Goal: Complete application form

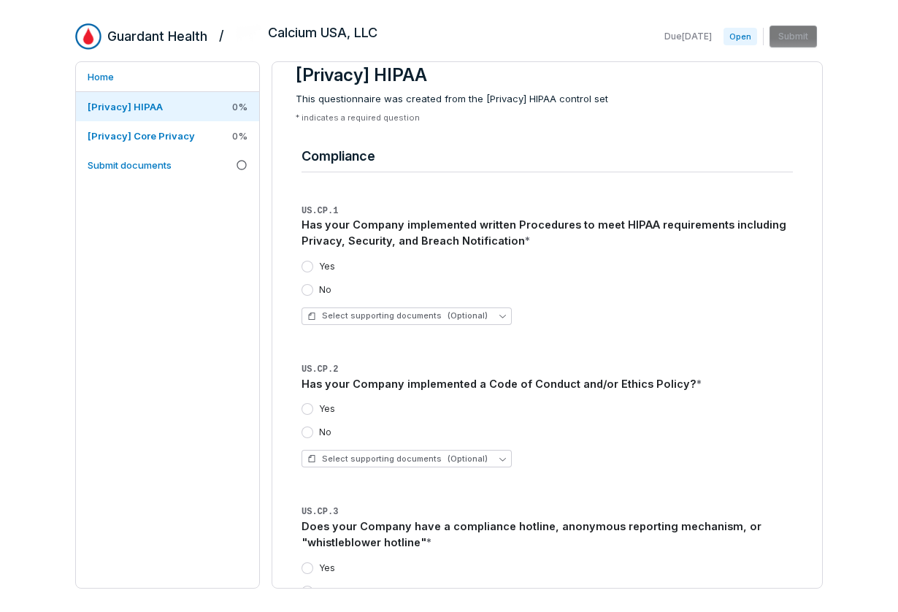
scroll to position [34, 0]
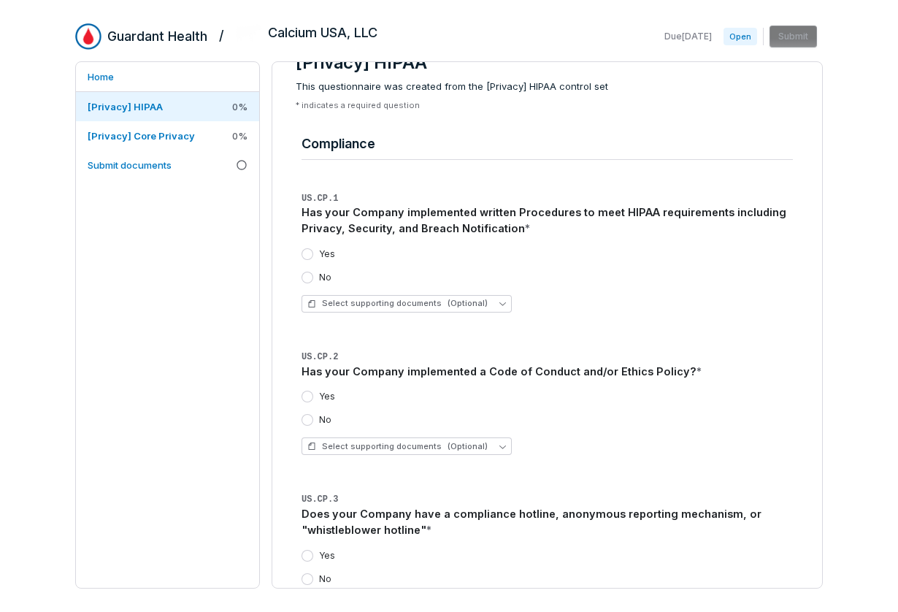
click at [306, 393] on button "Yes" at bounding box center [307, 396] width 12 height 12
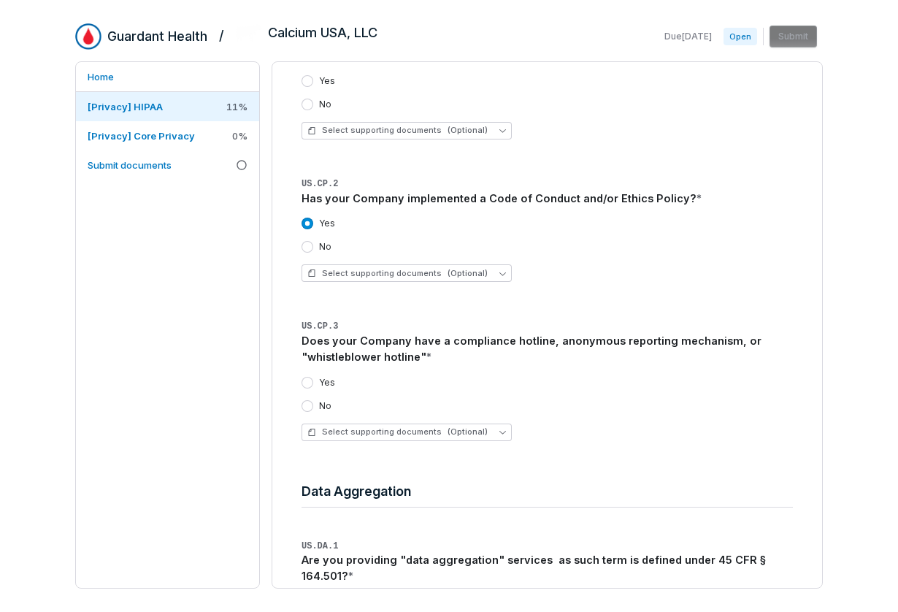
scroll to position [223, 0]
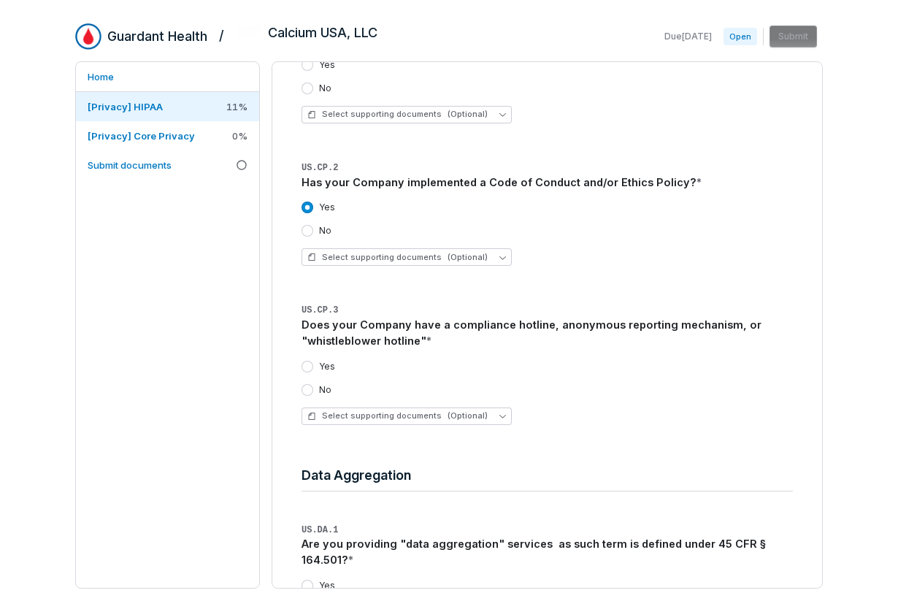
click at [301, 390] on button "No" at bounding box center [307, 390] width 12 height 12
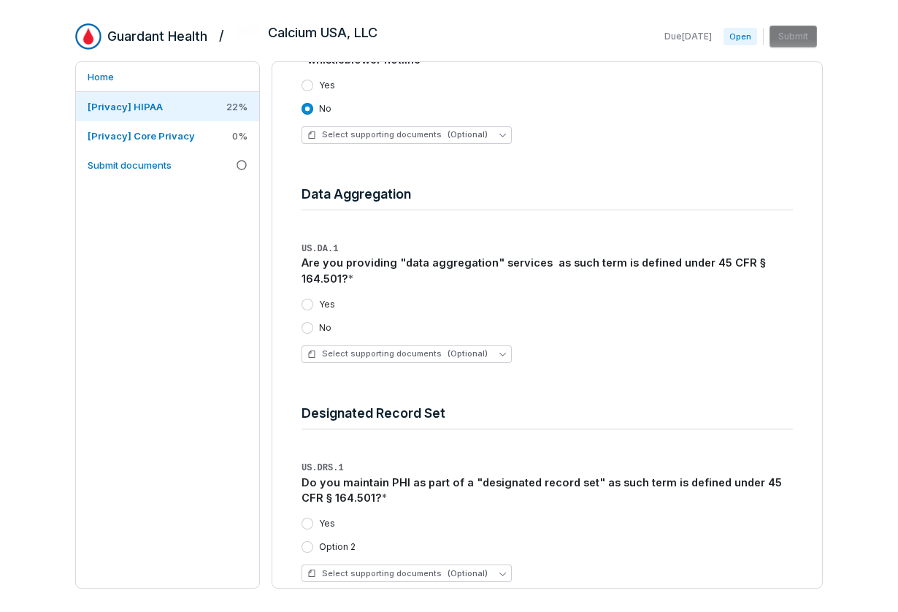
scroll to position [507, 0]
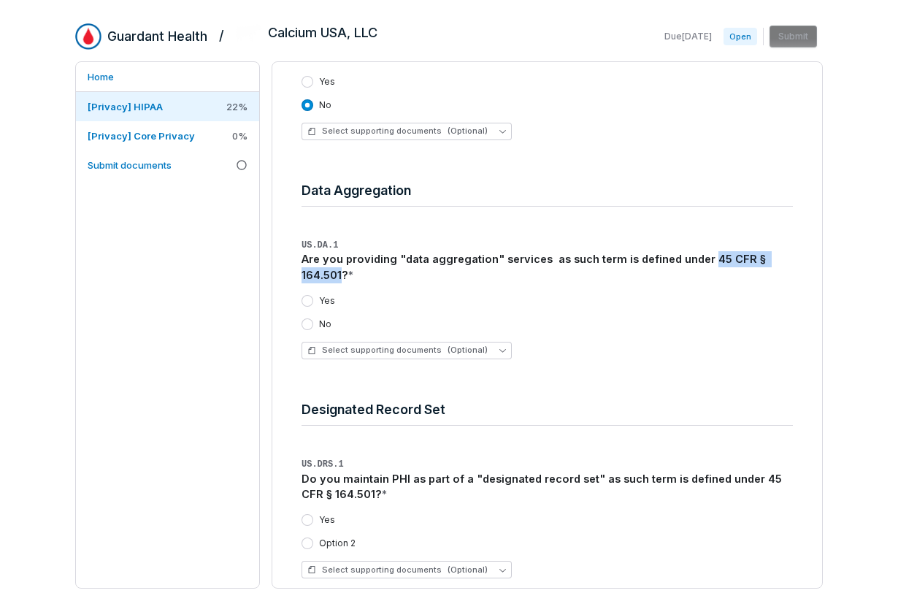
drag, startPoint x: 699, startPoint y: 258, endPoint x: 341, endPoint y: 276, distance: 358.7
click at [341, 276] on div "Are you providing "data aggregation" services as such term is defined under 45 …" at bounding box center [546, 267] width 491 height 32
copy div "45 CFR § 164.501"
click at [316, 315] on div "Yes No" at bounding box center [546, 312] width 491 height 35
click at [305, 322] on button "No" at bounding box center [307, 324] width 12 height 12
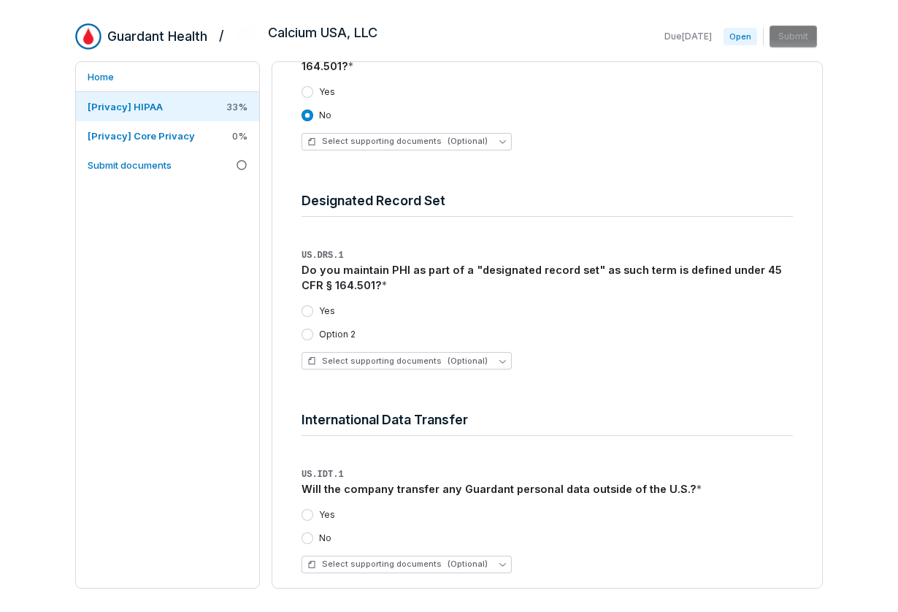
scroll to position [713, 0]
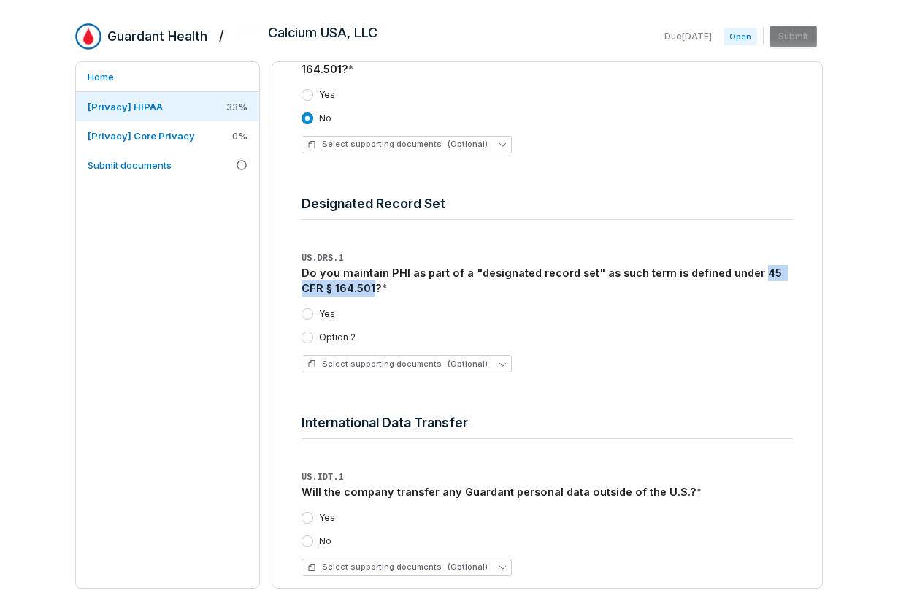
drag, startPoint x: 745, startPoint y: 274, endPoint x: 351, endPoint y: 291, distance: 394.4
click at [351, 291] on div "Do you maintain PHI as part of a "designated record set" as such term is define…" at bounding box center [546, 281] width 491 height 32
copy div "45 CFR § 164.501"
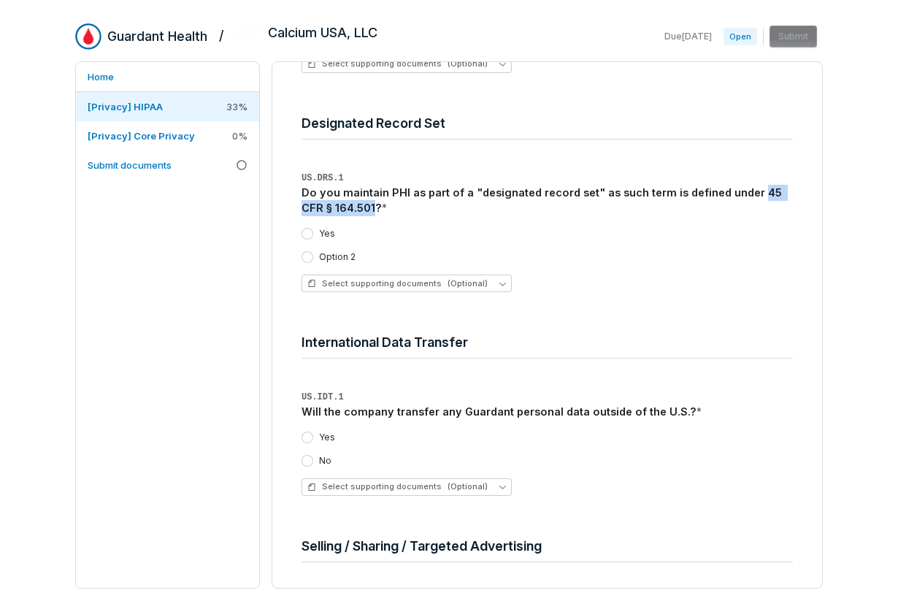
scroll to position [788, 0]
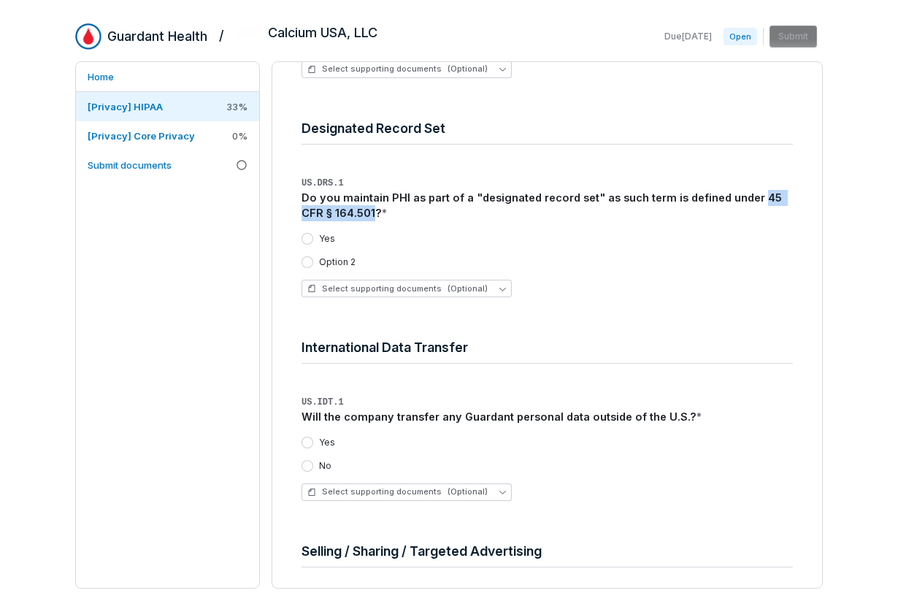
click at [309, 463] on button "No" at bounding box center [307, 466] width 12 height 12
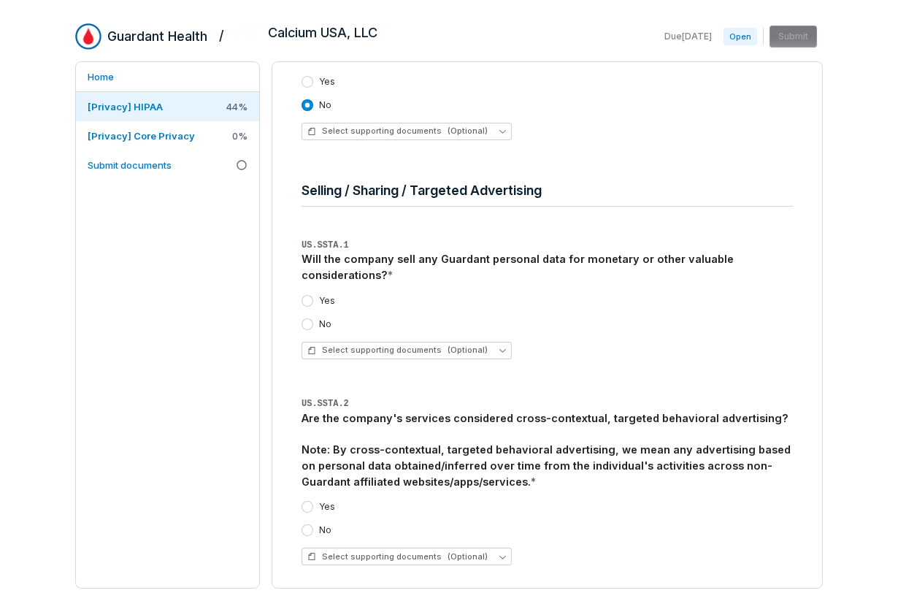
scroll to position [1163, 0]
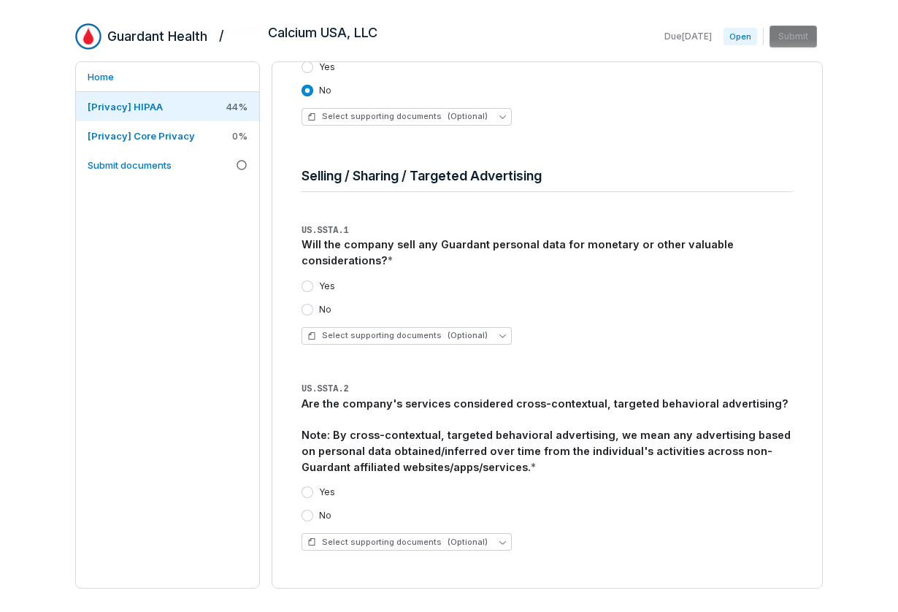
click at [301, 307] on button "No" at bounding box center [307, 310] width 12 height 12
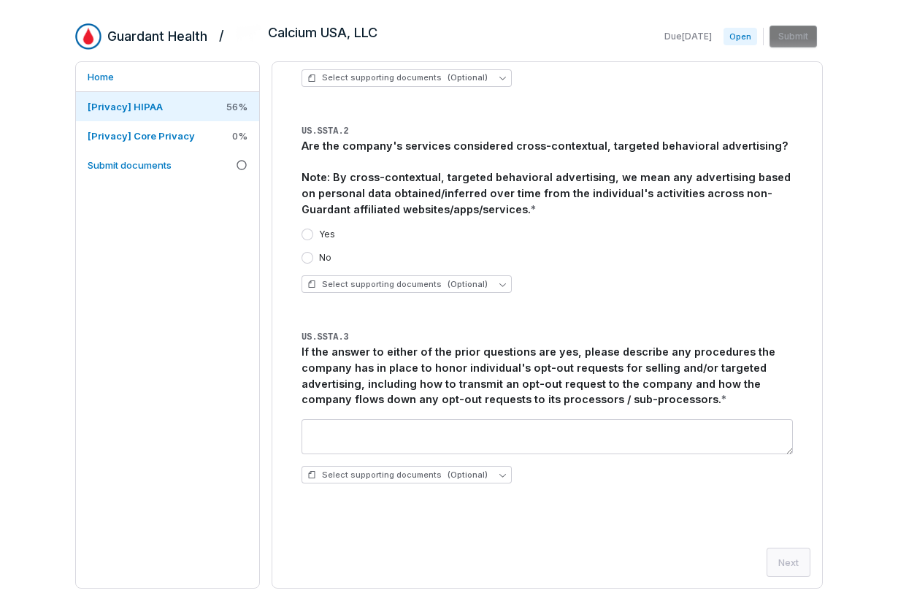
scroll to position [1422, 0]
click at [310, 259] on button "No" at bounding box center [307, 257] width 12 height 12
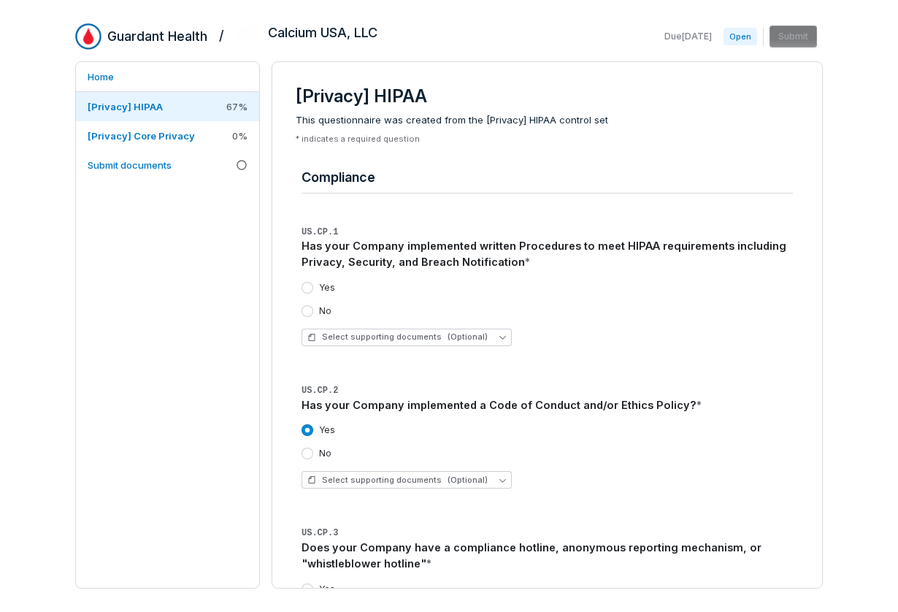
click at [309, 312] on button "No" at bounding box center [307, 311] width 12 height 12
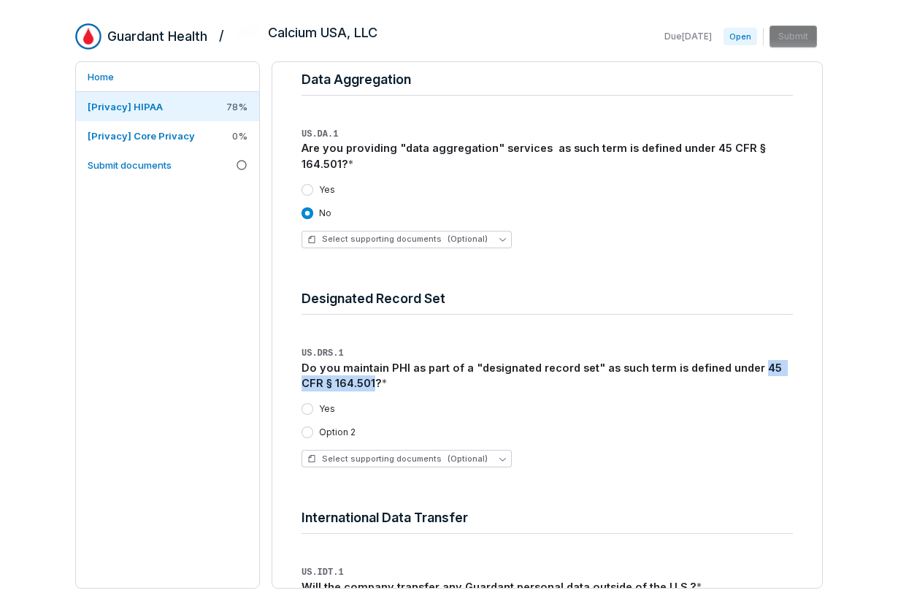
scroll to position [701, 0]
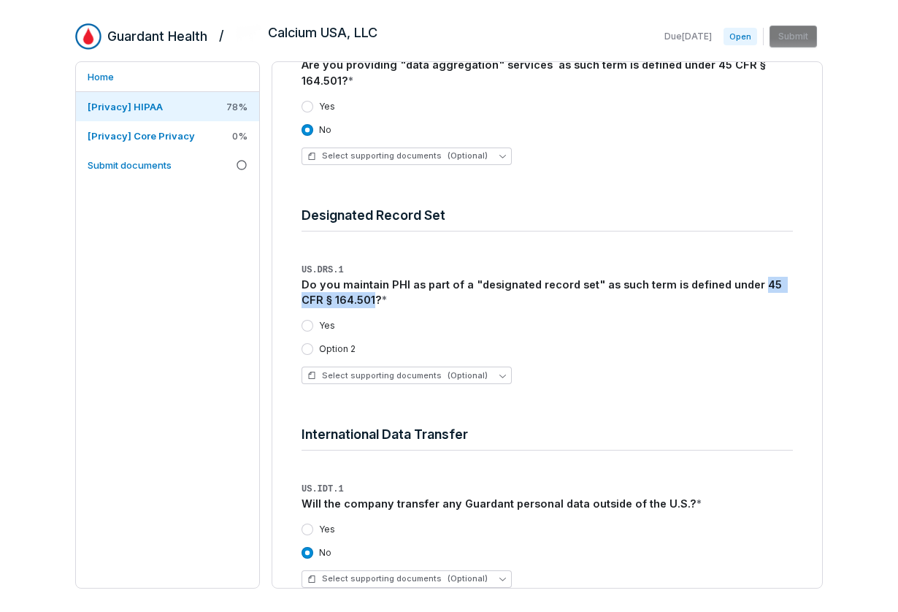
click at [310, 352] on button "Option 2" at bounding box center [307, 349] width 12 height 12
click at [457, 371] on span "(Optional)" at bounding box center [467, 375] width 40 height 11
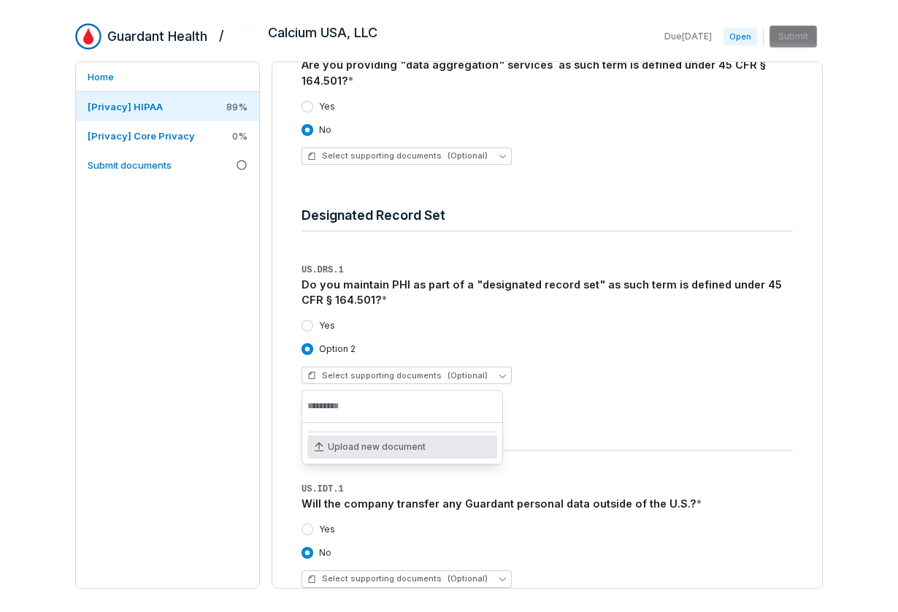
click at [603, 366] on div "Select supporting documents (Optional)" at bounding box center [546, 375] width 491 height 18
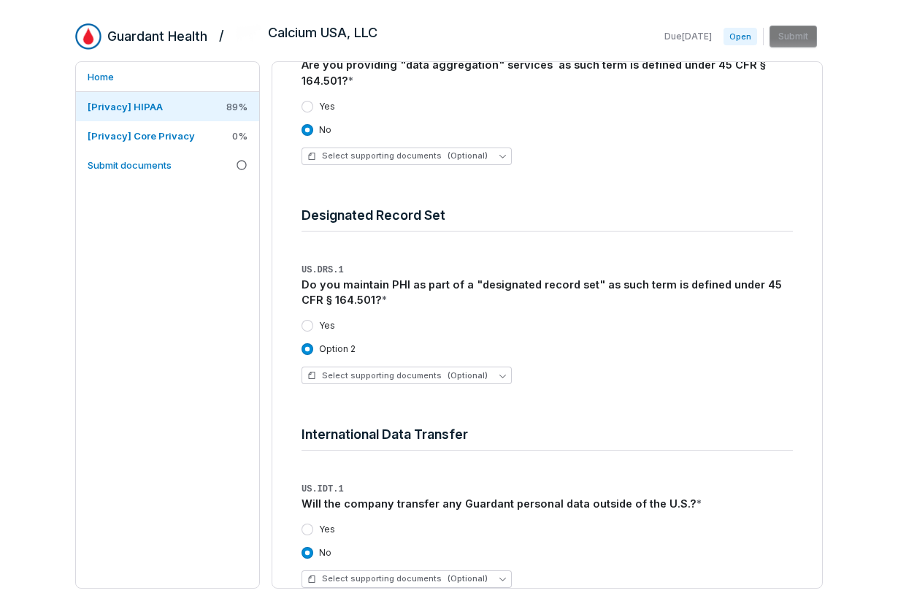
click at [565, 286] on div "Do you maintain PHI as part of a "designated record set" as such term is define…" at bounding box center [546, 293] width 491 height 32
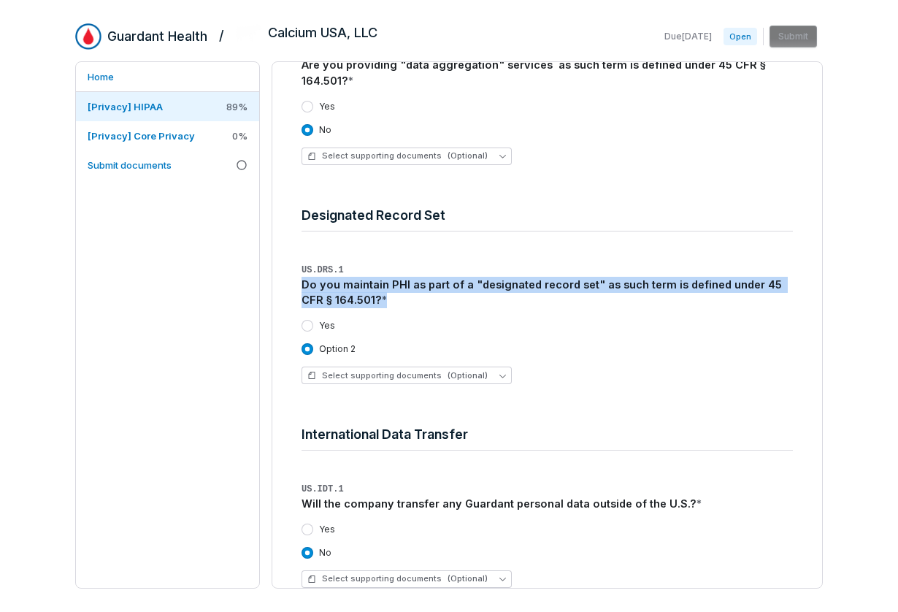
click at [565, 286] on div "Do you maintain PHI as part of a "designated record set" as such term is define…" at bounding box center [546, 293] width 491 height 32
click at [667, 282] on div "Do you maintain PHI as part of a "designated record set" as such term is define…" at bounding box center [546, 293] width 491 height 32
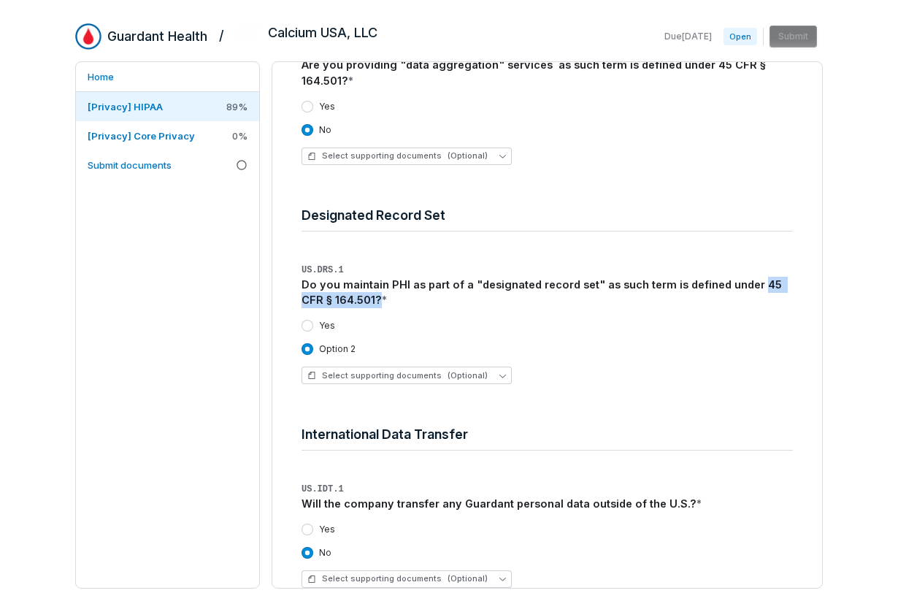
drag, startPoint x: 747, startPoint y: 286, endPoint x: 355, endPoint y: 301, distance: 391.4
click at [355, 301] on div "Do you maintain PHI as part of a "designated record set" as such term is define…" at bounding box center [546, 293] width 491 height 32
copy div "45 CFR § 164.501?"
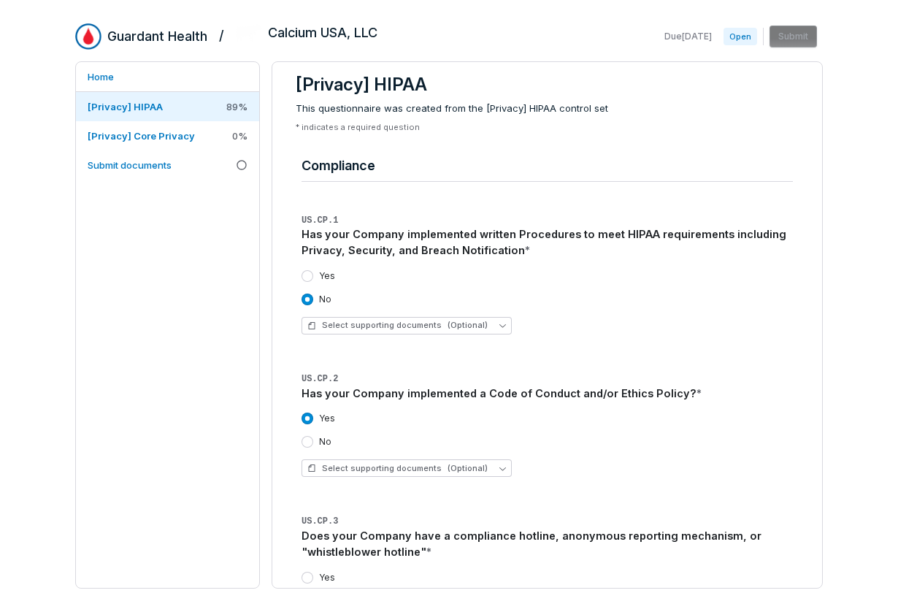
scroll to position [0, 0]
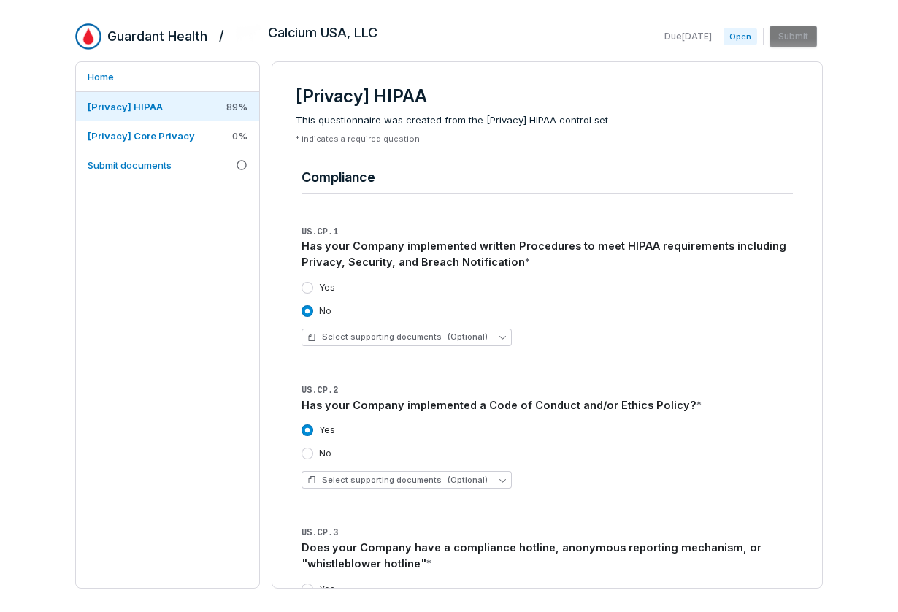
click at [493, 244] on div "Has your Company implemented written Procedures to meet HIPAA requirements incl…" at bounding box center [546, 254] width 491 height 32
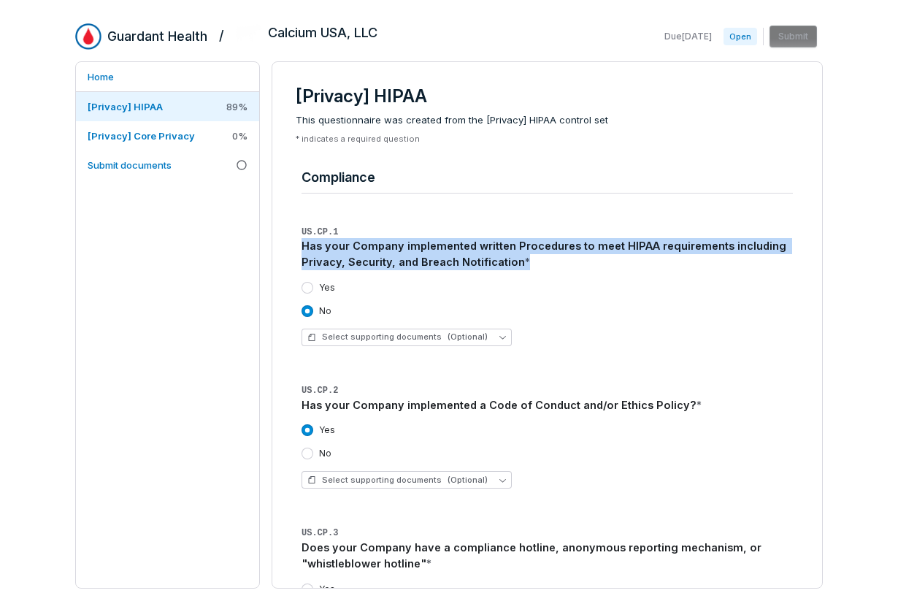
click at [493, 244] on div "Has your Company implemented written Procedures to meet HIPAA requirements incl…" at bounding box center [546, 254] width 491 height 32
click at [424, 257] on div "Has your Company implemented written Procedures to meet HIPAA requirements incl…" at bounding box center [546, 254] width 491 height 32
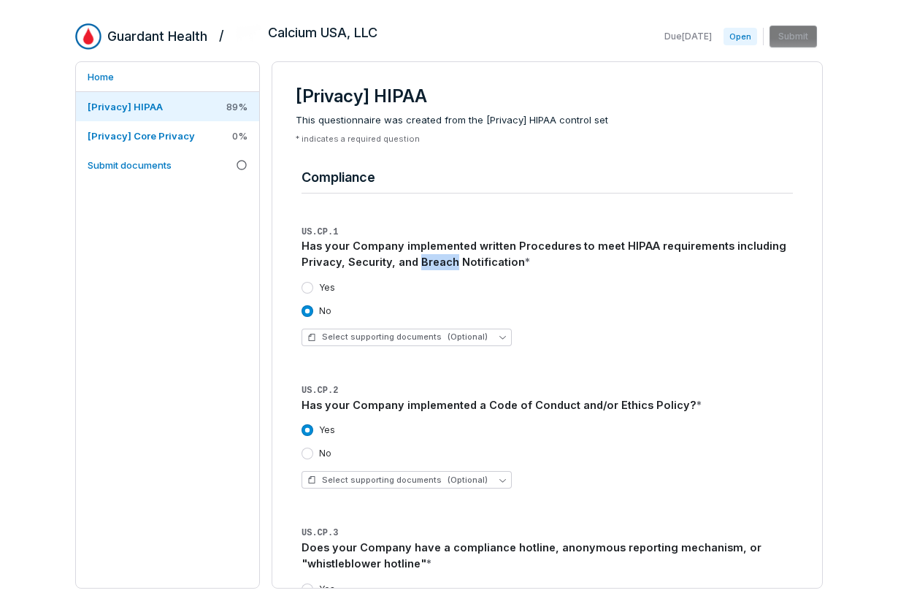
click at [424, 257] on div "Has your Company implemented written Procedures to meet HIPAA requirements incl…" at bounding box center [546, 254] width 491 height 32
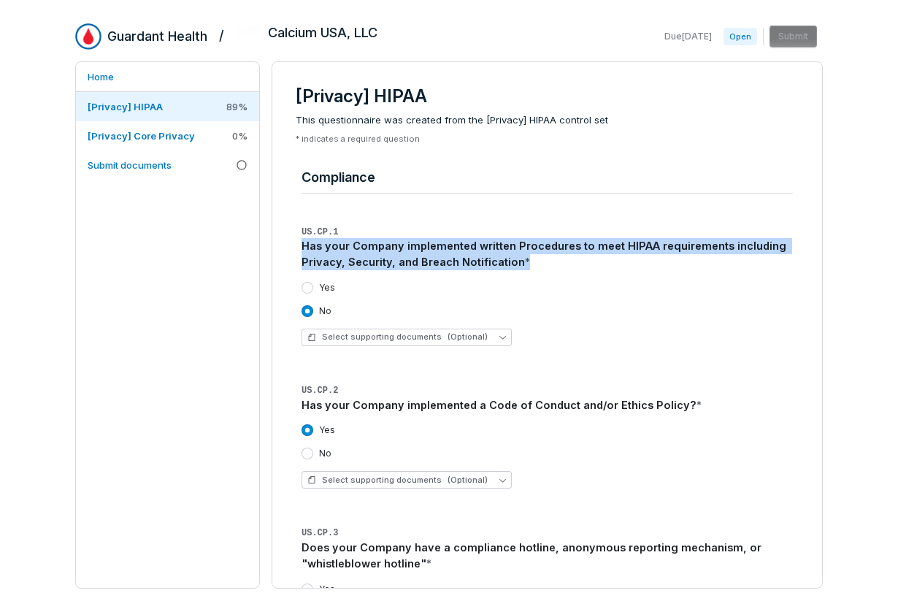
click at [424, 257] on div "Has your Company implemented written Procedures to meet HIPAA requirements incl…" at bounding box center [546, 254] width 491 height 32
click at [525, 262] on span "*" at bounding box center [527, 261] width 5 height 12
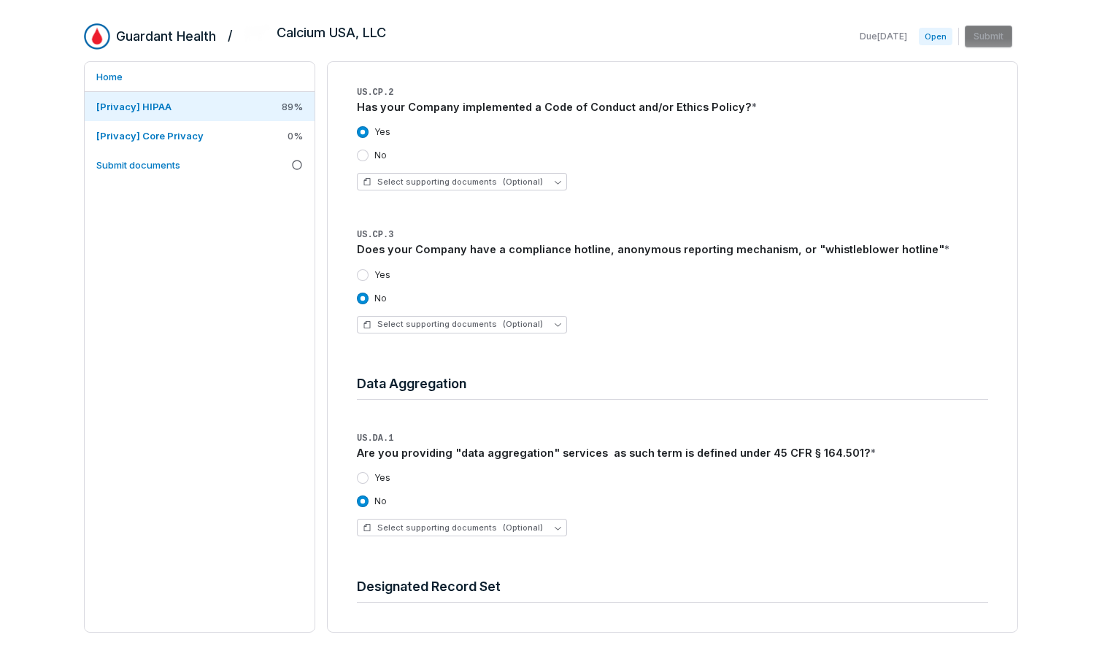
scroll to position [285, 0]
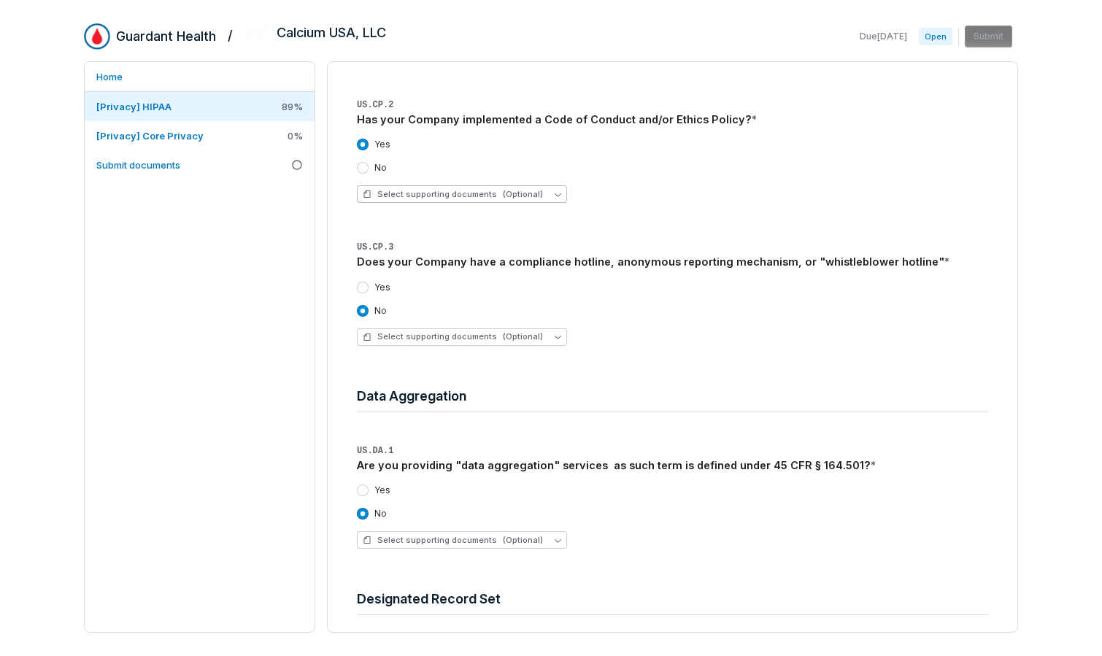
click at [469, 196] on span "Select supporting documents (Optional)" at bounding box center [453, 194] width 180 height 11
click at [447, 266] on span "Upload new document" at bounding box center [432, 266] width 98 height 12
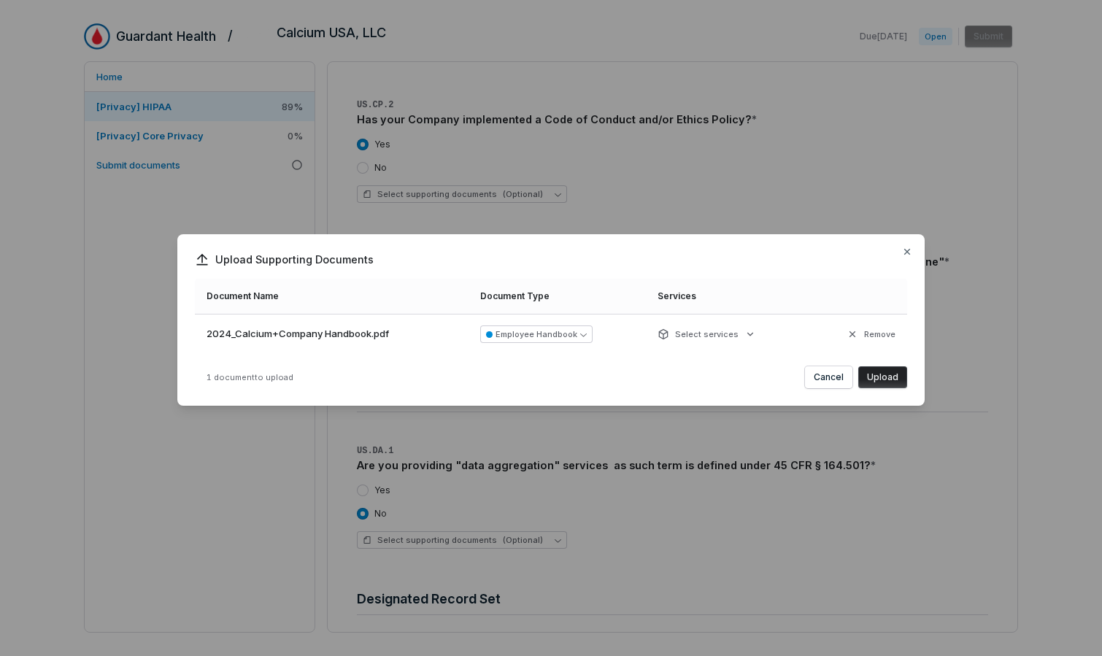
click at [886, 374] on button "Upload" at bounding box center [882, 377] width 49 height 22
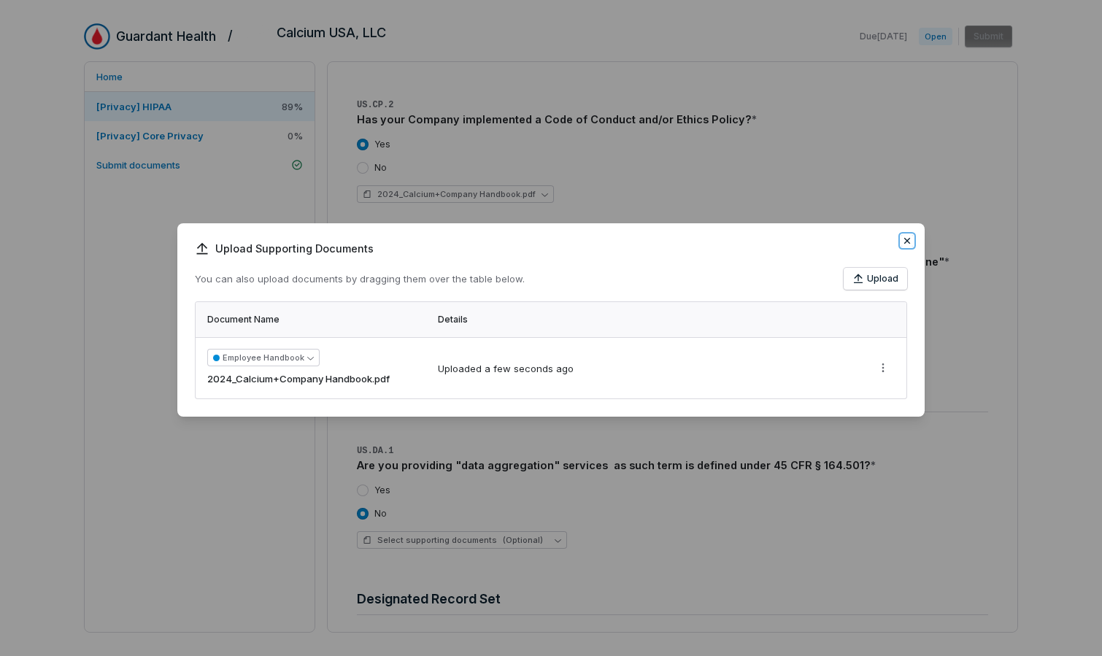
click at [897, 237] on icon "button" at bounding box center [907, 241] width 12 height 12
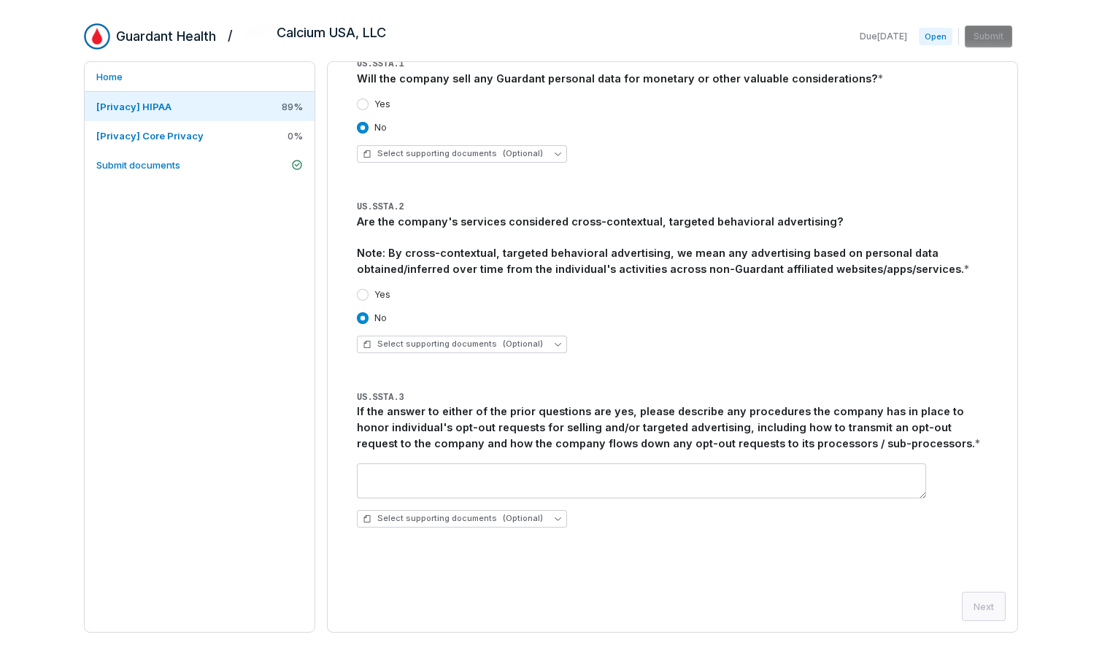
scroll to position [1282, 0]
click at [879, 580] on div "[Privacy] HIPAA This questionnaire was created from the [Privacy] HIPAA control…" at bounding box center [673, 347] width 690 height 570
click at [897, 601] on div "Next" at bounding box center [672, 605] width 666 height 29
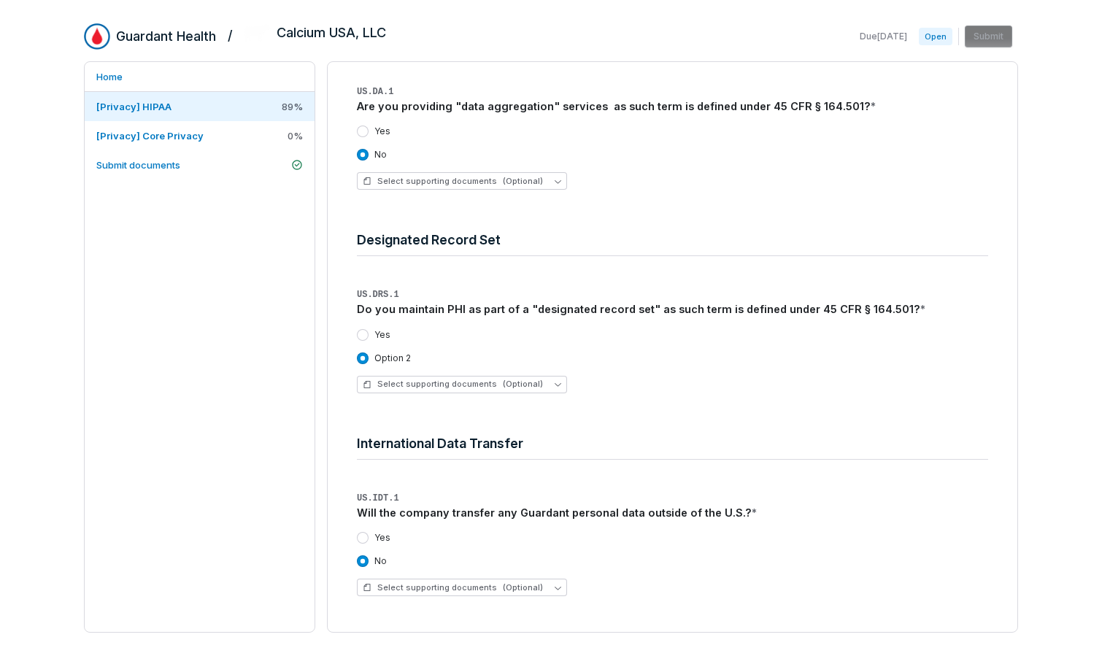
scroll to position [644, 0]
click at [492, 388] on span "Select supporting documents (Optional)" at bounding box center [453, 384] width 180 height 11
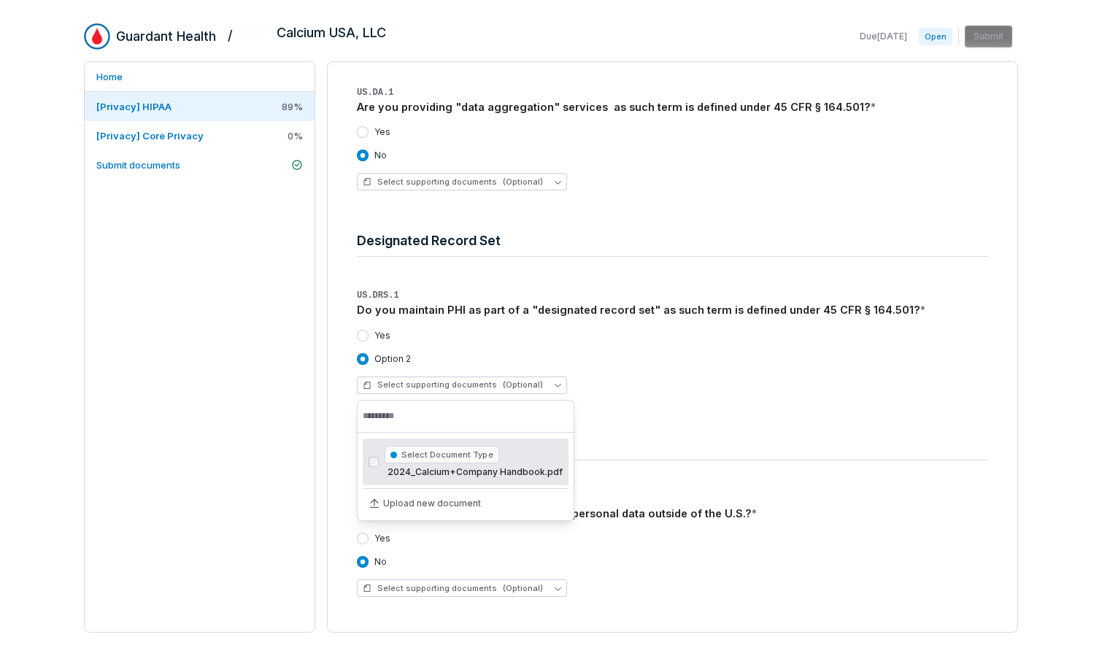
click at [820, 369] on div "Yes Option 2 Select supporting documents (Optional)" at bounding box center [672, 362] width 631 height 88
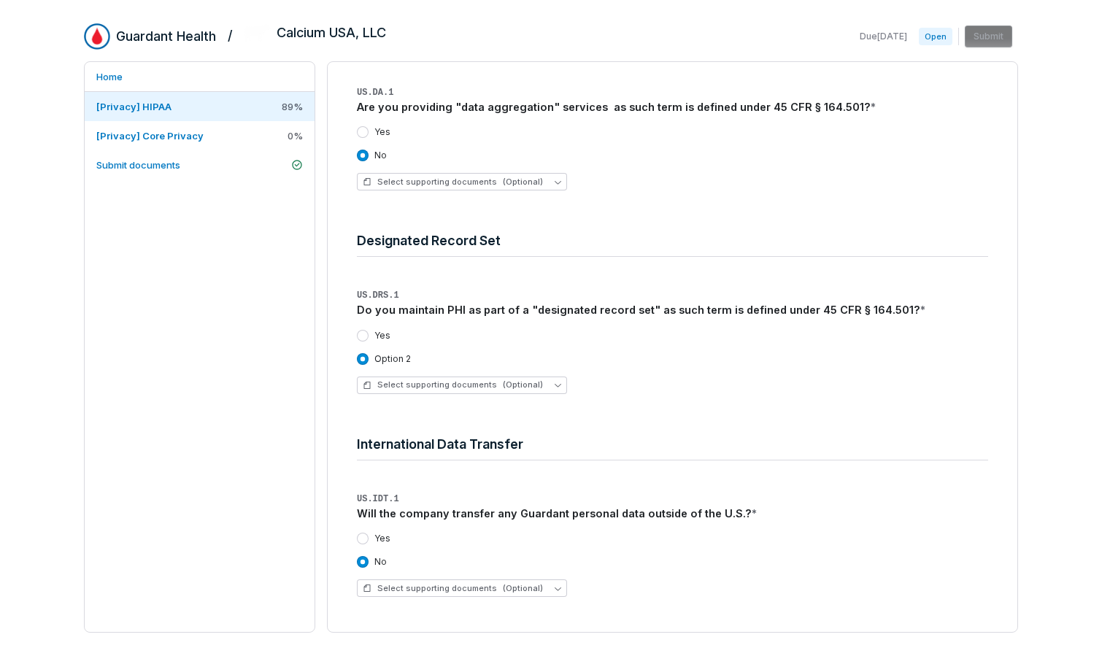
click at [374, 335] on label "Yes" at bounding box center [382, 336] width 16 height 12
click at [369, 335] on button "Yes" at bounding box center [363, 336] width 12 height 12
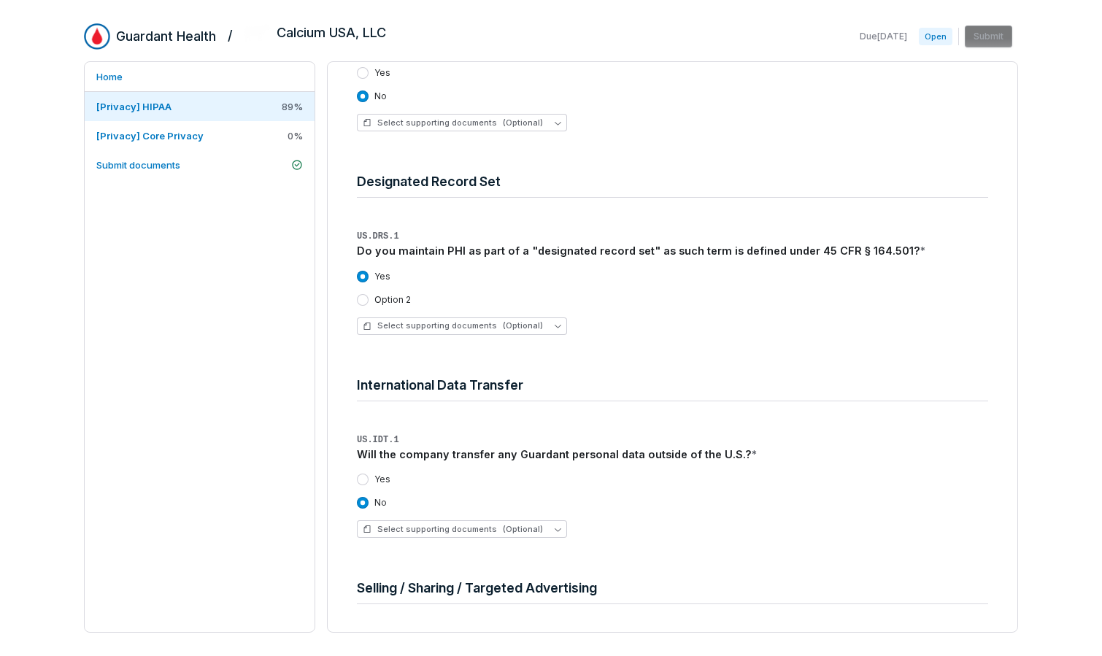
scroll to position [709, 0]
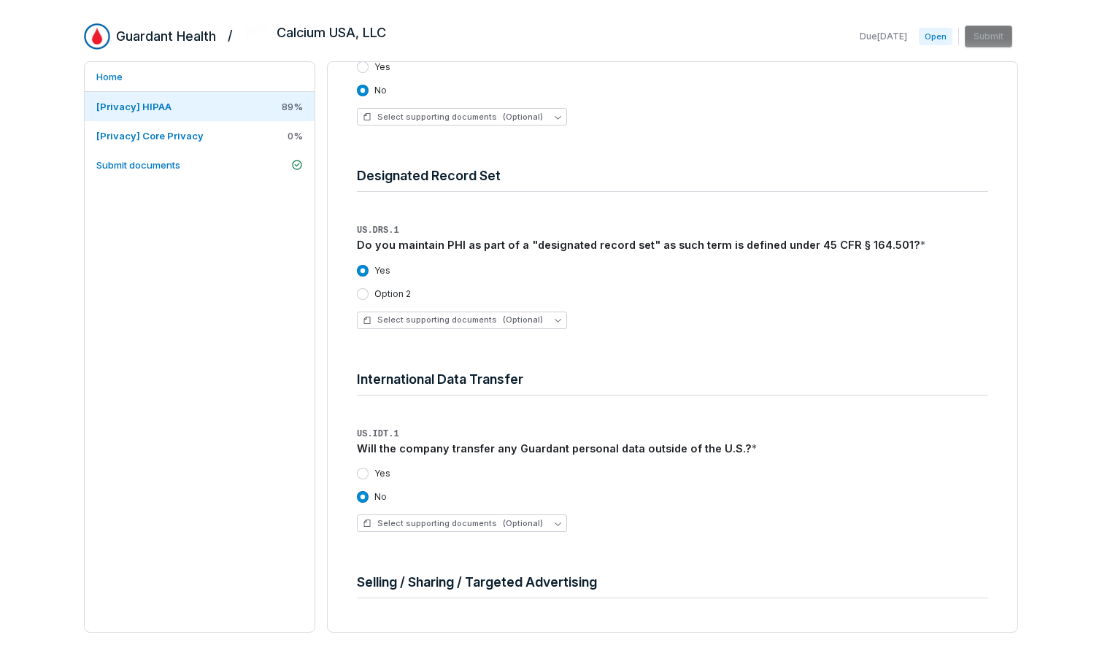
click at [357, 289] on button "Option 2" at bounding box center [363, 294] width 12 height 12
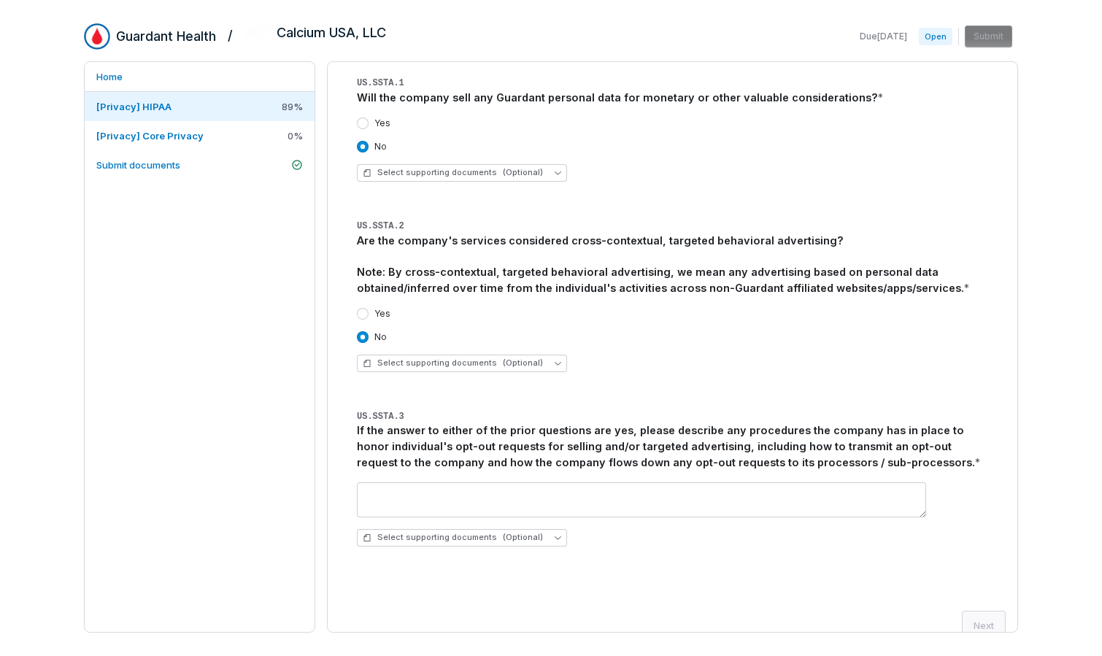
scroll to position [1282, 0]
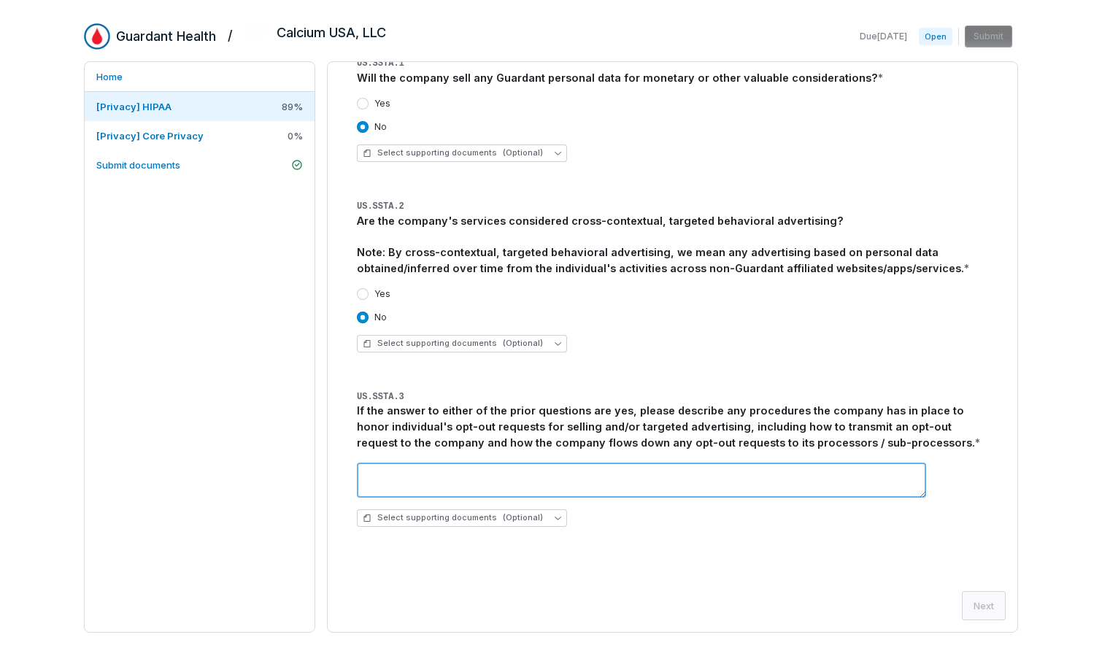
click at [409, 469] on textarea at bounding box center [641, 480] width 569 height 35
type textarea "***"
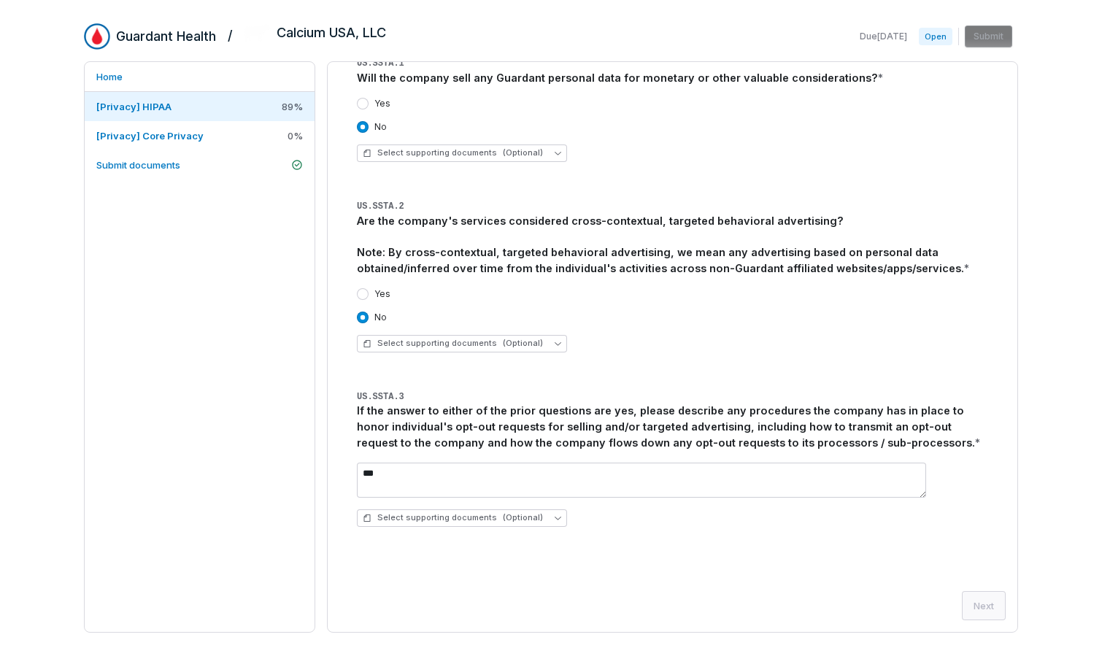
click at [897, 600] on div "Next" at bounding box center [672, 605] width 666 height 29
click at [897, 606] on button "Next" at bounding box center [984, 605] width 44 height 29
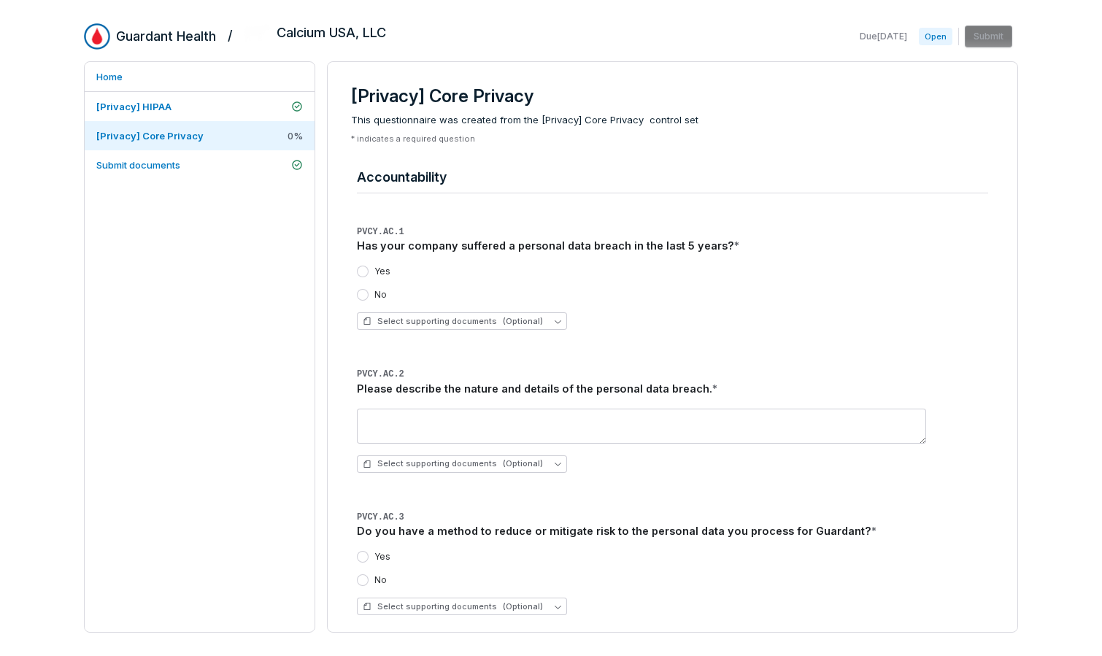
click at [366, 297] on button "No" at bounding box center [363, 295] width 12 height 12
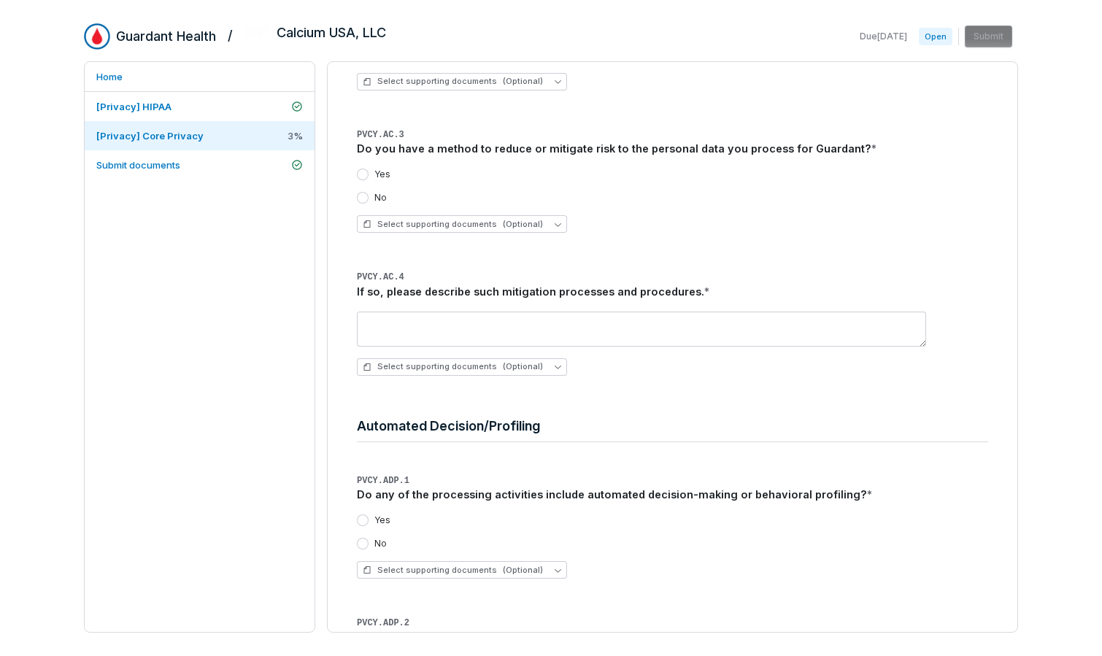
scroll to position [423, 0]
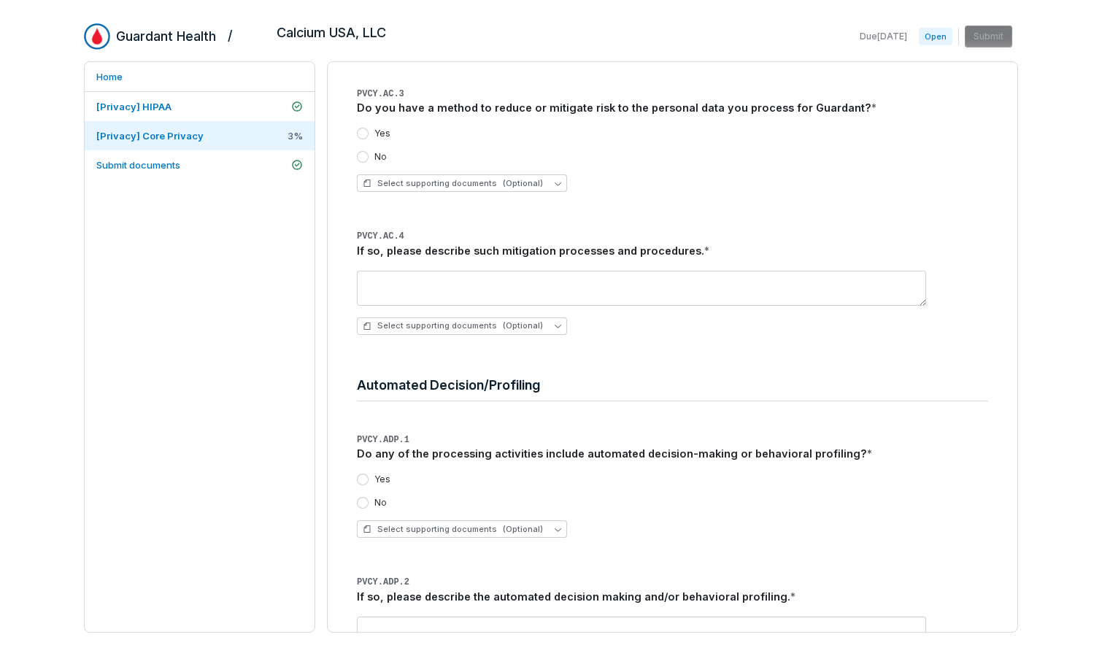
click at [366, 155] on button "No" at bounding box center [363, 157] width 12 height 12
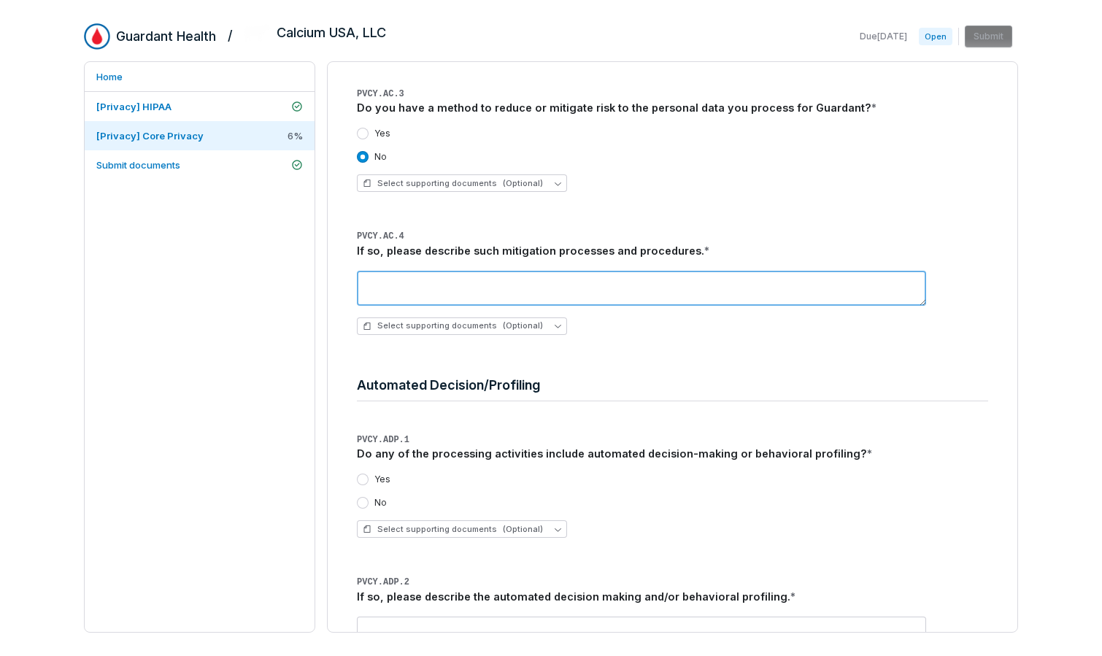
click at [377, 288] on textarea at bounding box center [641, 288] width 569 height 35
click at [507, 283] on textarea "**********" at bounding box center [641, 288] width 569 height 35
click at [595, 285] on textarea "**********" at bounding box center [641, 288] width 569 height 35
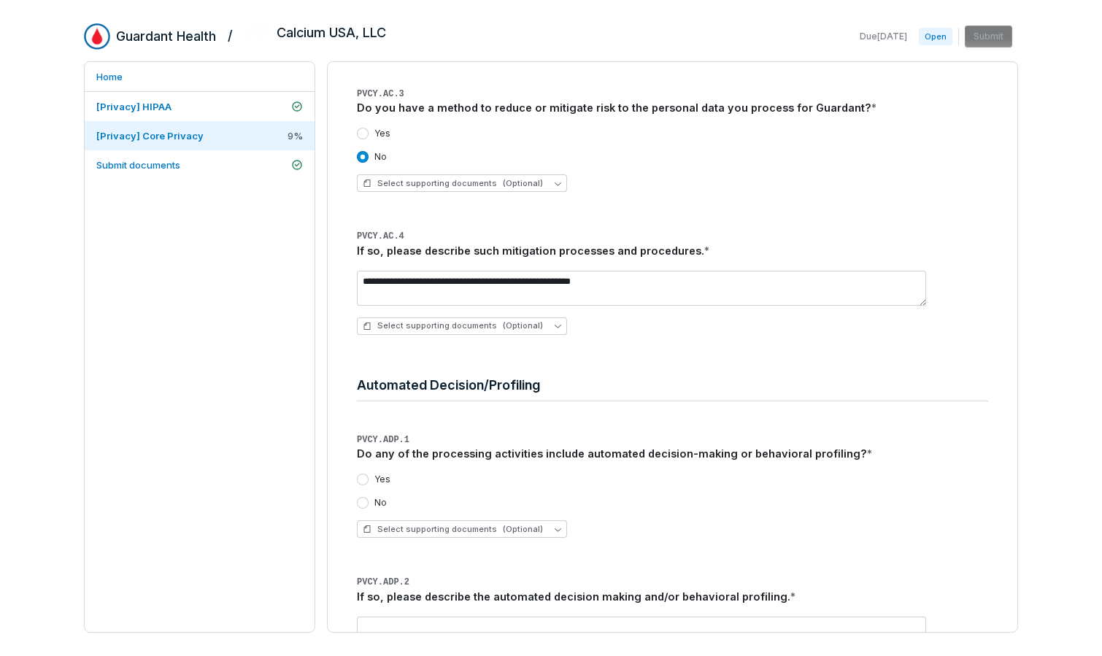
click at [706, 397] on div "Automated Decision/Profiling" at bounding box center [672, 388] width 631 height 37
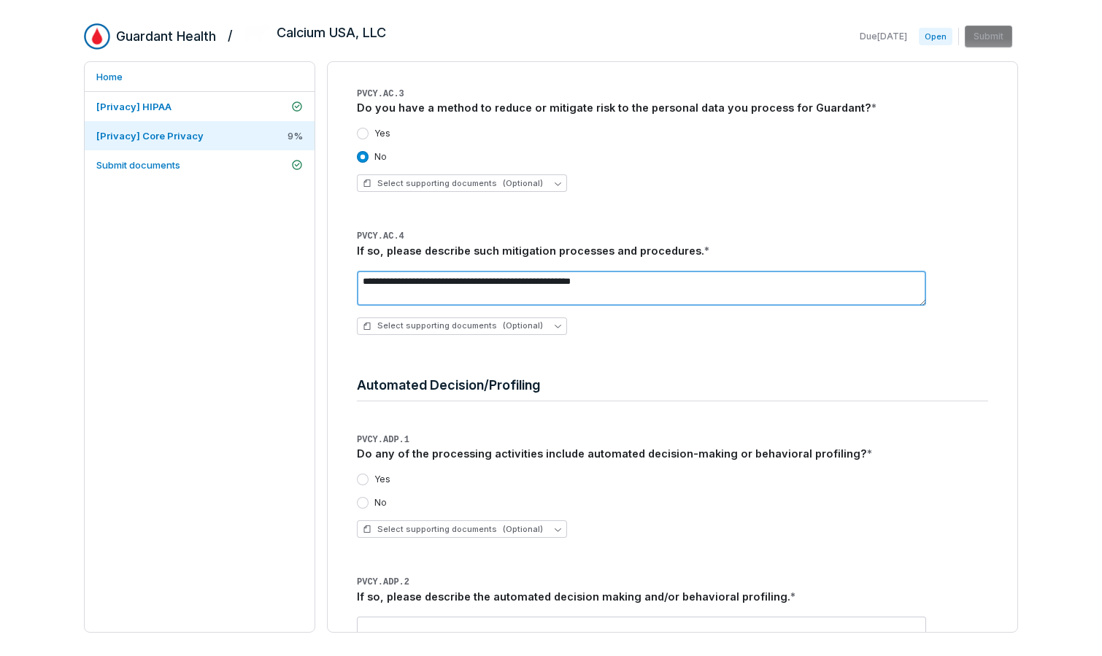
click at [396, 284] on textarea "**********" at bounding box center [641, 288] width 569 height 35
type textarea "**********"
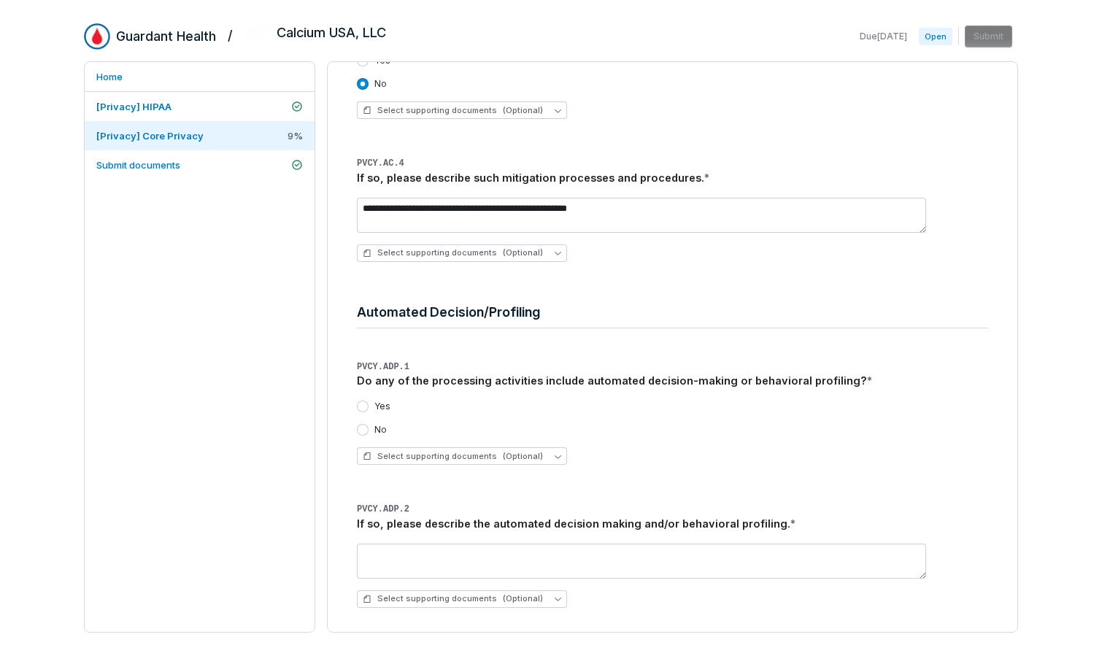
scroll to position [499, 0]
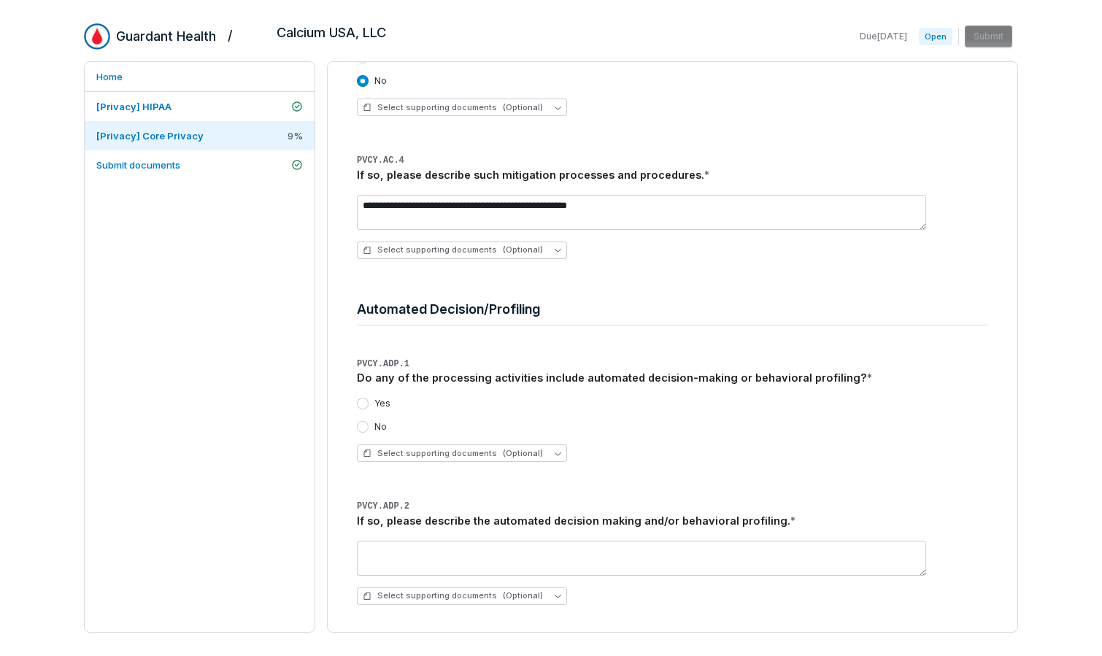
click at [376, 425] on label "No" at bounding box center [380, 427] width 12 height 12
click at [369, 425] on button "No" at bounding box center [363, 427] width 12 height 12
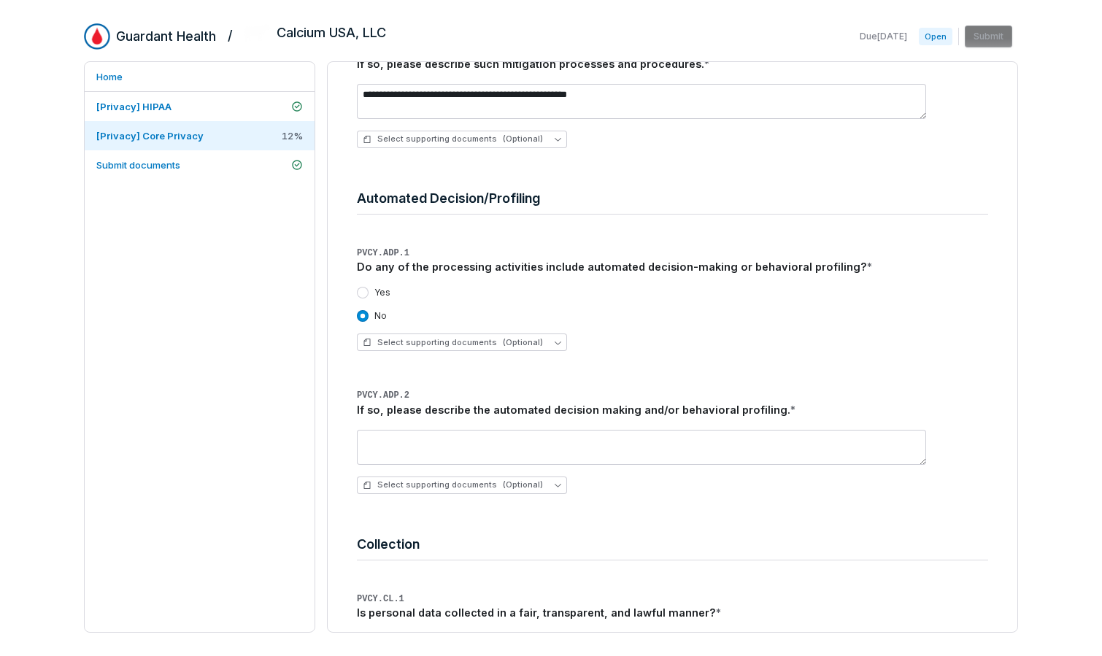
scroll to position [668, 0]
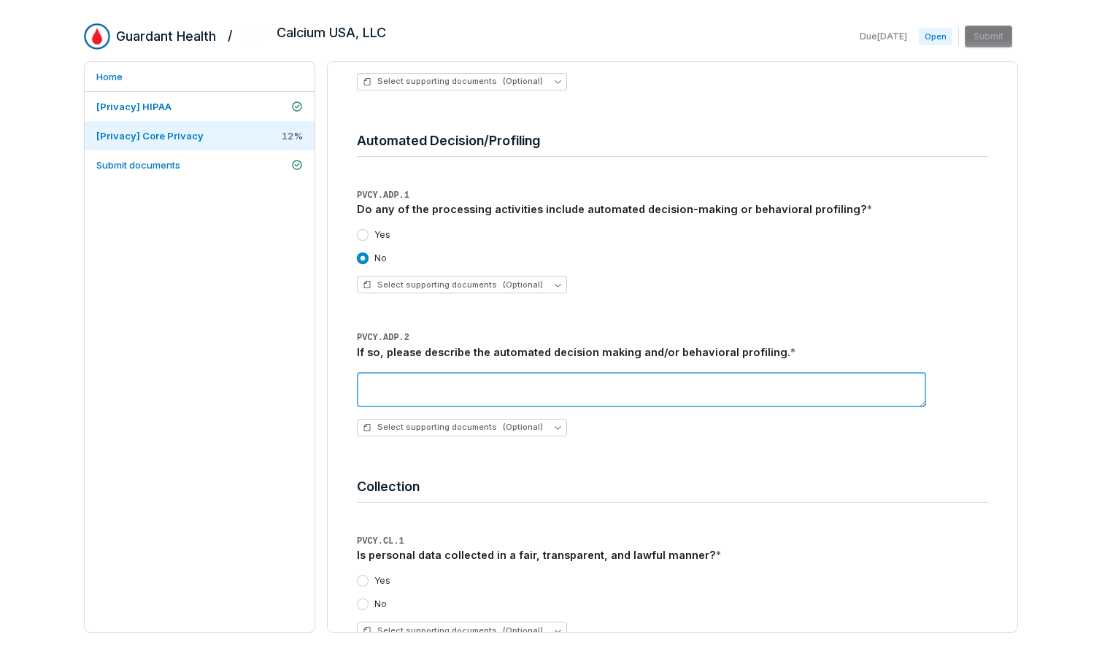
click at [437, 391] on textarea at bounding box center [641, 389] width 569 height 35
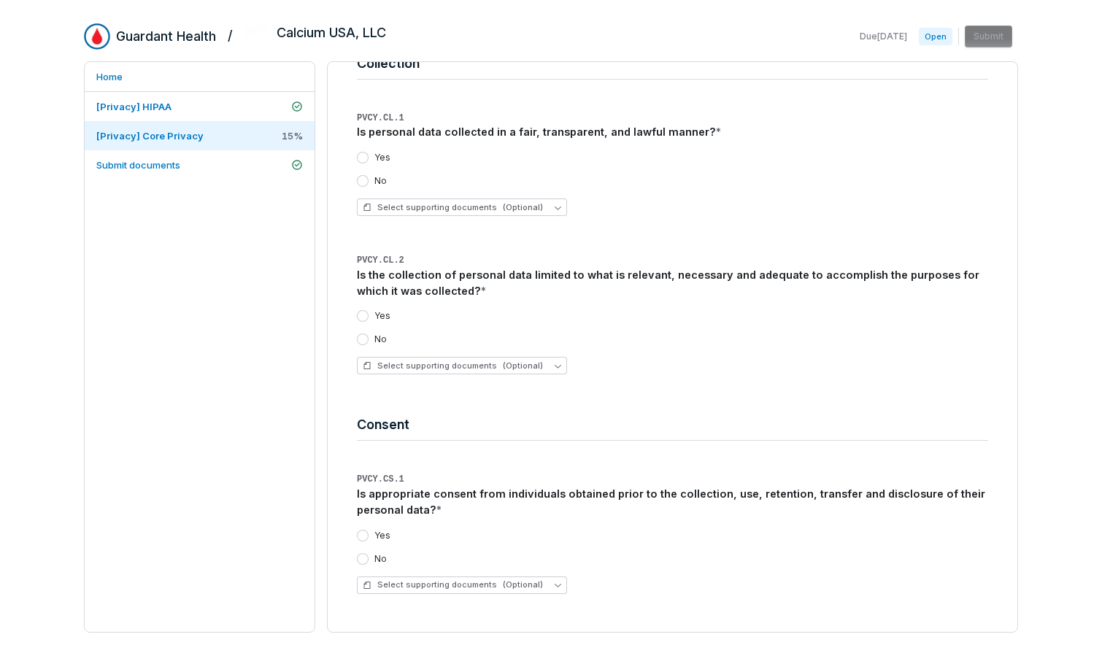
scroll to position [1094, 0]
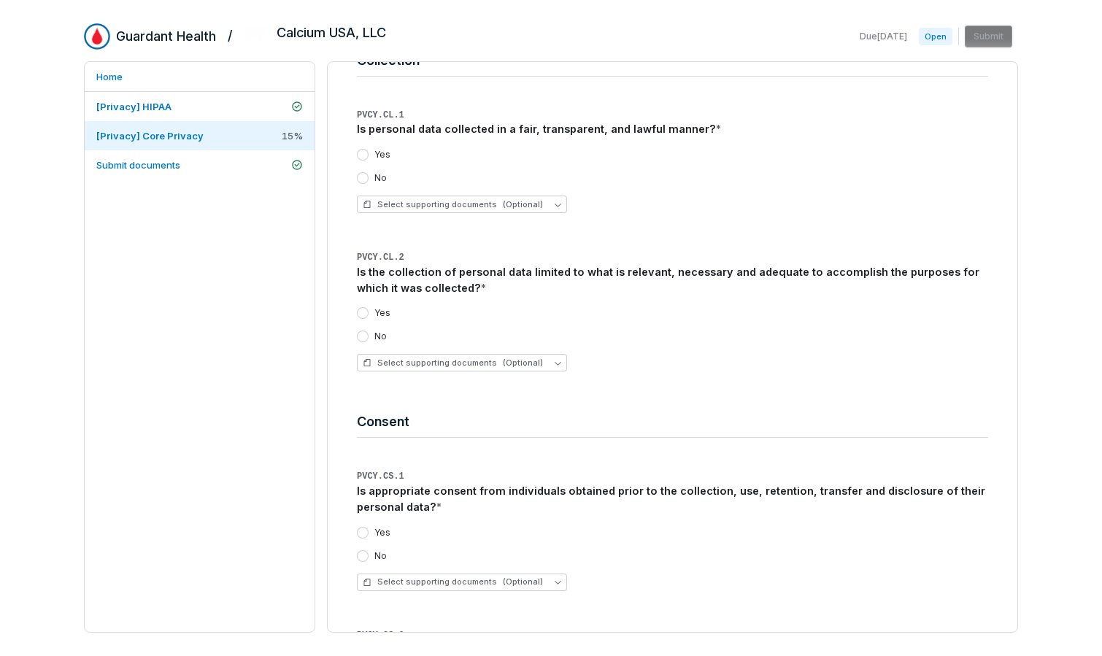
type textarea "***"
click at [367, 158] on button "Yes" at bounding box center [363, 155] width 12 height 12
click at [359, 312] on button "Yes" at bounding box center [363, 313] width 12 height 12
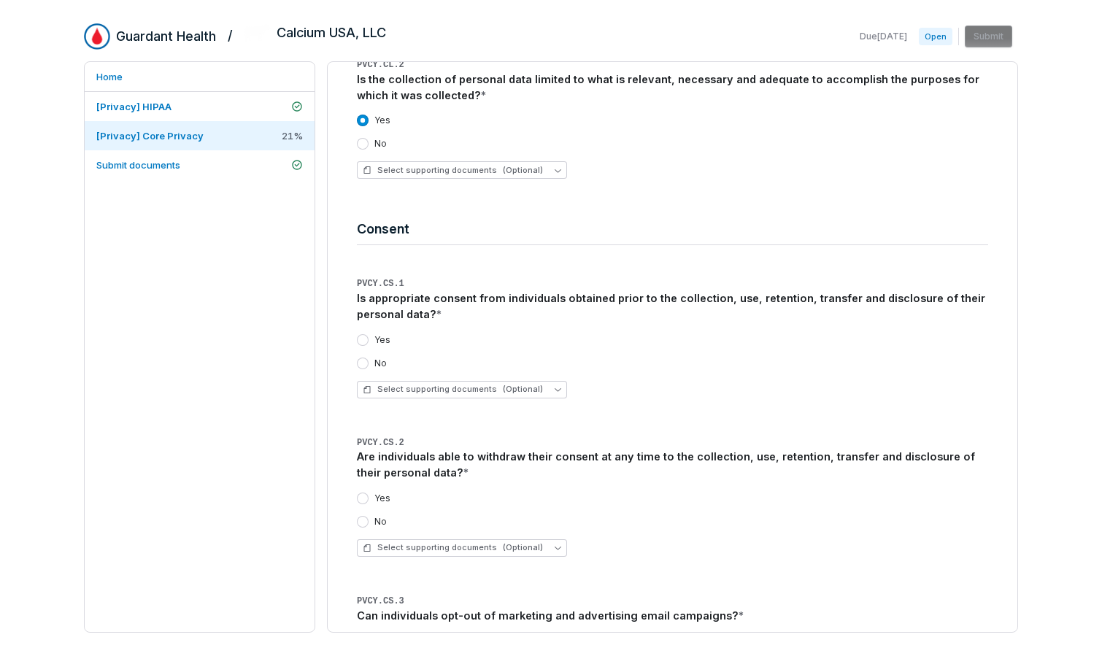
scroll to position [1287, 0]
click at [391, 334] on div "Yes" at bounding box center [672, 340] width 631 height 12
click at [379, 339] on label "Yes" at bounding box center [382, 340] width 16 height 12
click at [369, 339] on button "Yes" at bounding box center [363, 340] width 12 height 12
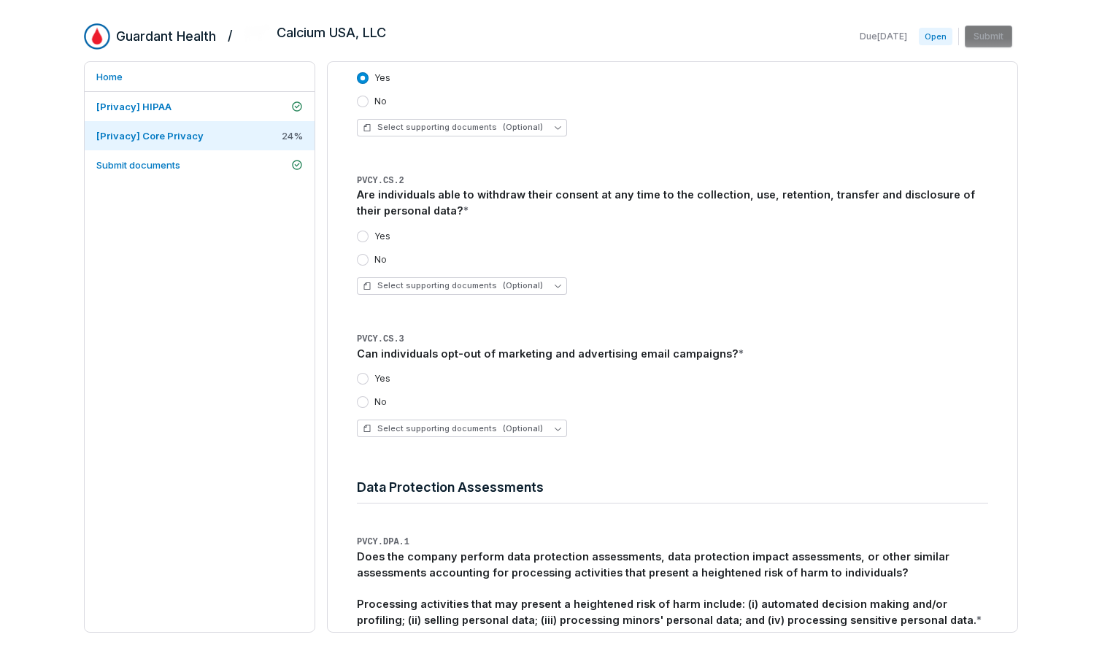
scroll to position [1557, 0]
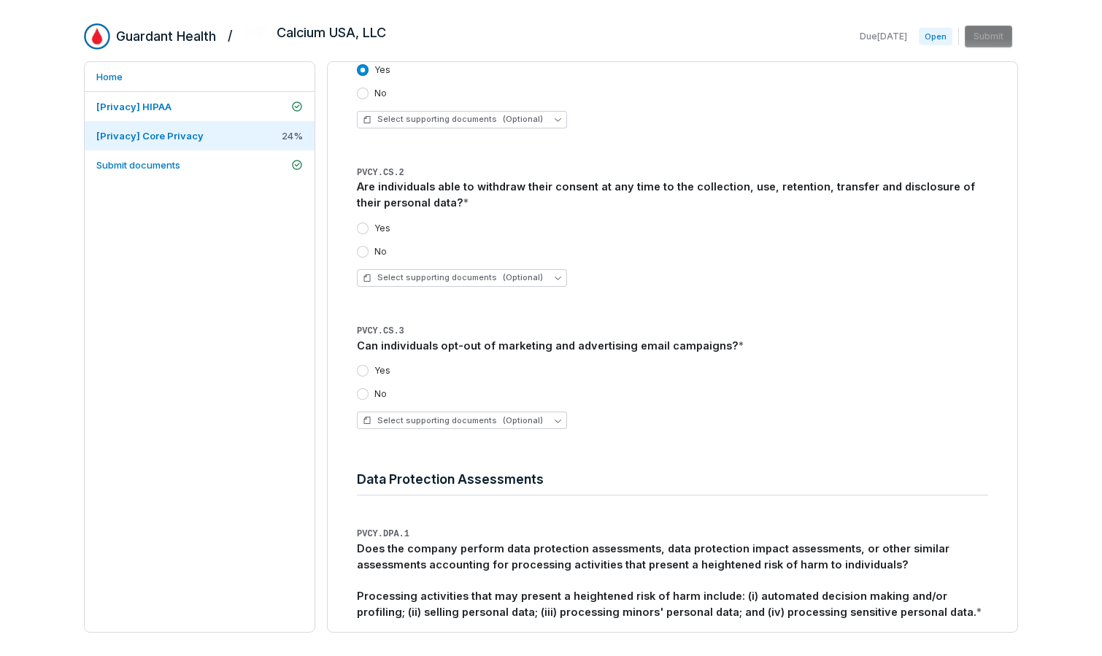
click at [361, 226] on button "Yes" at bounding box center [363, 229] width 12 height 12
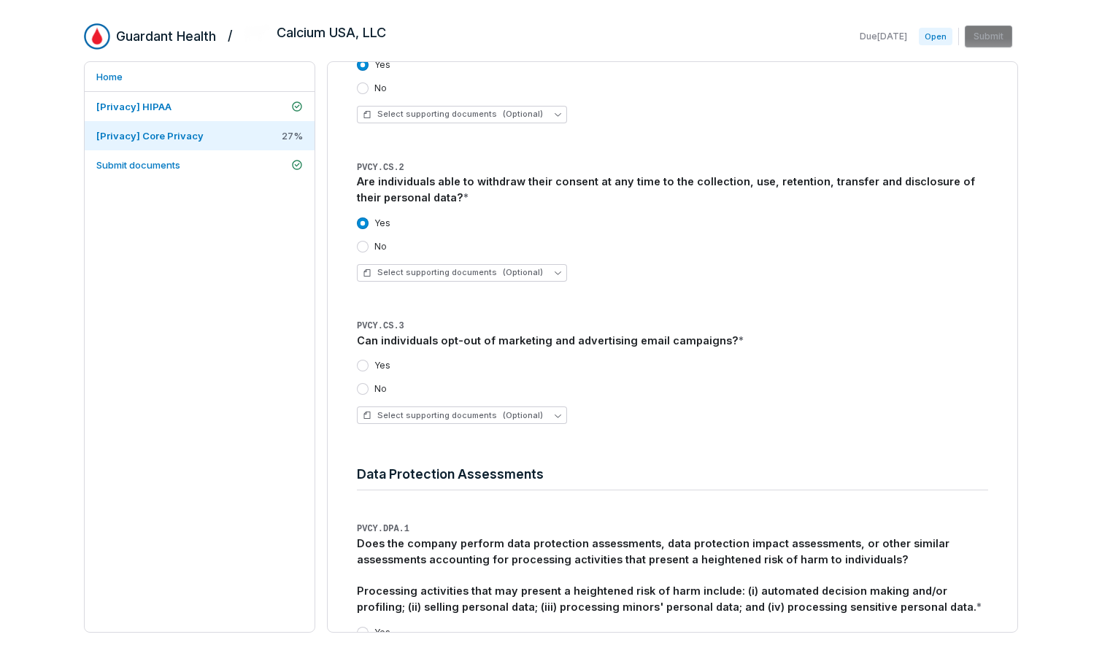
scroll to position [1562, 0]
click at [362, 358] on div "Yes No Select supporting documents (Optional)" at bounding box center [672, 391] width 631 height 88
click at [364, 364] on button "Yes" at bounding box center [363, 365] width 12 height 12
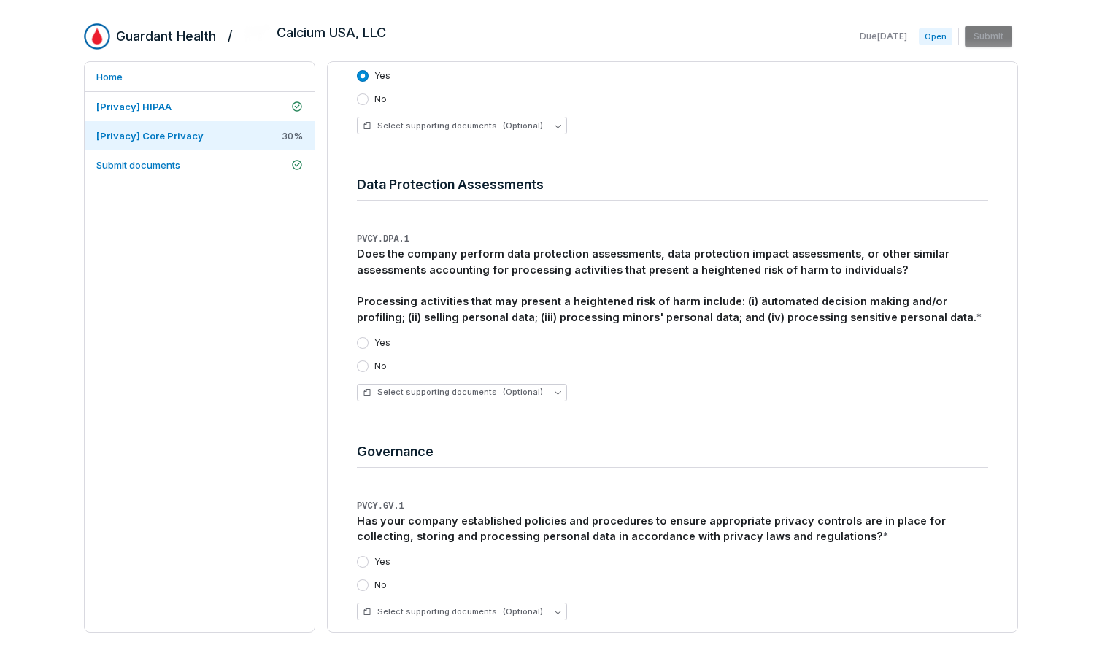
scroll to position [1954, 0]
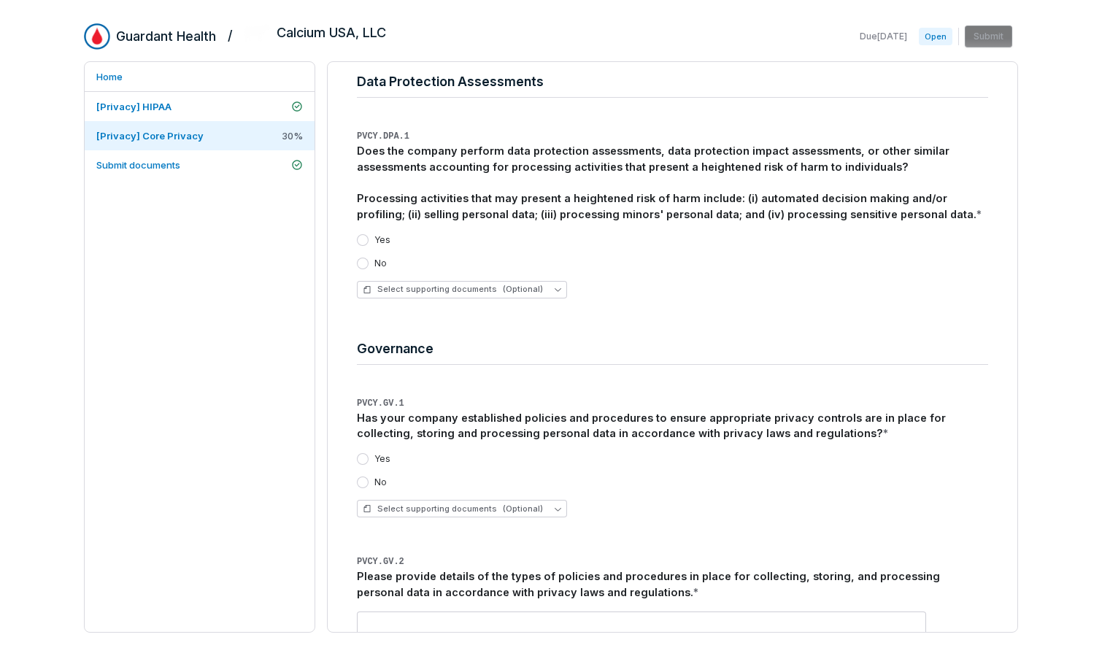
click at [366, 260] on button "No" at bounding box center [363, 264] width 12 height 12
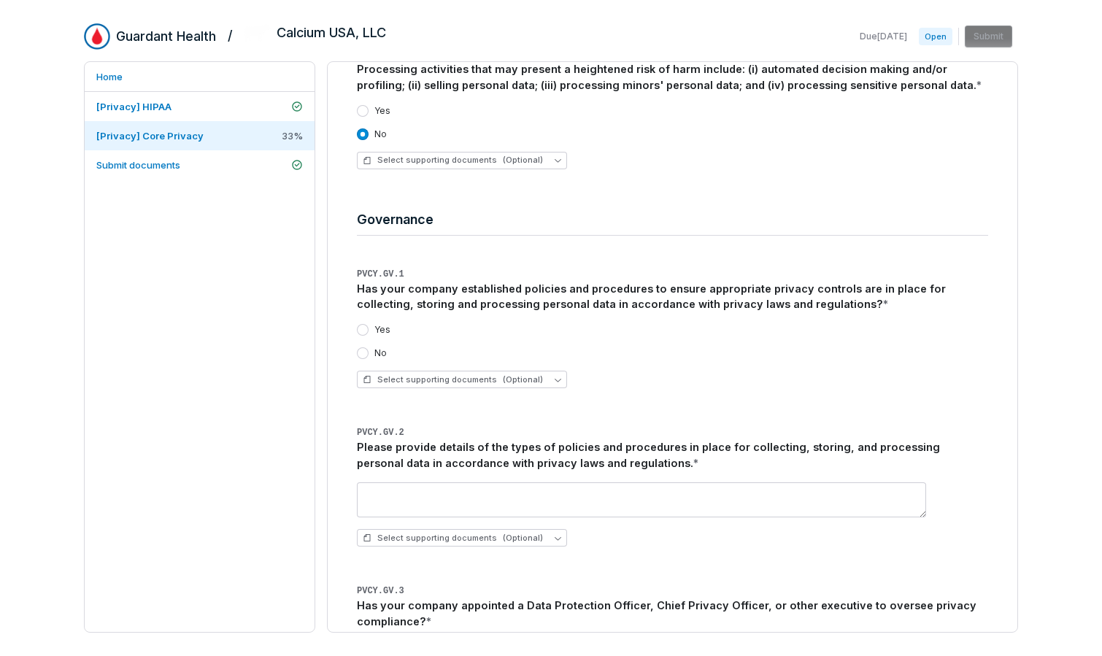
scroll to position [2090, 0]
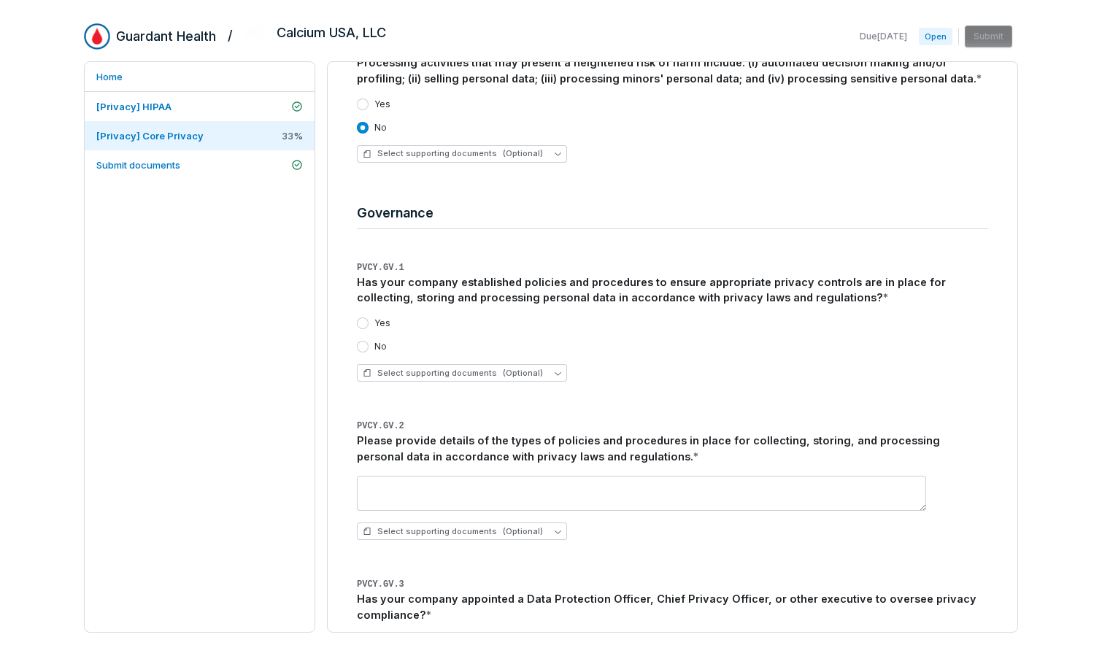
click at [383, 321] on label "Yes" at bounding box center [382, 323] width 16 height 12
click at [369, 321] on button "Yes" at bounding box center [363, 323] width 12 height 12
click at [523, 372] on span "(Optional)" at bounding box center [523, 373] width 40 height 11
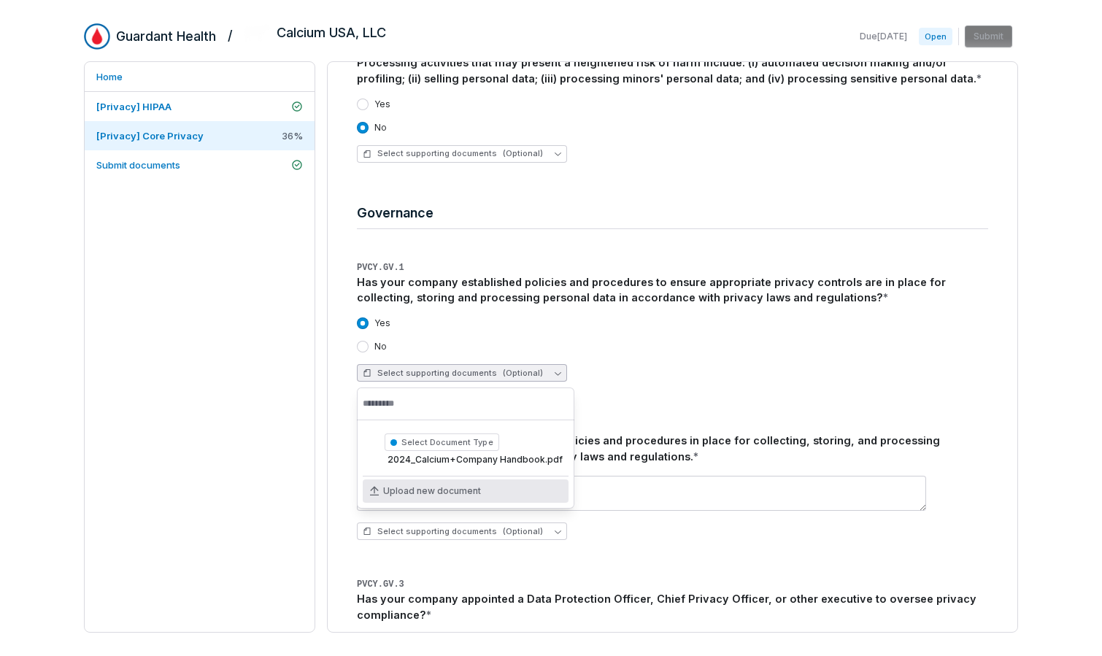
click at [433, 495] on span "Upload new document" at bounding box center [432, 491] width 98 height 12
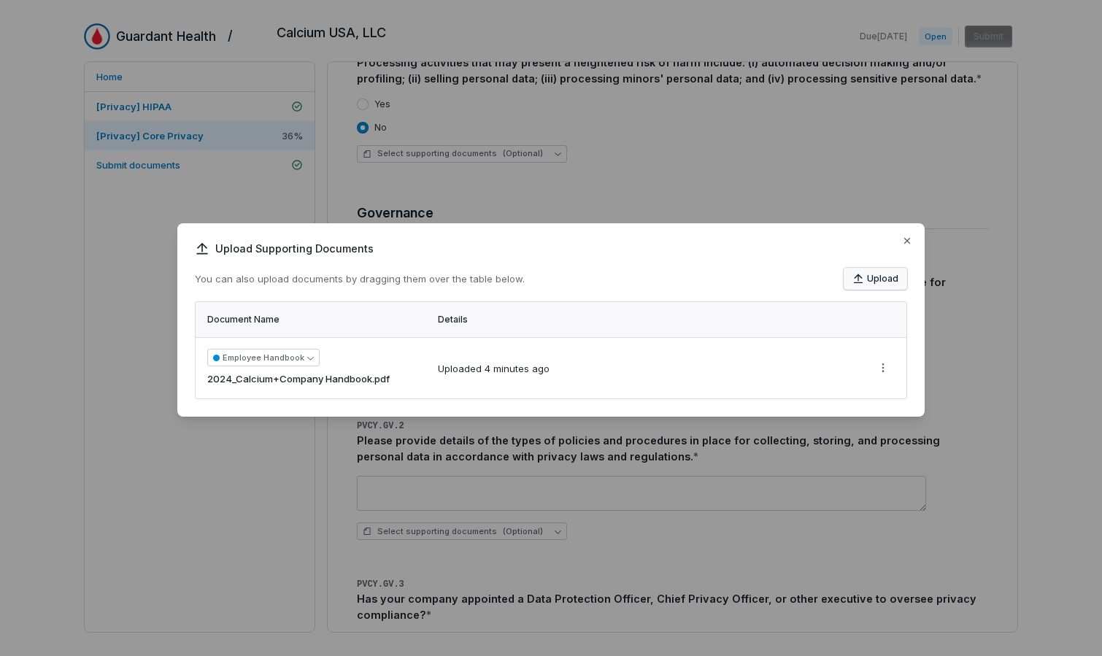
click at [871, 282] on button "Upload" at bounding box center [875, 279] width 63 height 22
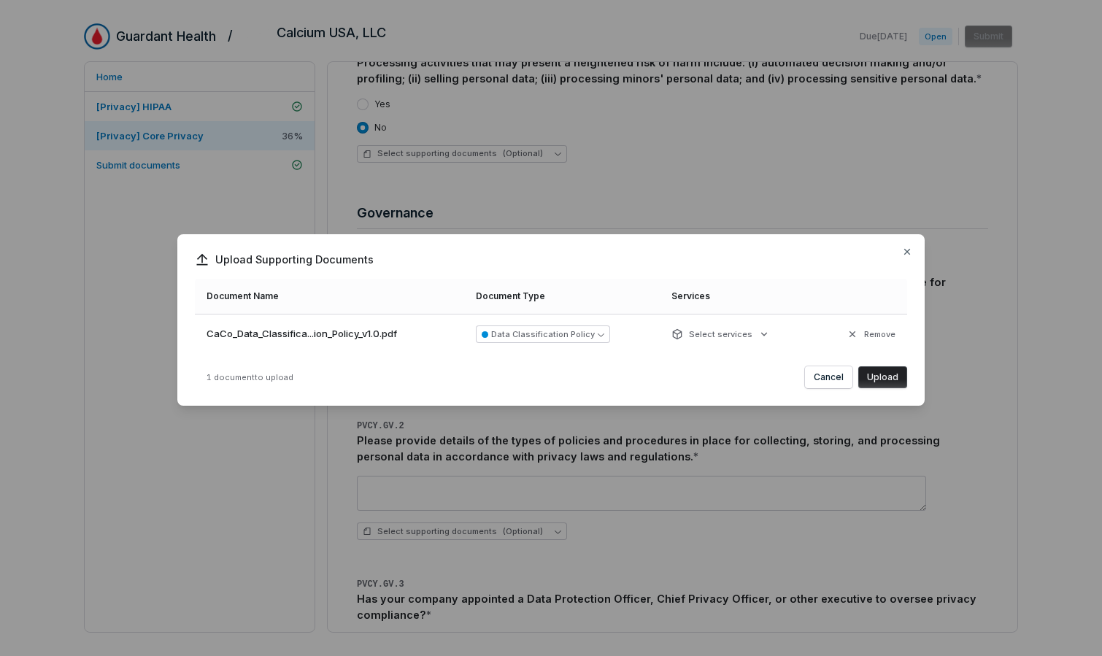
click at [892, 375] on button "Upload" at bounding box center [882, 377] width 49 height 22
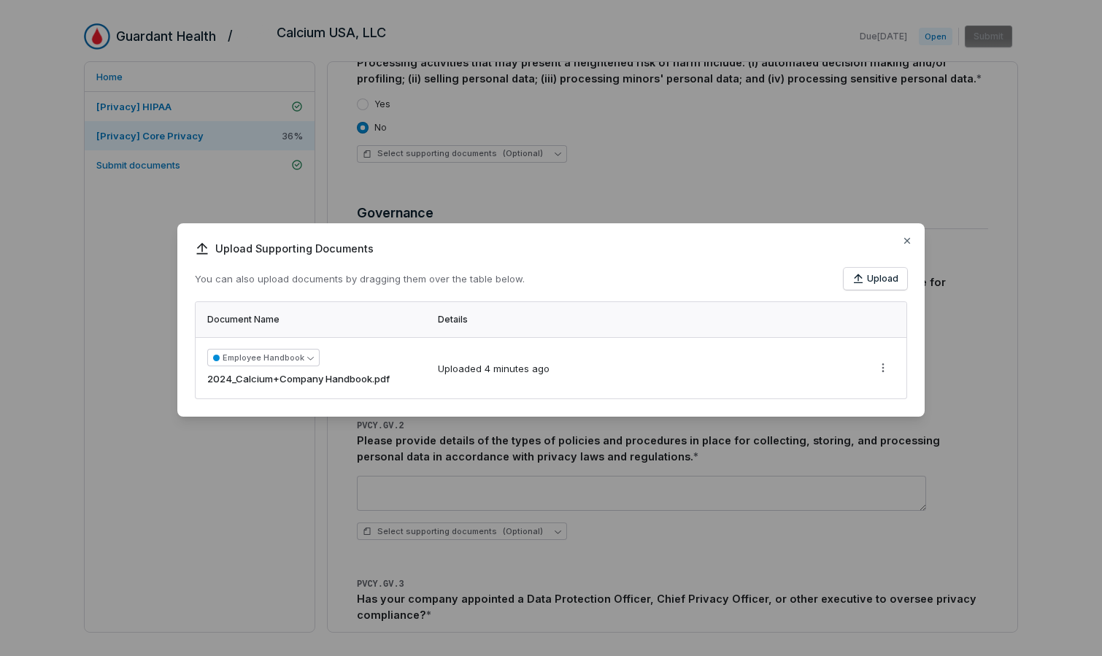
scroll to position [0, 0]
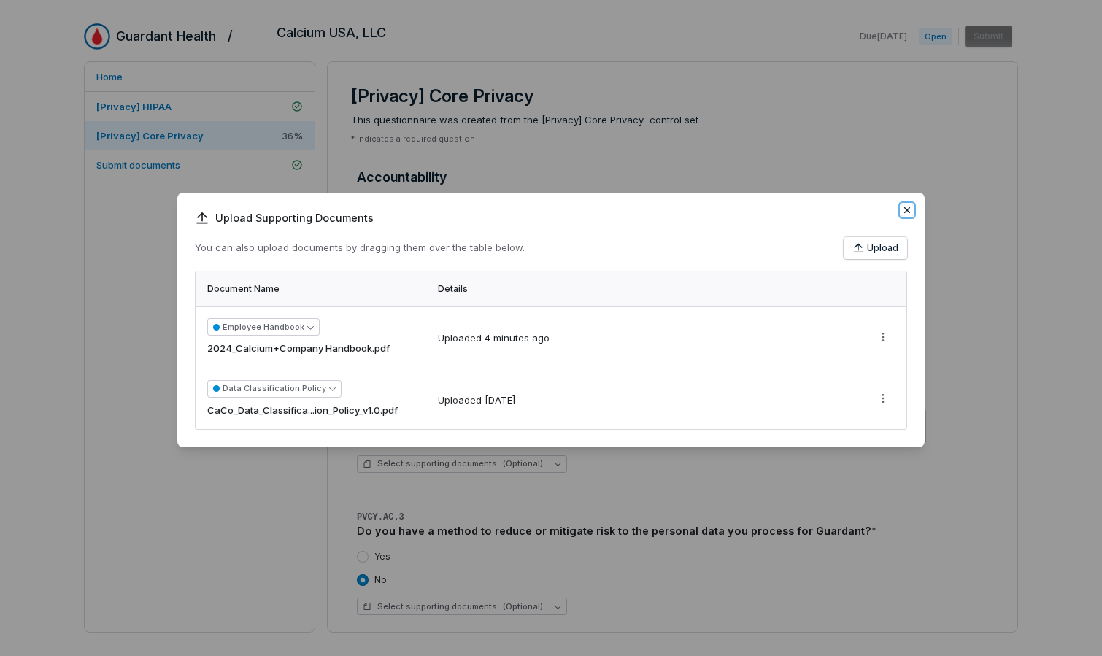
click at [897, 212] on icon "button" at bounding box center [907, 210] width 6 height 6
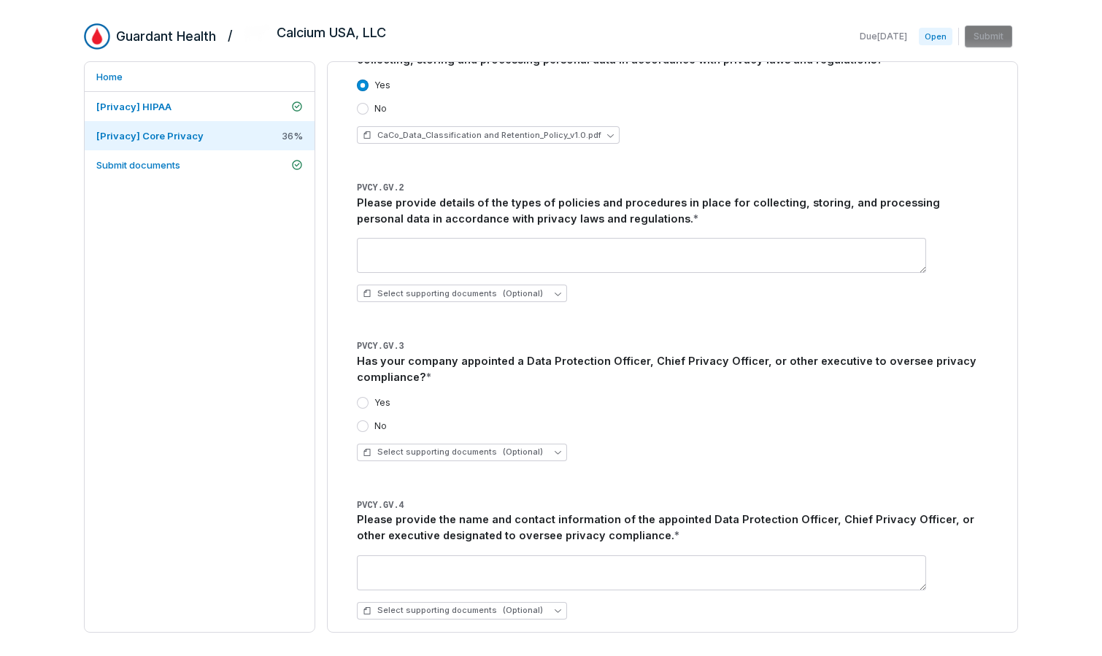
scroll to position [2325, 0]
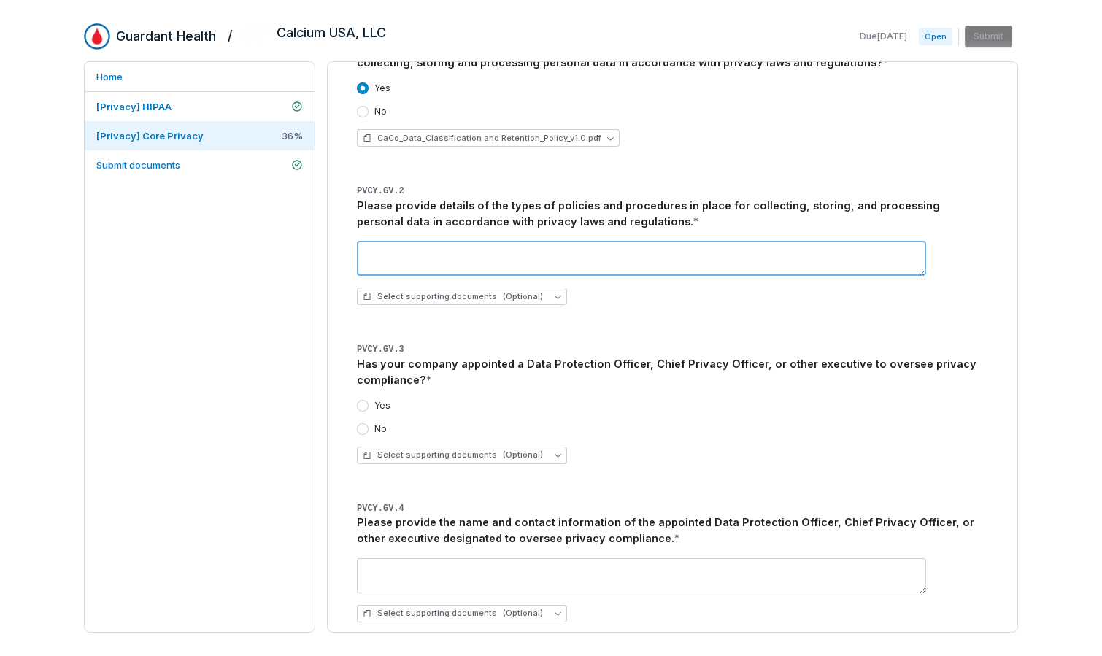
click at [645, 259] on textarea at bounding box center [641, 258] width 569 height 35
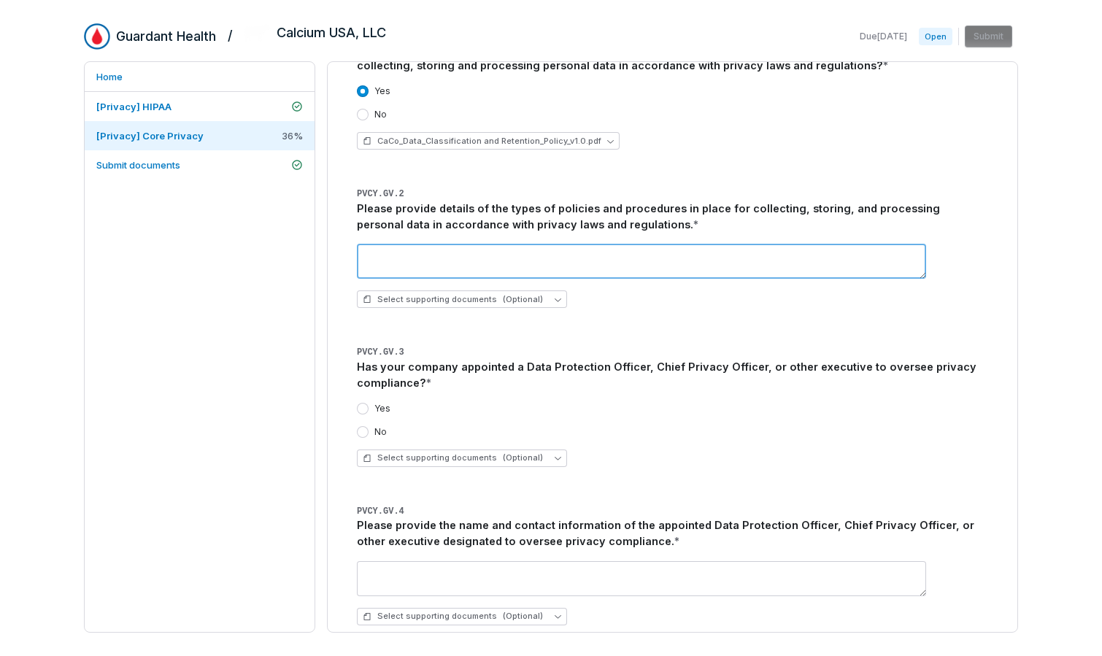
scroll to position [2319, 0]
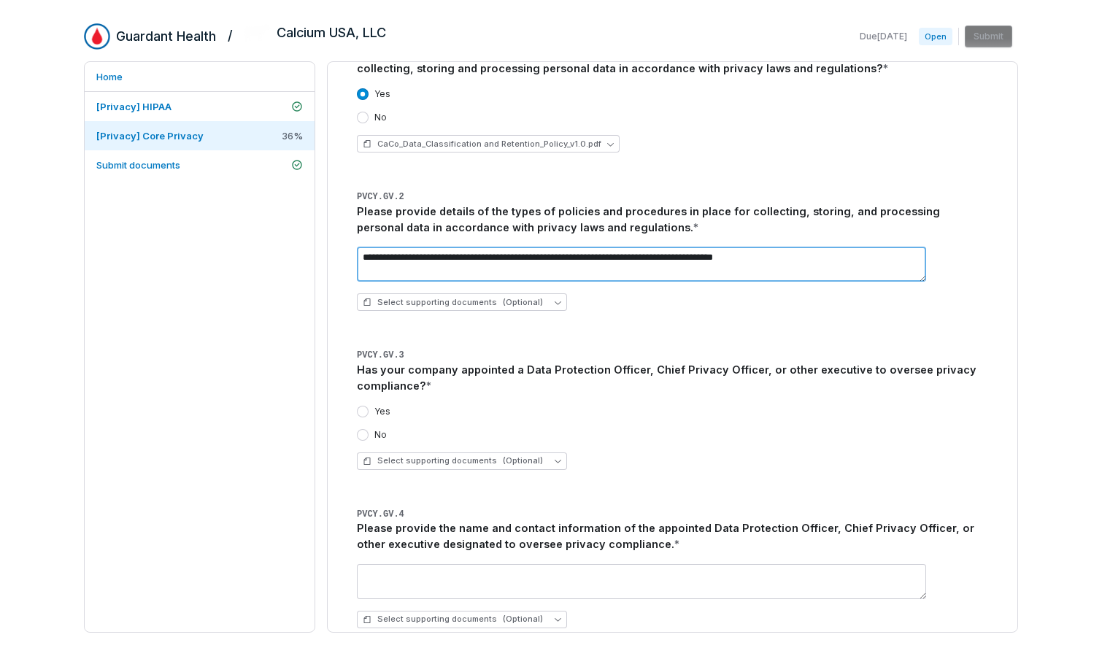
type textarea "**********"
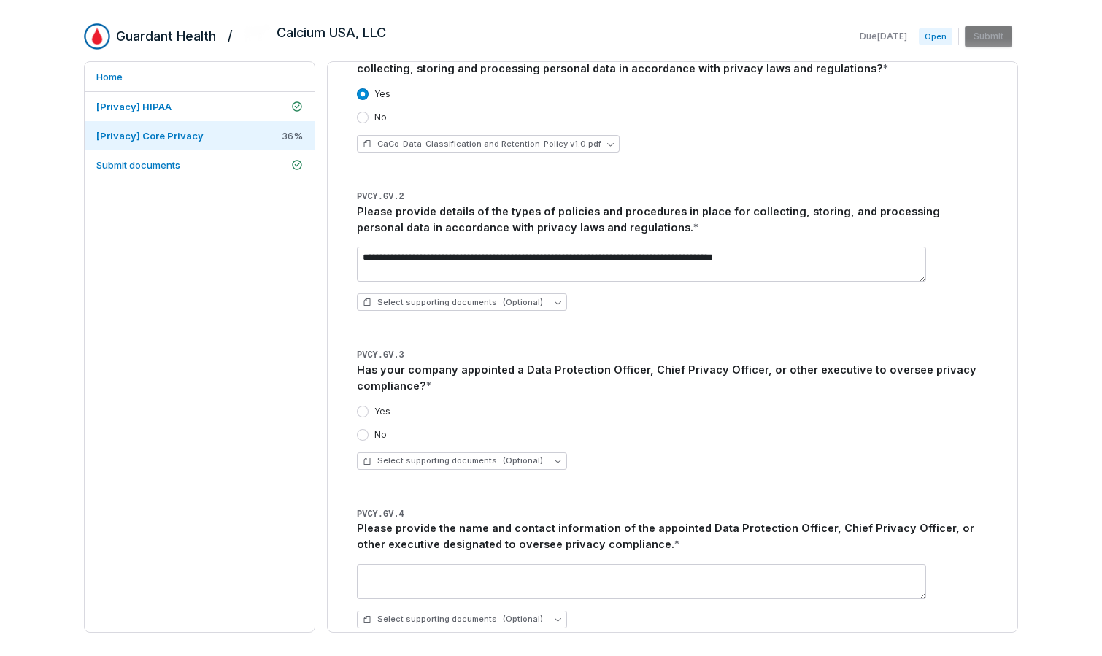
click at [669, 330] on div "**********" at bounding box center [672, 413] width 631 height 769
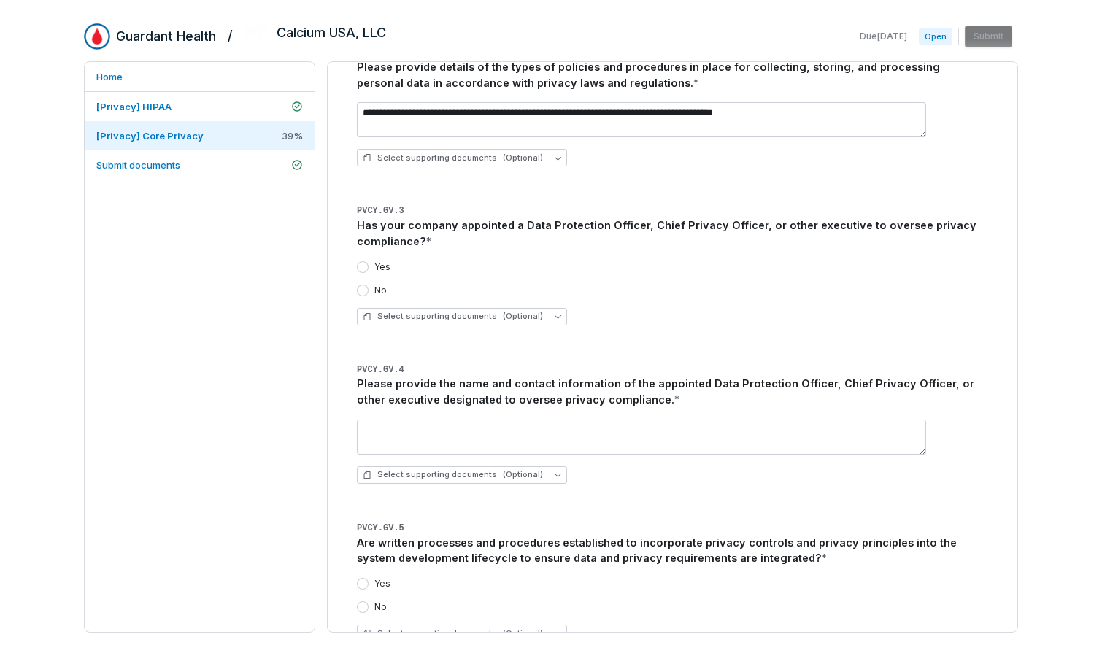
scroll to position [2467, 0]
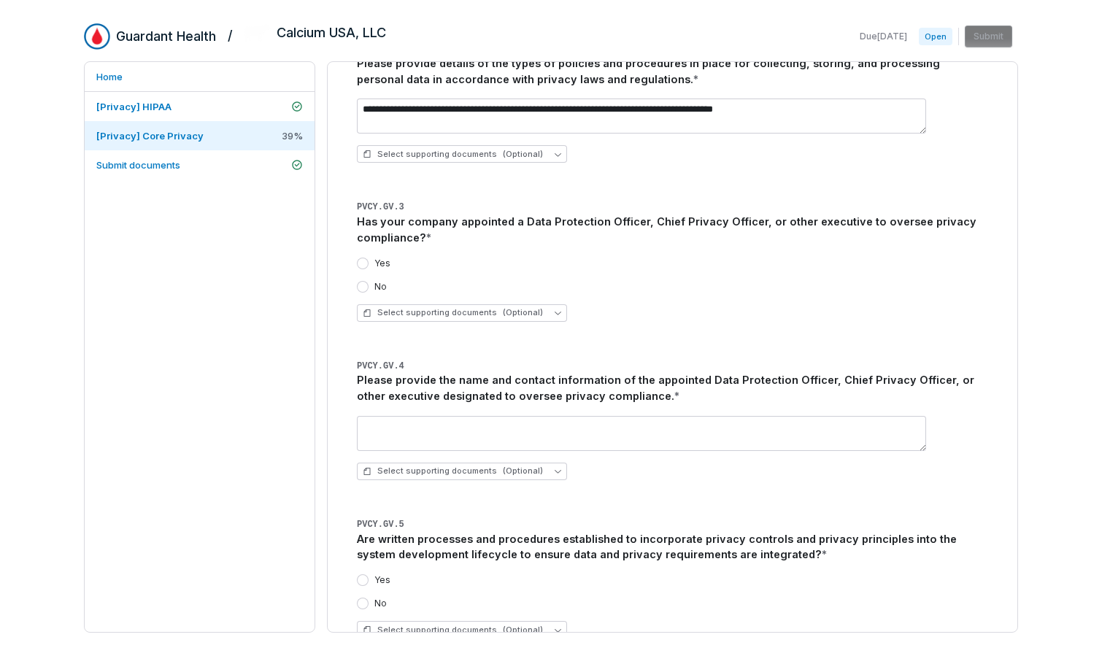
drag, startPoint x: 387, startPoint y: 262, endPoint x: 397, endPoint y: 254, distance: 13.0
click at [389, 261] on label "Yes" at bounding box center [382, 264] width 16 height 12
click at [369, 261] on button "Yes" at bounding box center [363, 264] width 12 height 12
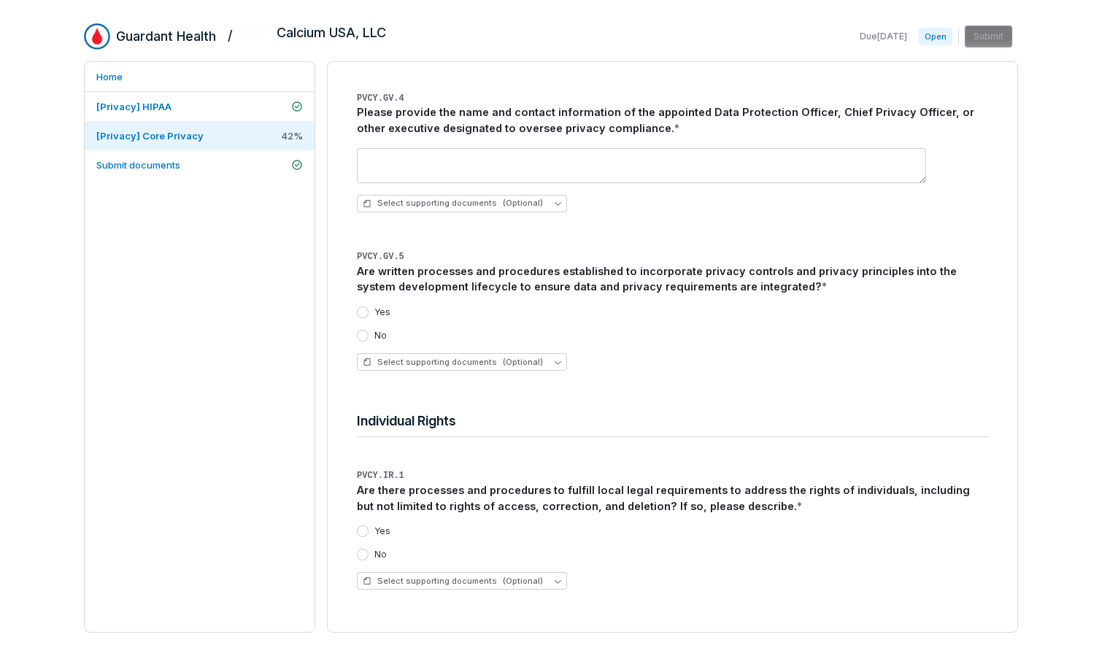
scroll to position [2738, 0]
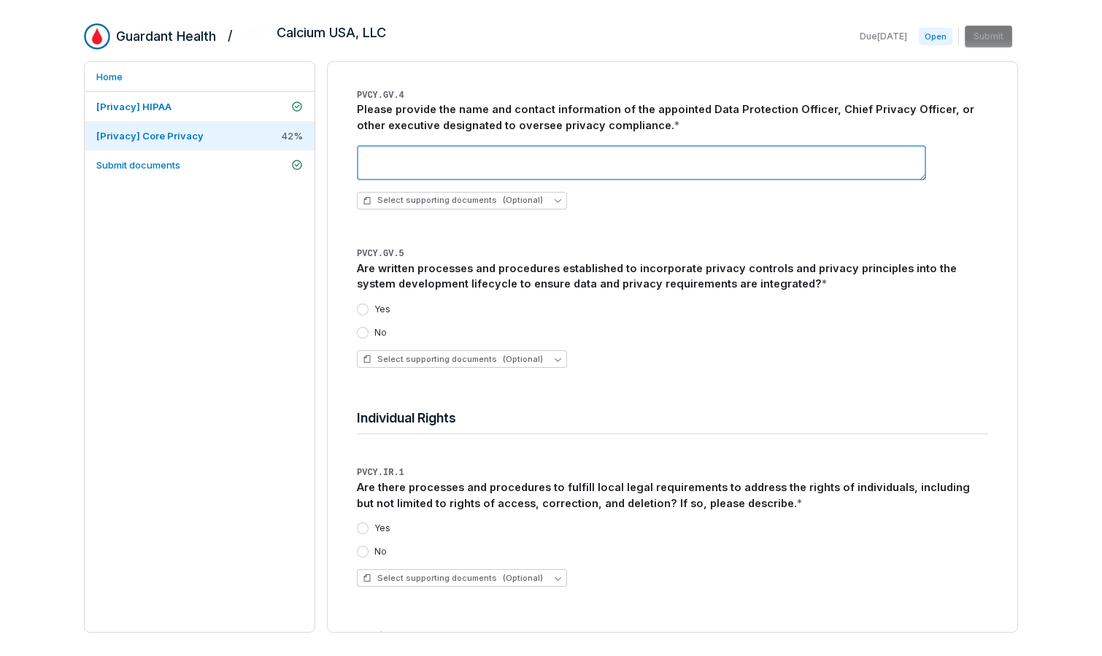
click at [626, 155] on textarea at bounding box center [641, 162] width 569 height 35
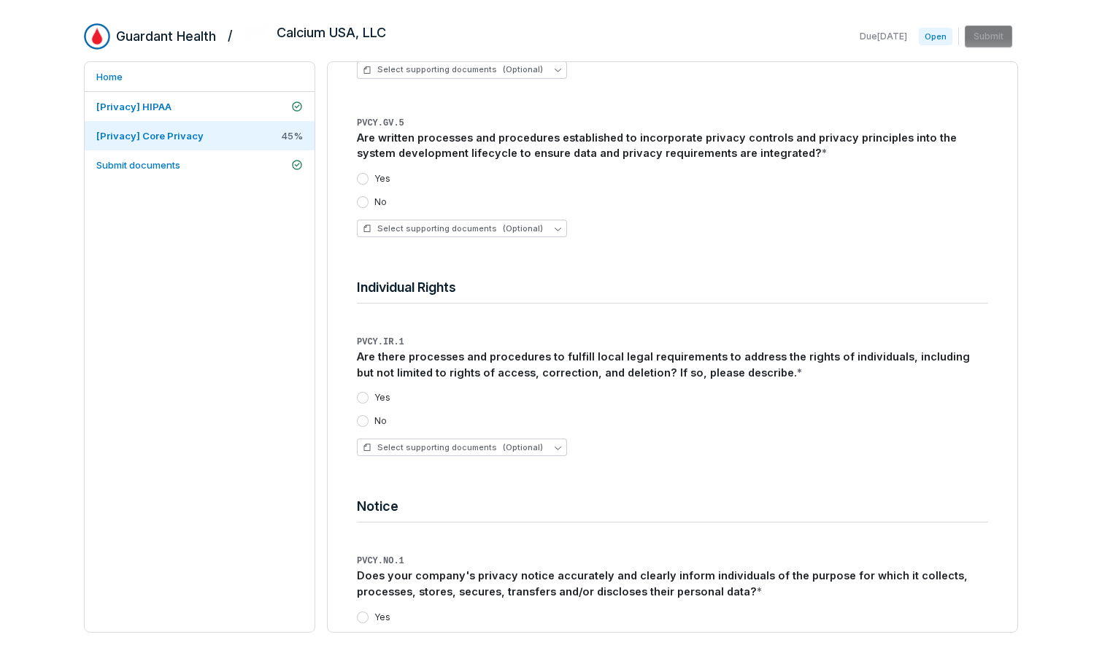
scroll to position [2869, 0]
type textarea "**********"
click at [364, 178] on button "Yes" at bounding box center [363, 178] width 12 height 12
click at [553, 229] on button "Select supporting documents (Optional)" at bounding box center [462, 228] width 210 height 18
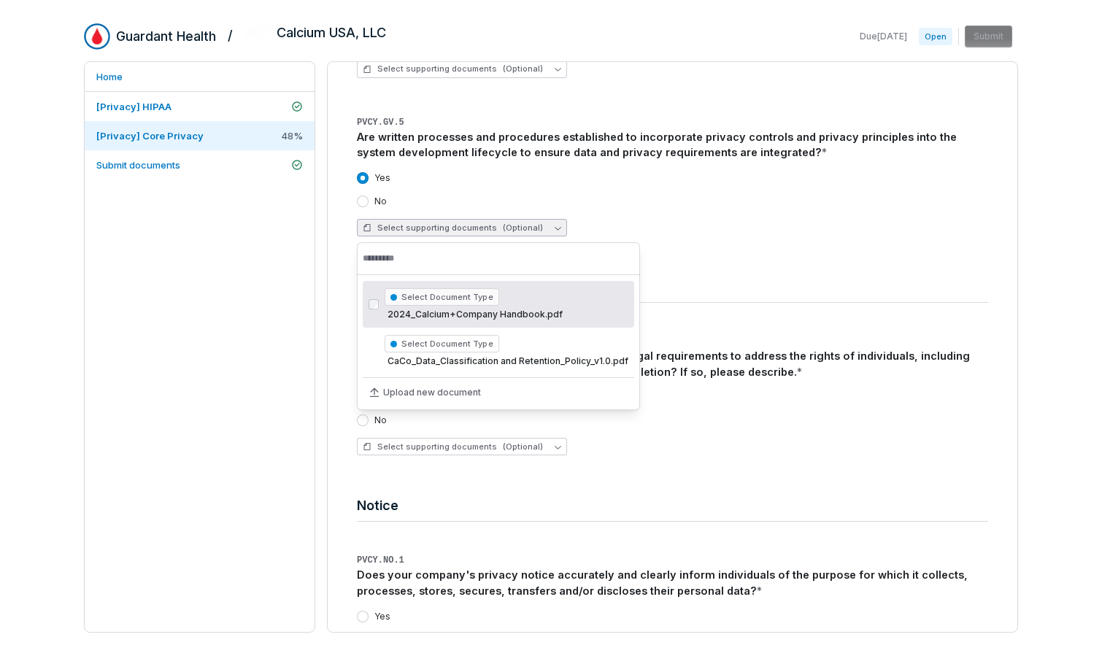
click at [421, 258] on input "text" at bounding box center [498, 258] width 271 height 32
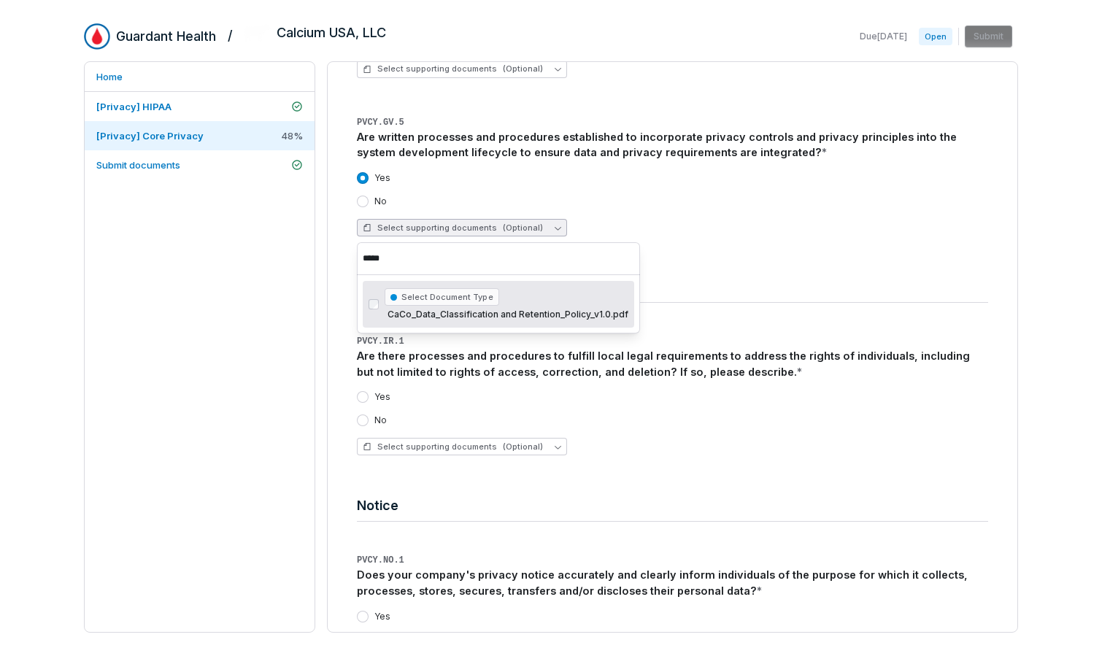
drag, startPoint x: 432, startPoint y: 264, endPoint x: 331, endPoint y: 259, distance: 100.8
click at [331, 259] on body "**********" at bounding box center [551, 328] width 1102 height 656
type input "*"
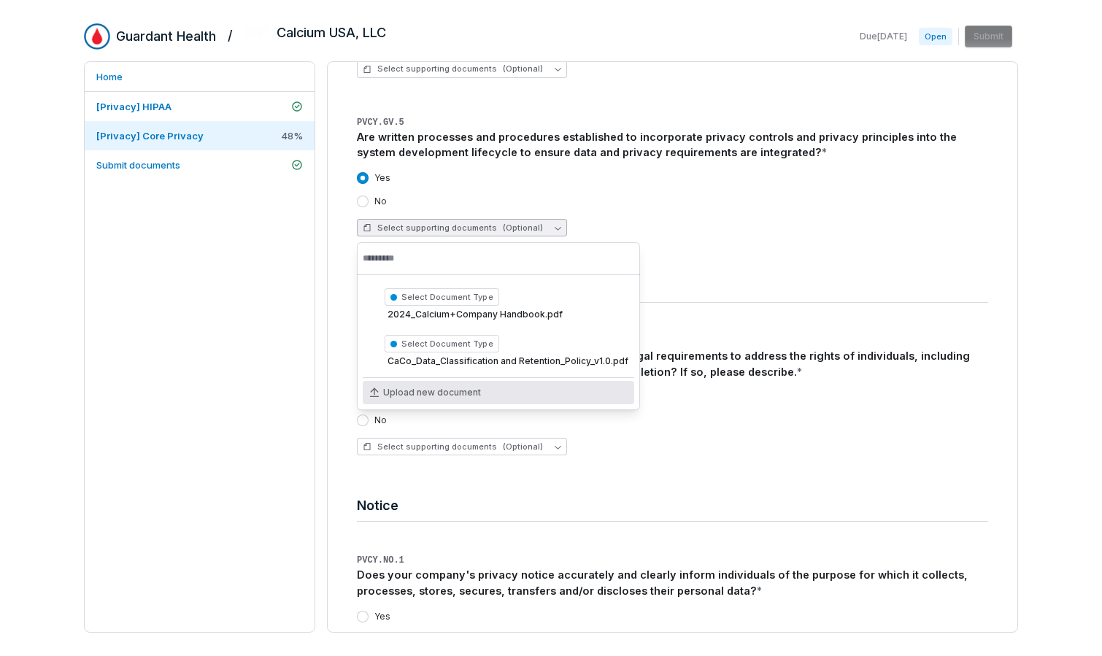
click at [474, 396] on span "Upload new document" at bounding box center [432, 393] width 98 height 12
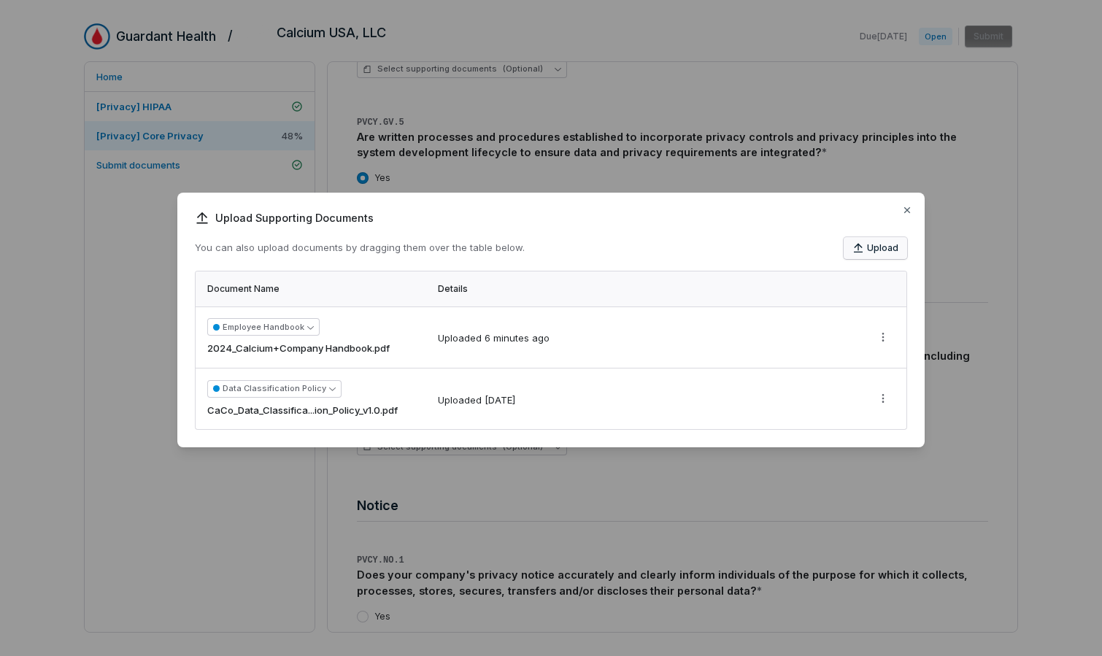
click at [869, 248] on button "Upload" at bounding box center [875, 248] width 63 height 22
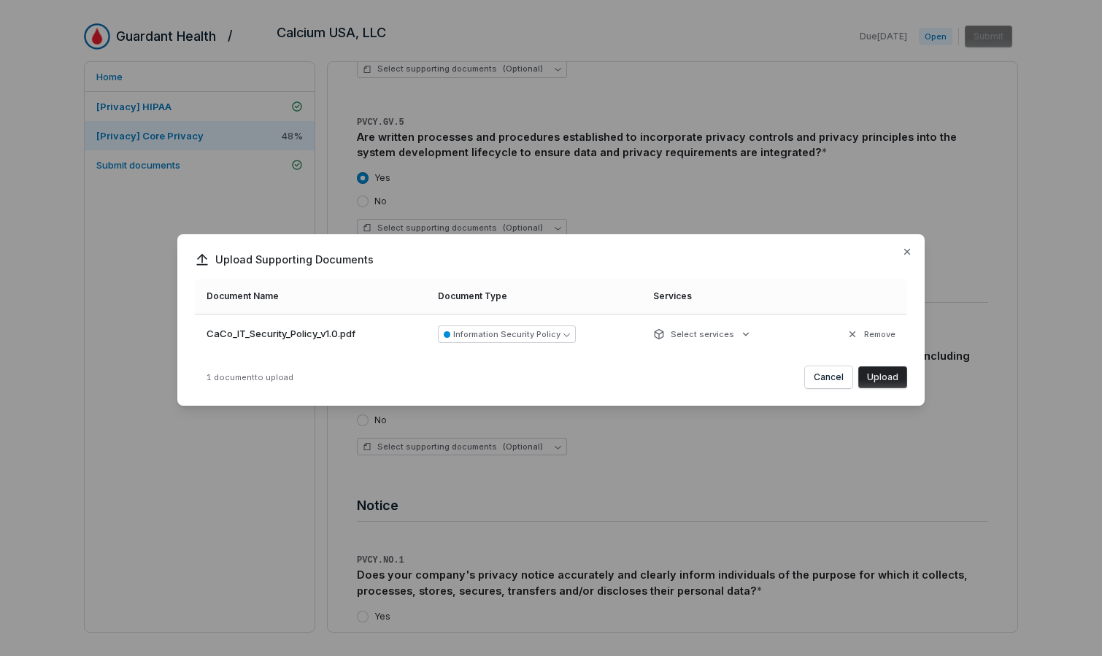
click at [878, 374] on button "Upload" at bounding box center [882, 377] width 49 height 22
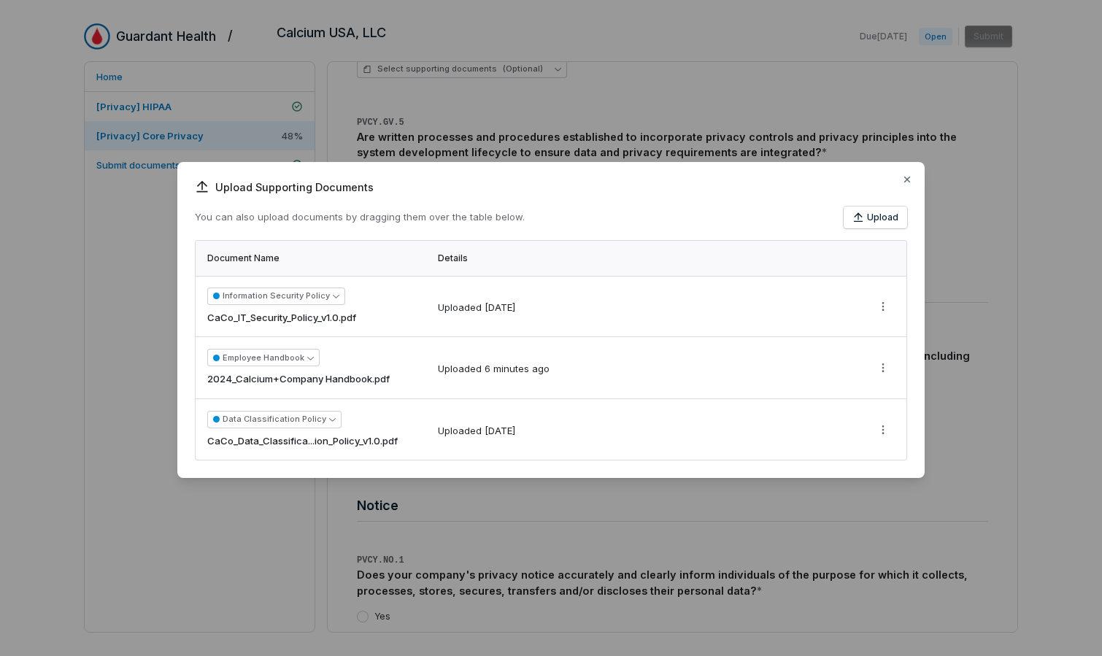
scroll to position [0, 0]
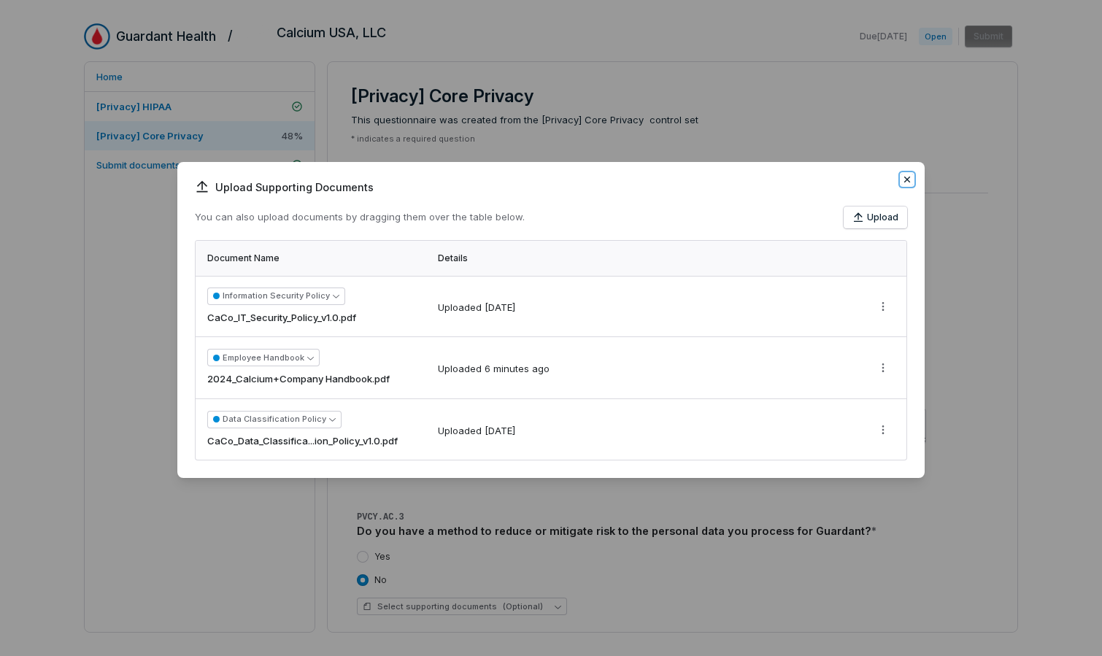
click at [897, 178] on icon "button" at bounding box center [907, 180] width 6 height 6
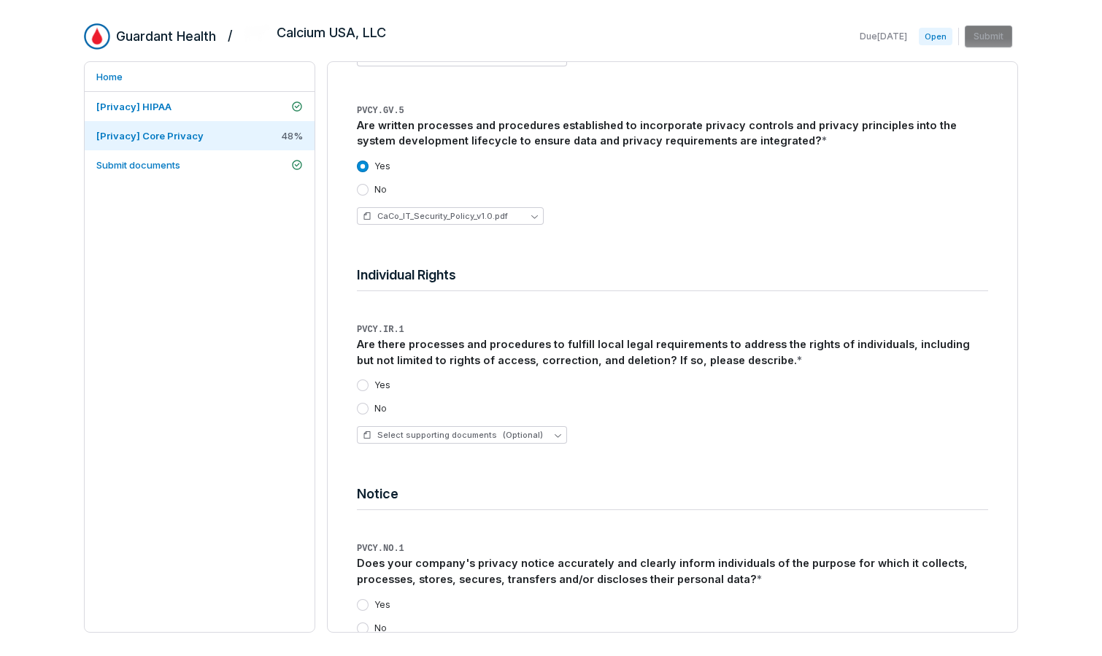
scroll to position [2896, 0]
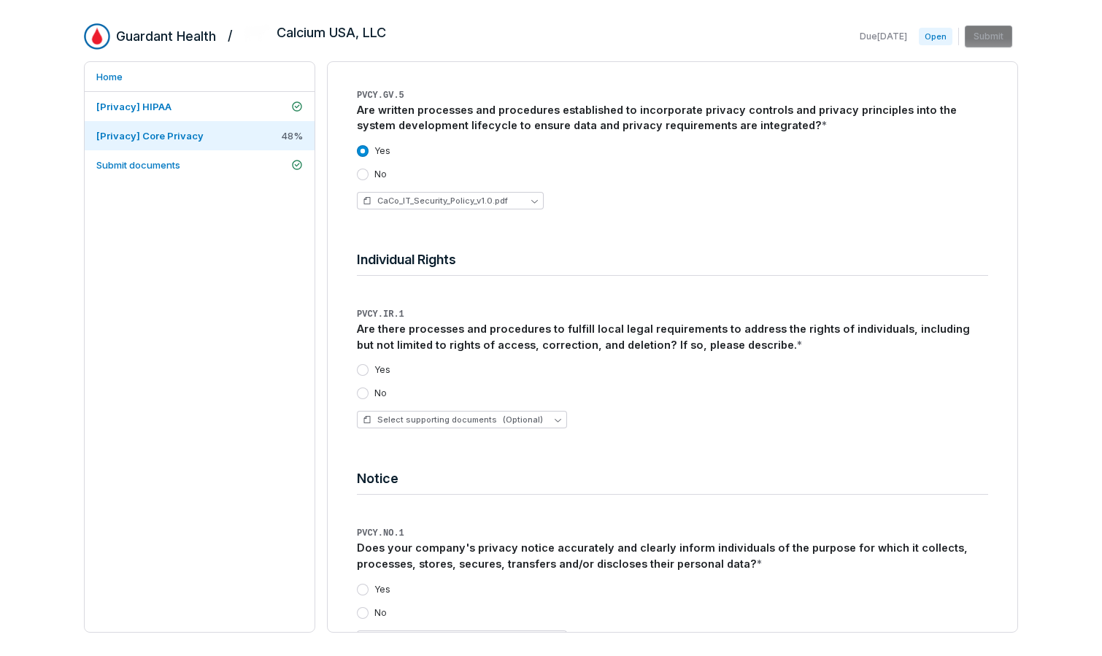
click at [373, 389] on div "No" at bounding box center [372, 394] width 30 height 12
click at [358, 396] on button "No" at bounding box center [363, 394] width 12 height 12
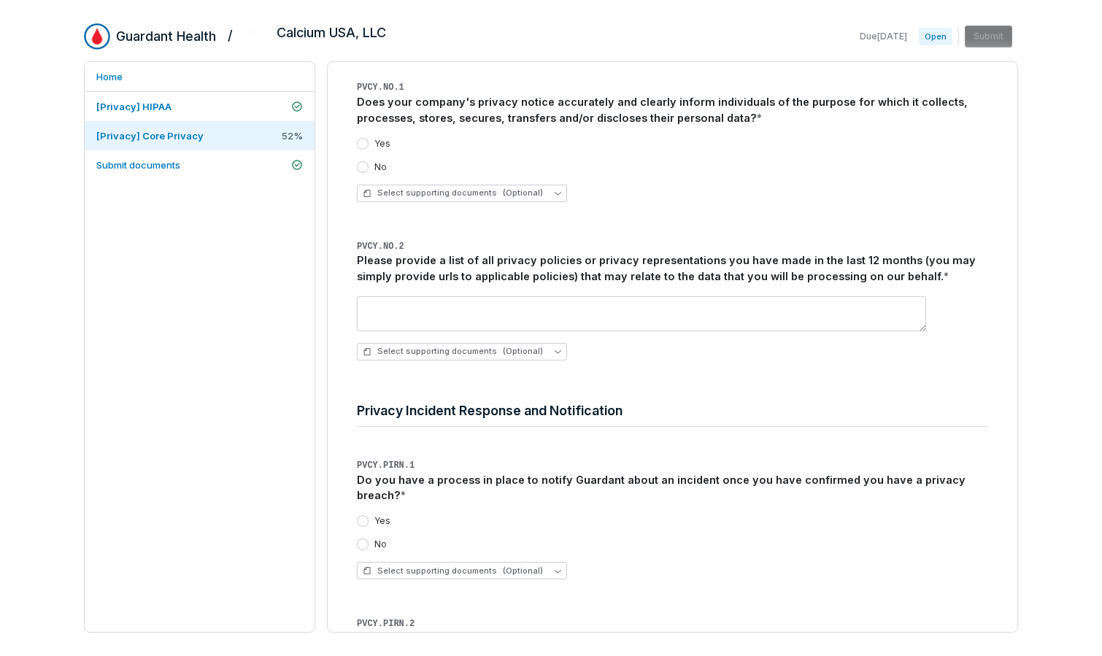
scroll to position [3343, 0]
click at [363, 166] on button "No" at bounding box center [363, 167] width 12 height 12
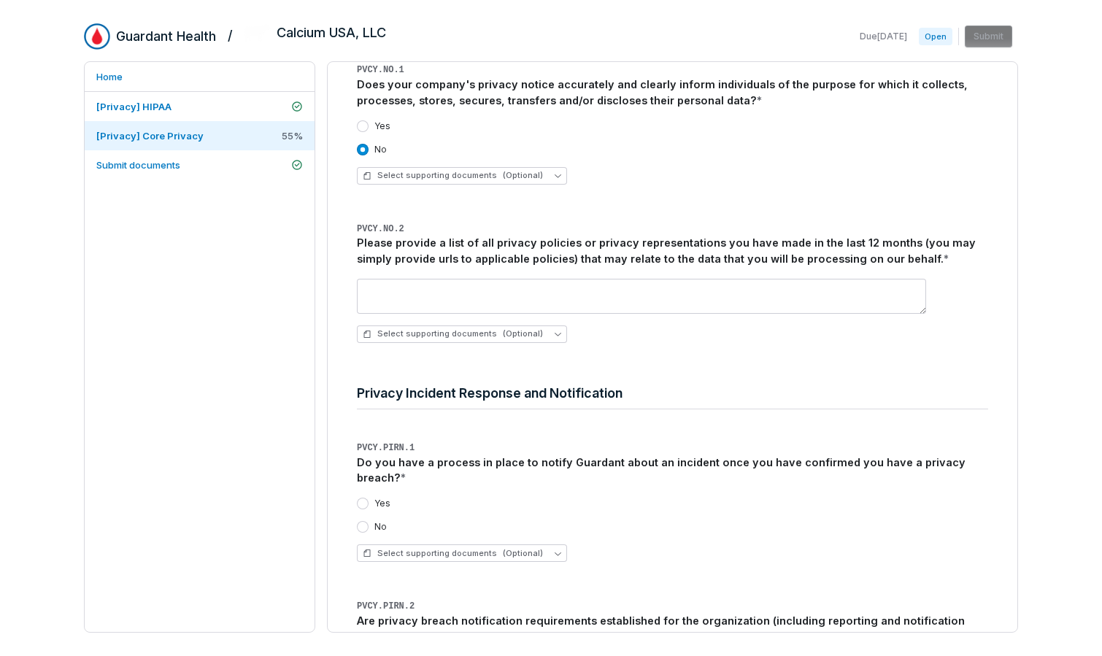
scroll to position [3372, 0]
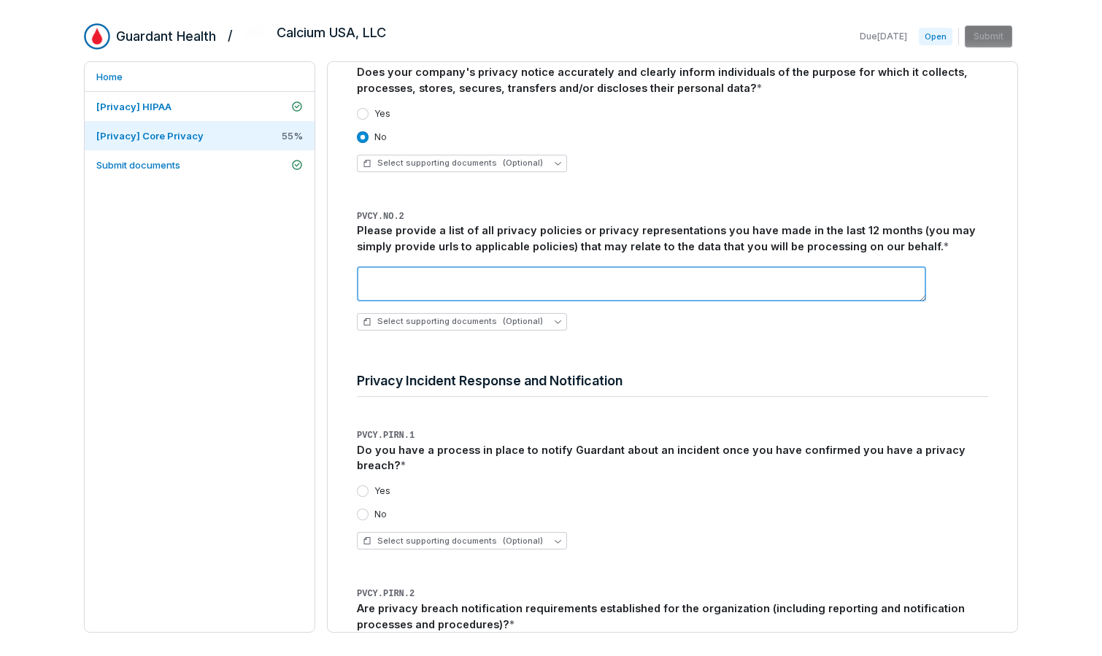
click at [834, 277] on textarea at bounding box center [641, 283] width 569 height 35
drag, startPoint x: 647, startPoint y: 279, endPoint x: 649, endPoint y: 331, distance: 52.6
click at [647, 279] on textarea "**********" at bounding box center [641, 283] width 569 height 35
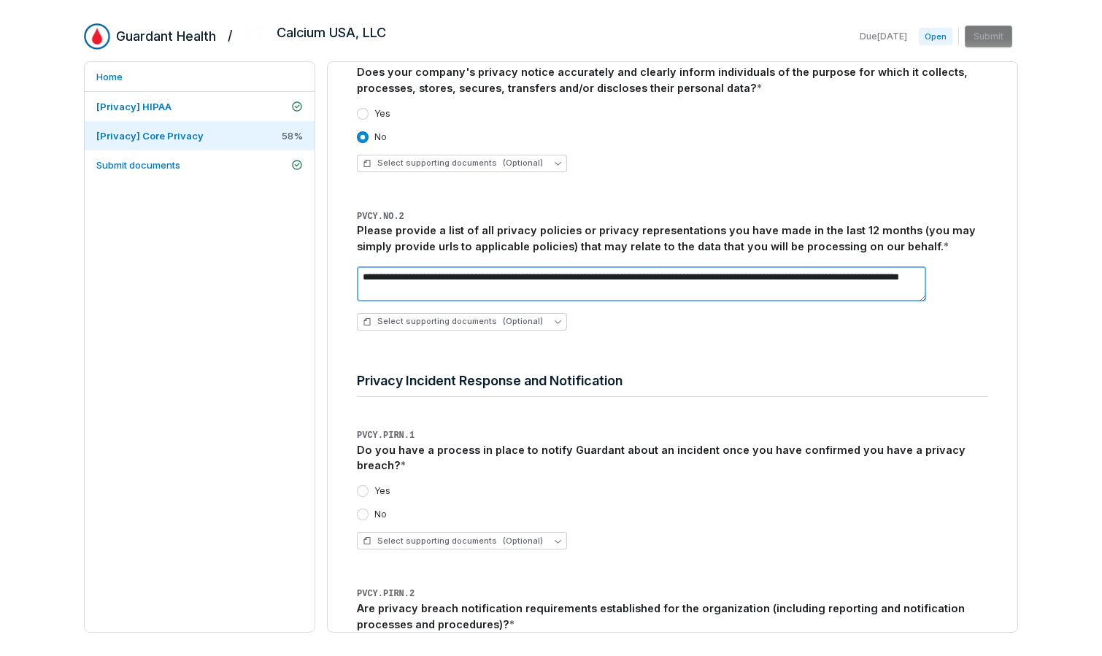
click at [729, 278] on textarea "**********" at bounding box center [641, 283] width 569 height 35
click at [408, 293] on textarea "**********" at bounding box center [641, 283] width 569 height 35
click at [570, 292] on textarea "**********" at bounding box center [641, 283] width 569 height 35
type textarea "**********"
click at [704, 371] on h4 "Privacy Incident Response and Notification" at bounding box center [672, 380] width 631 height 19
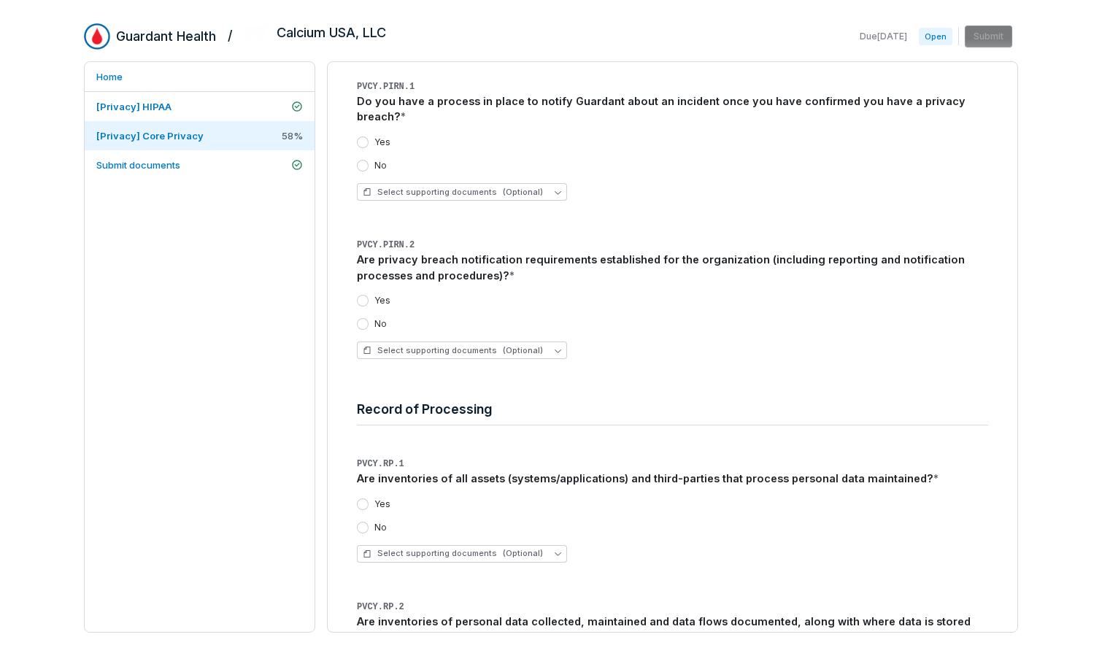
scroll to position [3745, 0]
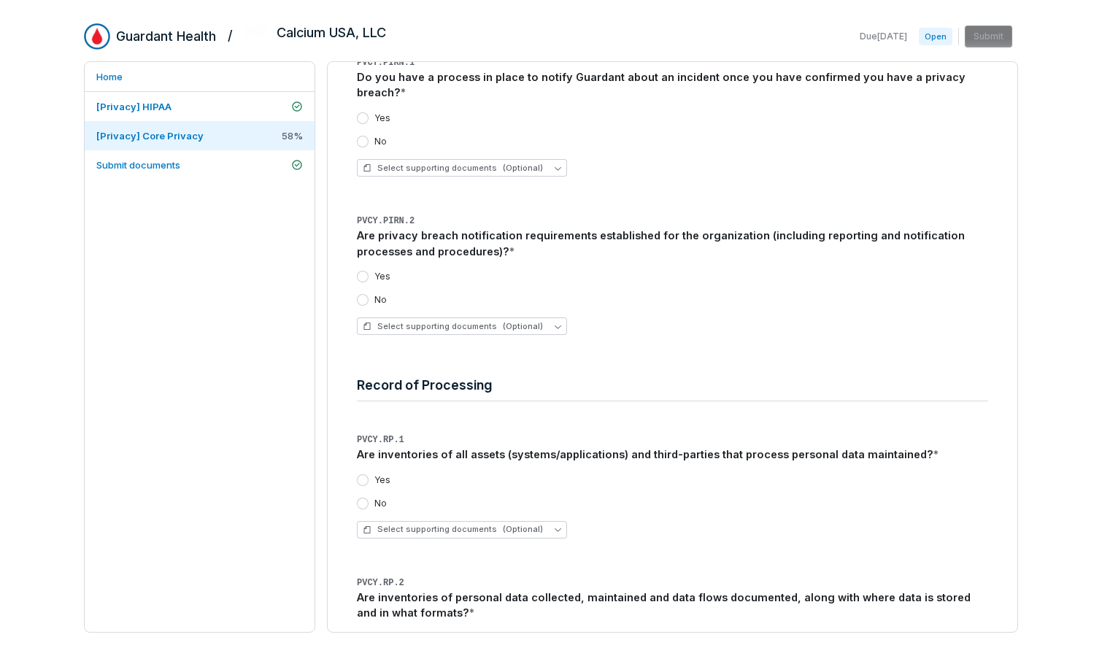
click at [372, 277] on div "Yes" at bounding box center [374, 277] width 34 height 12
click at [369, 276] on div "Yes" at bounding box center [374, 277] width 34 height 12
click at [366, 275] on button "Yes" at bounding box center [363, 277] width 12 height 12
click at [459, 325] on span "Select supporting documents (Optional)" at bounding box center [453, 326] width 180 height 11
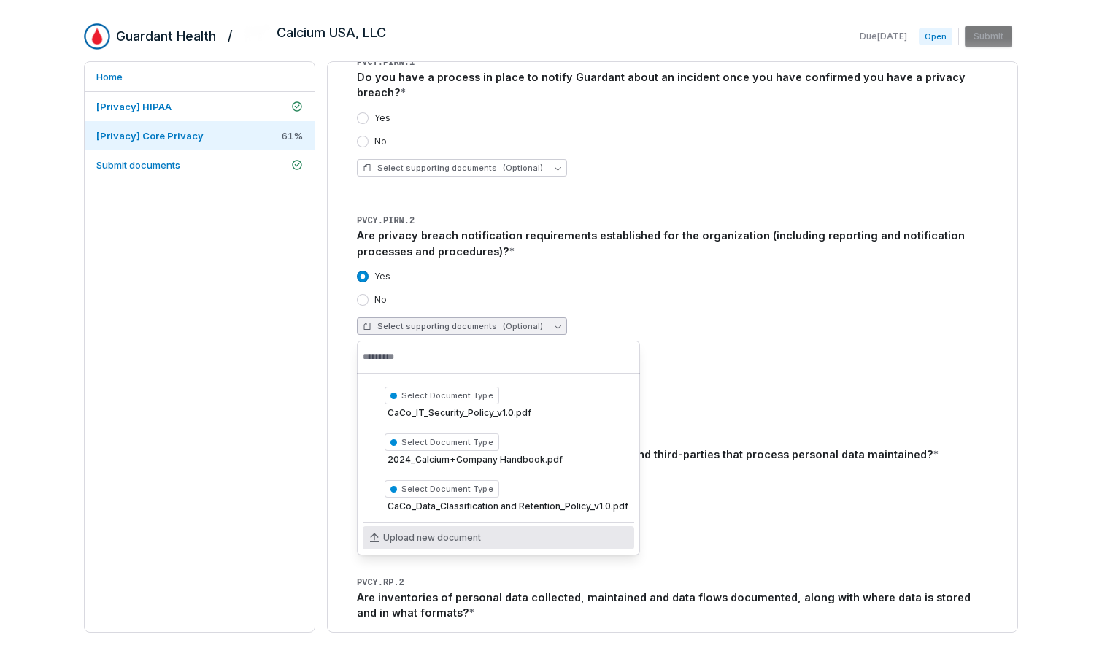
click at [456, 538] on span "Upload new document" at bounding box center [432, 538] width 98 height 12
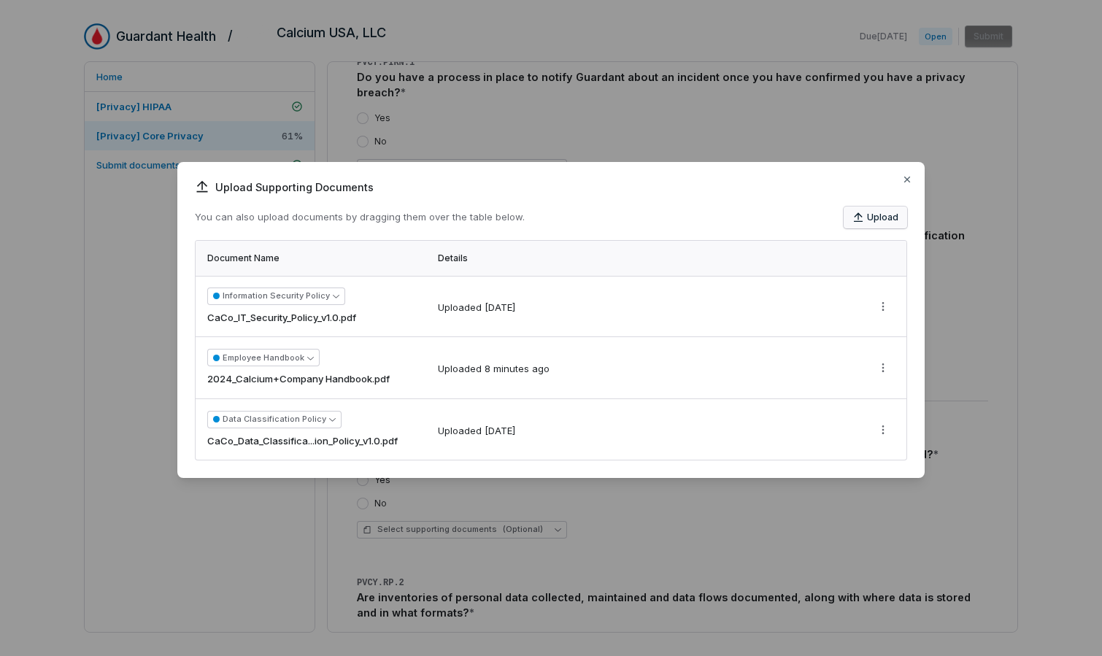
click at [870, 220] on button "Upload" at bounding box center [875, 218] width 63 height 22
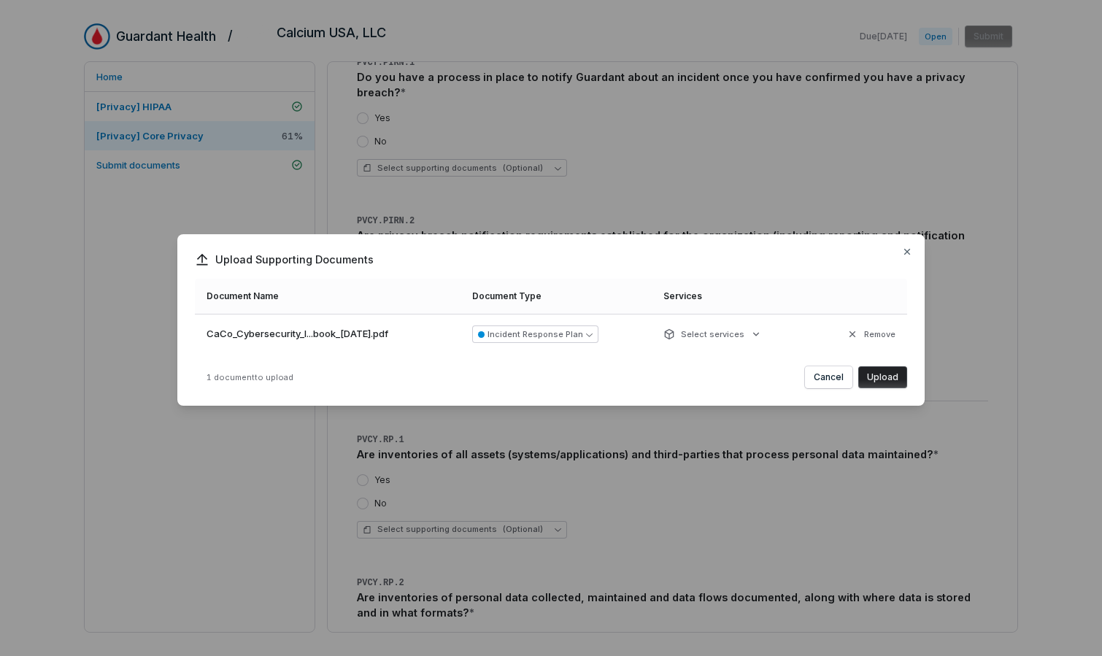
click at [890, 373] on button "Upload" at bounding box center [882, 377] width 49 height 22
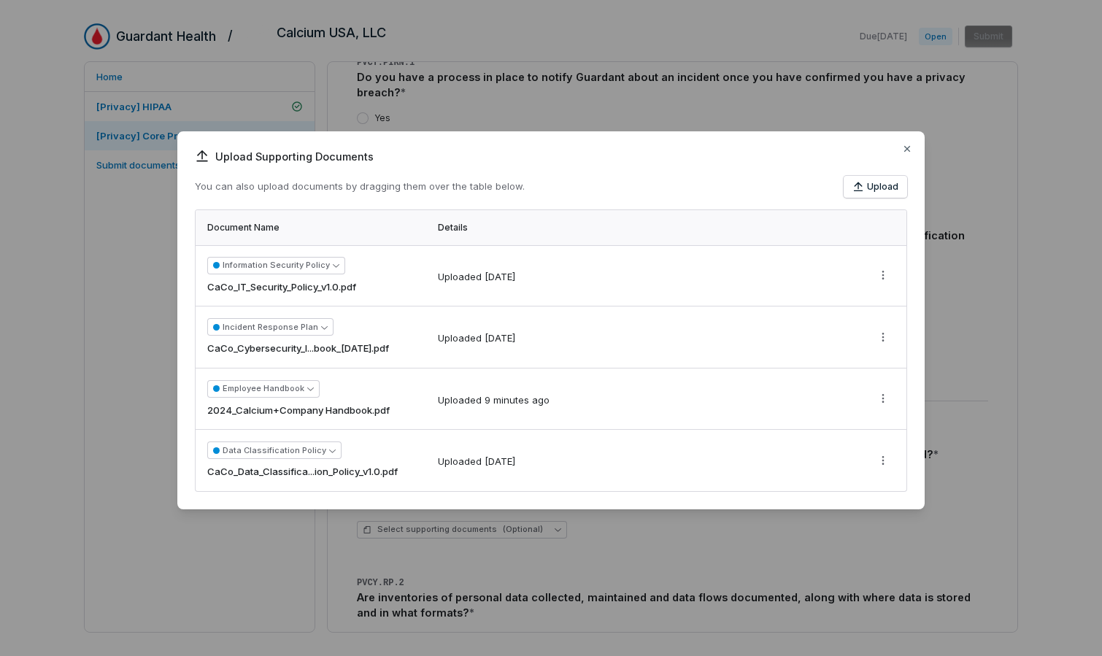
scroll to position [0, 0]
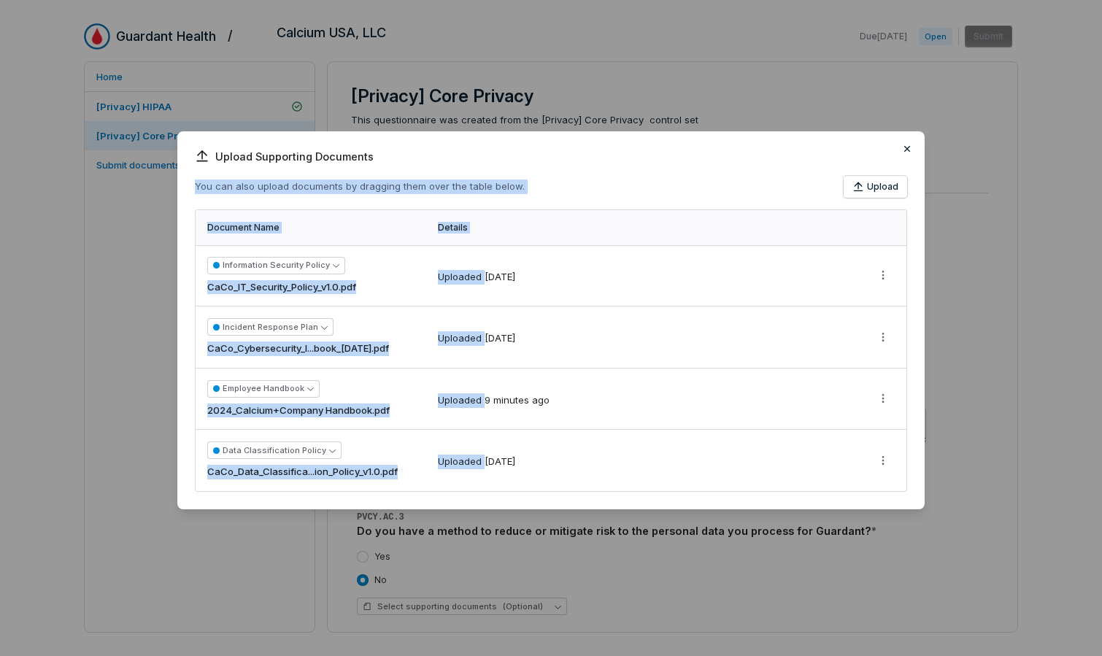
click at [897, 144] on div "Upload Supporting Documents You can also upload documents by dragging them over…" at bounding box center [550, 320] width 747 height 378
click at [897, 148] on icon "button" at bounding box center [907, 148] width 6 height 6
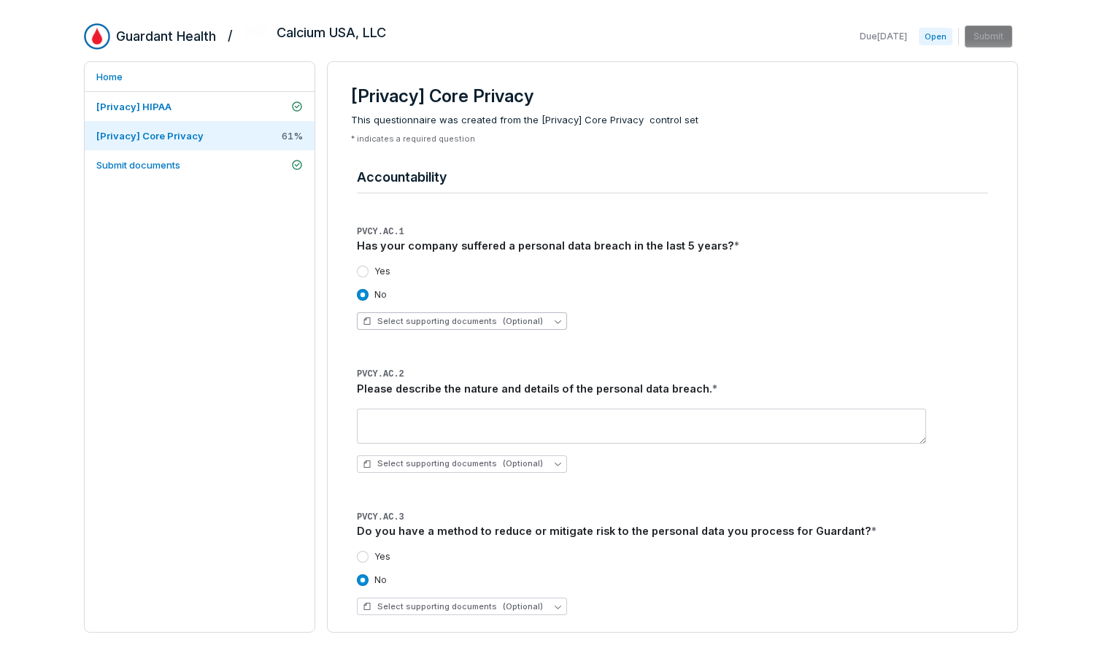
click at [503, 319] on span "(Optional)" at bounding box center [523, 321] width 40 height 11
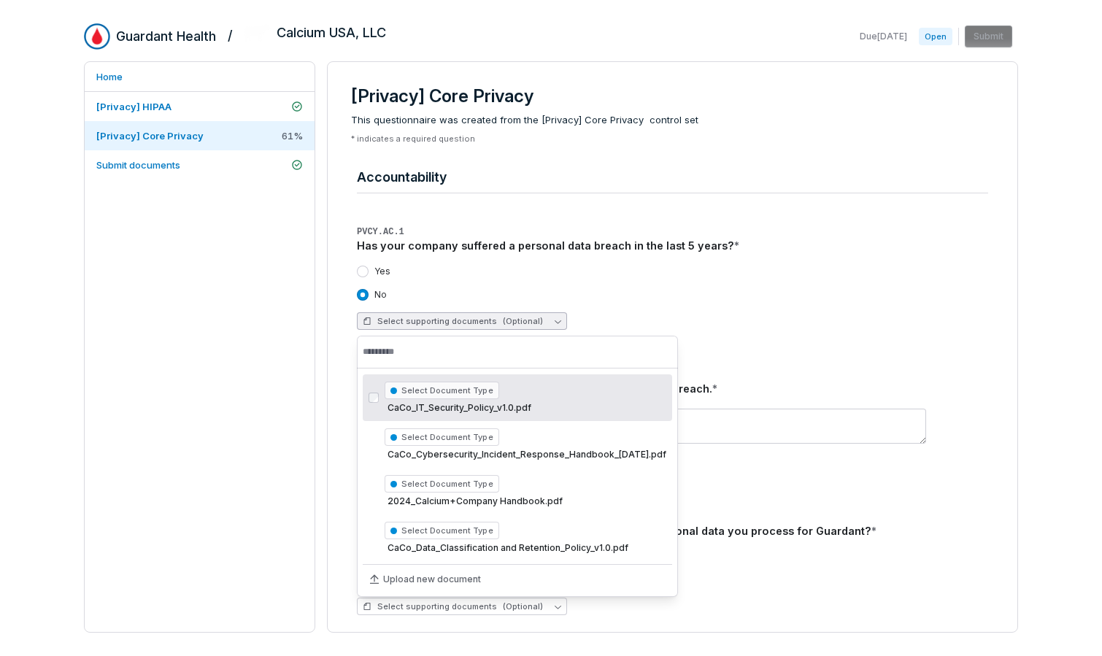
drag, startPoint x: 616, startPoint y: 454, endPoint x: 870, endPoint y: 252, distance: 324.6
click at [861, 261] on body "**********" at bounding box center [551, 328] width 1102 height 656
click at [870, 252] on div "Has your company suffered a personal data breach in the last 5 years? *" at bounding box center [672, 246] width 631 height 16
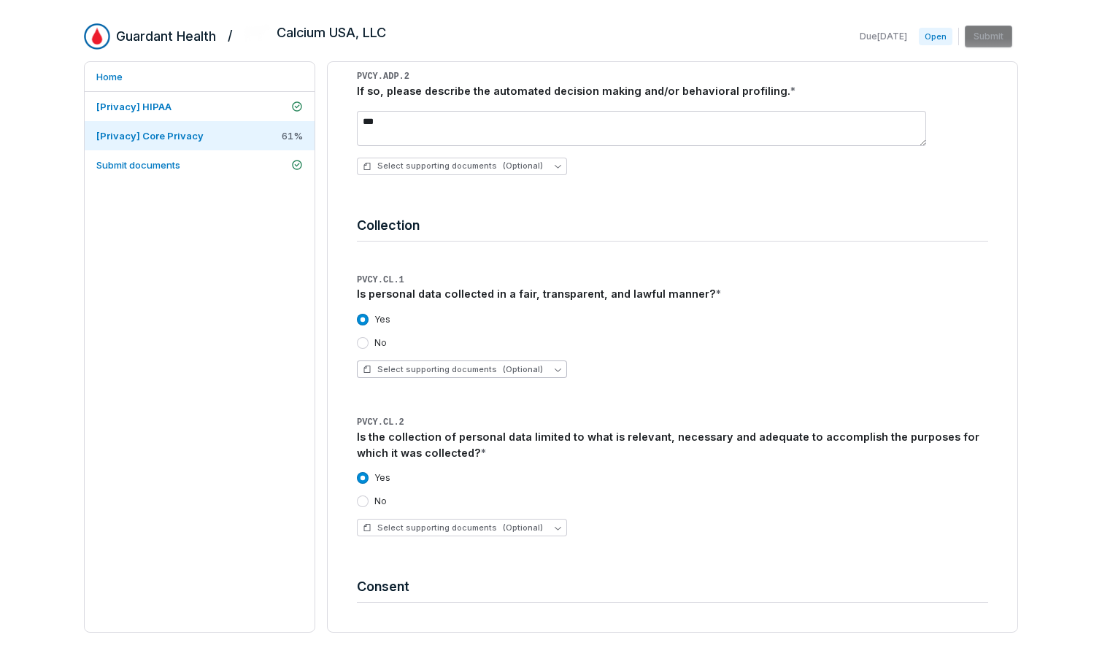
scroll to position [995, 0]
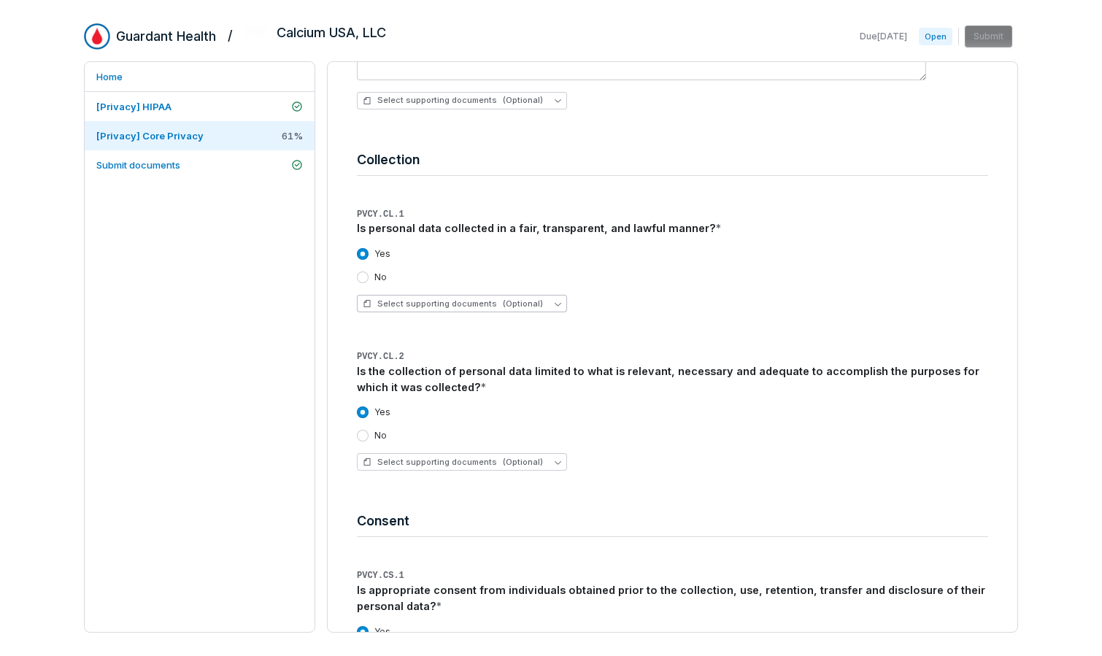
click at [541, 302] on button "Select supporting documents (Optional)" at bounding box center [462, 304] width 210 height 18
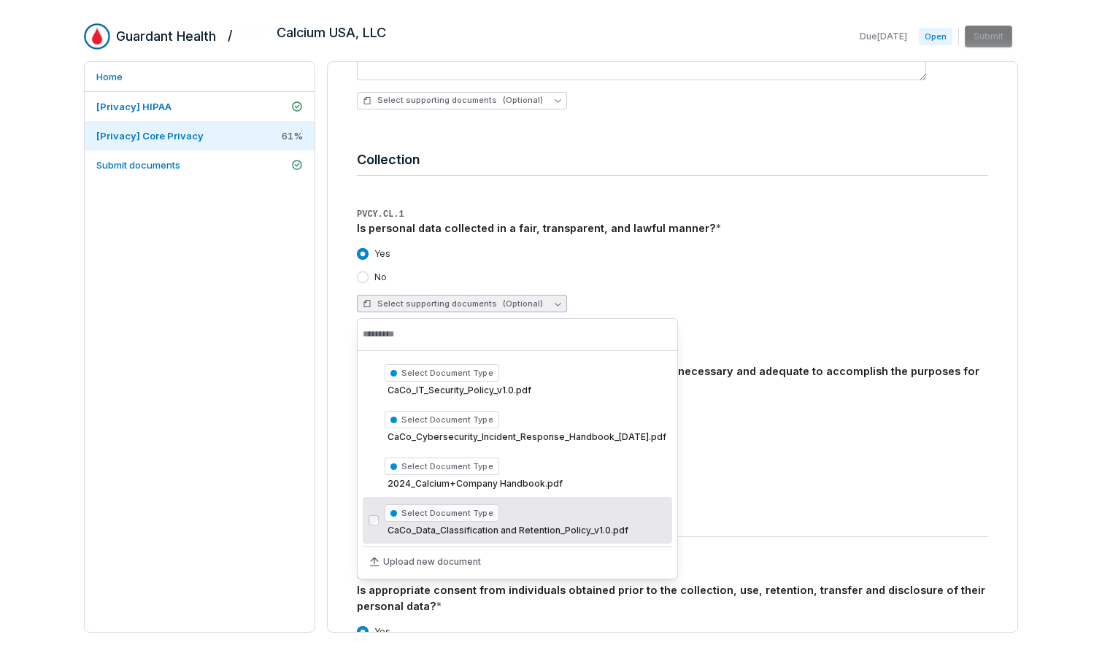
click at [514, 528] on span "CaCo_Data_Classification and Retention_Policy_v1.0.pdf" at bounding box center [526, 531] width 282 height 12
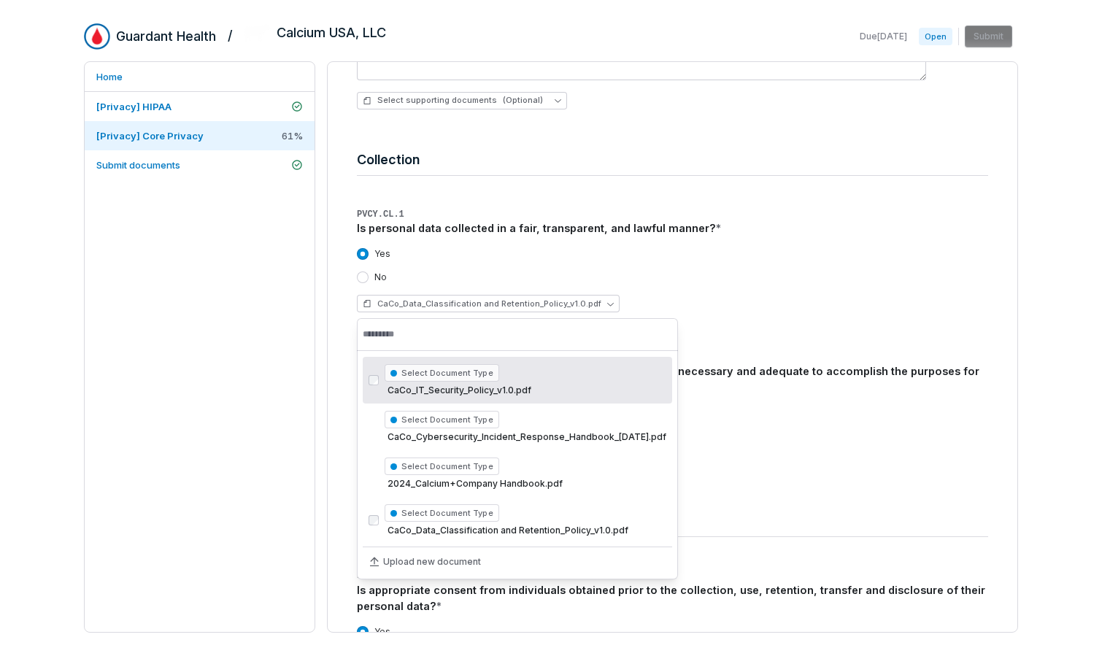
click at [764, 295] on div "CaCo_Data_Classification and Retention_Policy_v1.0.pdf" at bounding box center [672, 304] width 631 height 18
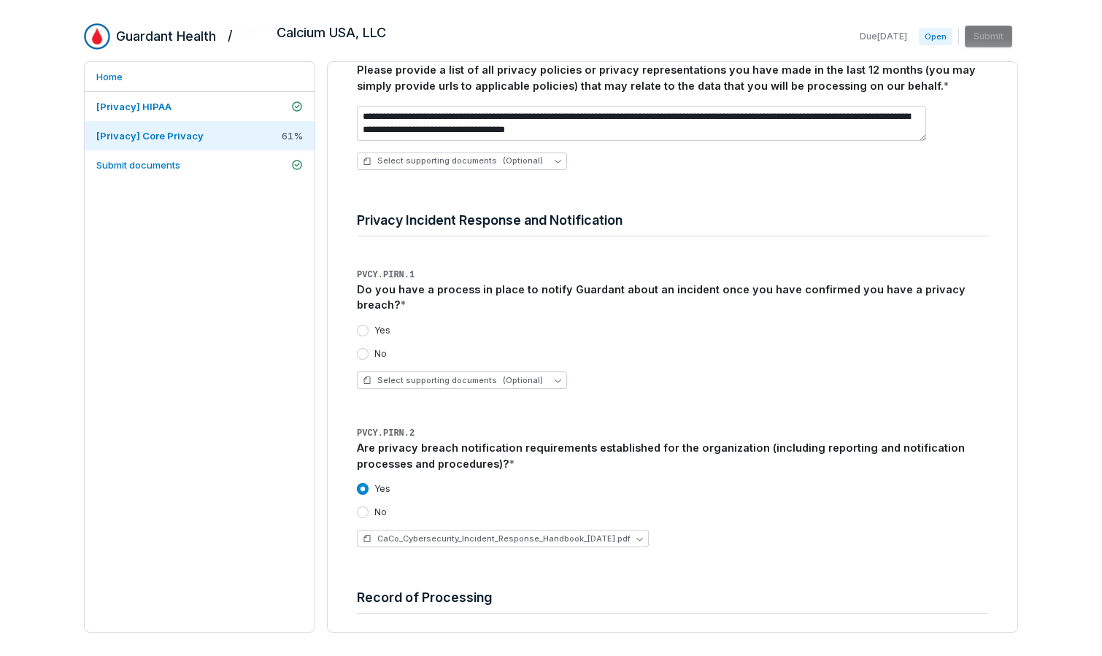
scroll to position [3547, 0]
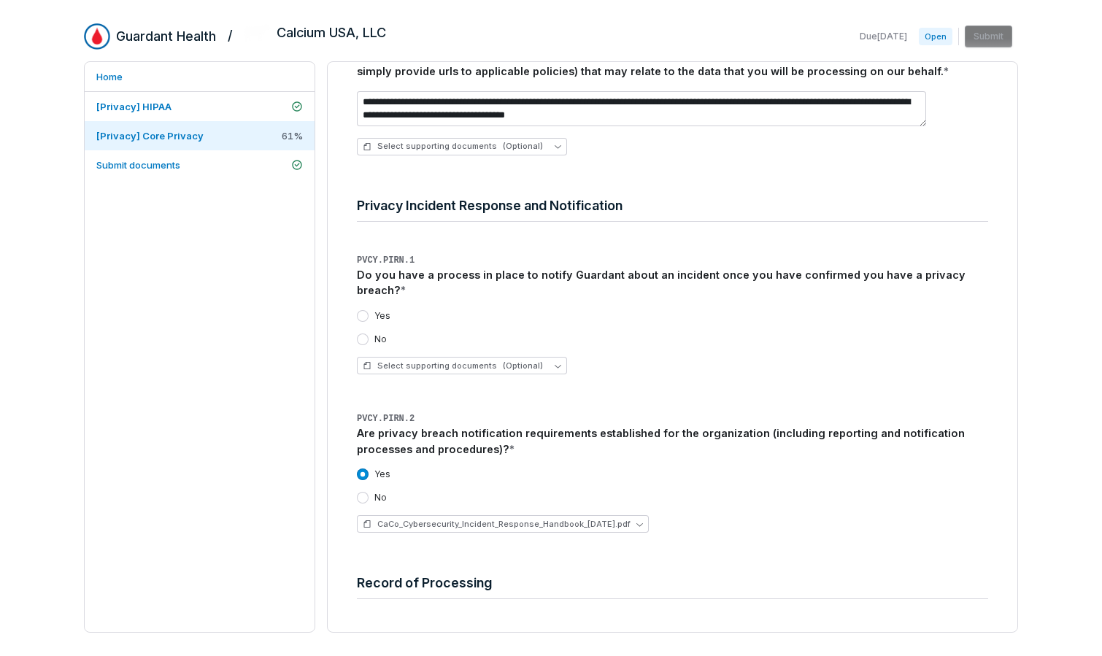
click at [380, 318] on label "Yes" at bounding box center [382, 316] width 16 height 12
click at [369, 318] on button "Yes" at bounding box center [363, 316] width 12 height 12
click at [425, 358] on button "Select supporting documents (Optional)" at bounding box center [462, 366] width 210 height 18
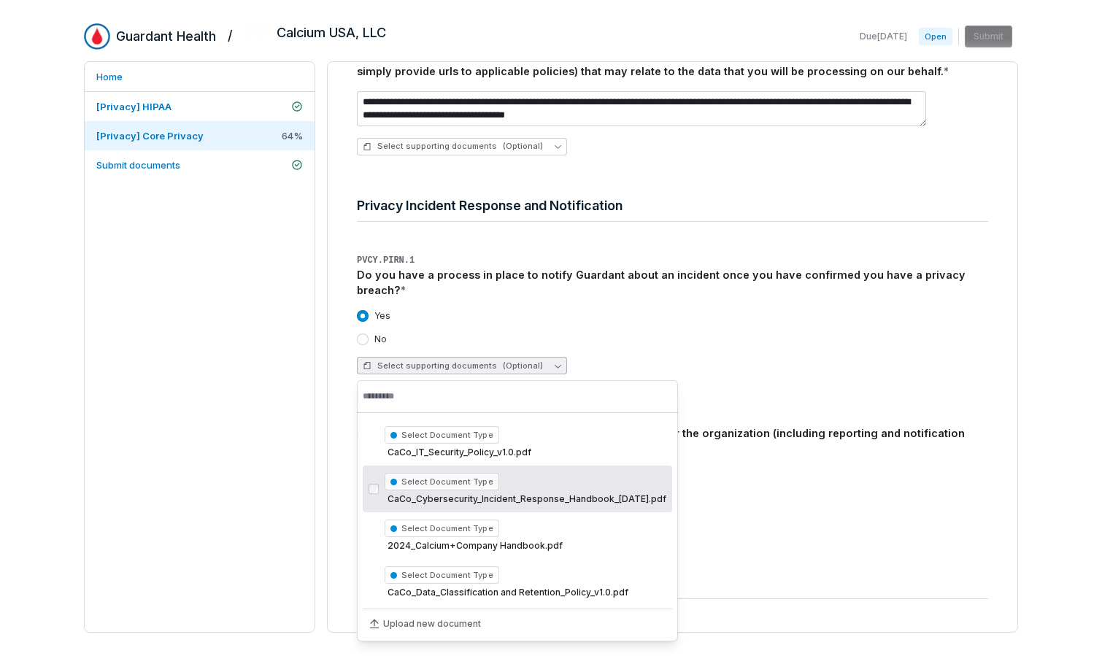
click at [652, 497] on span "CaCo_Cybersecurity_Incident_Response_Handbook_[DATE].pdf" at bounding box center [526, 499] width 282 height 12
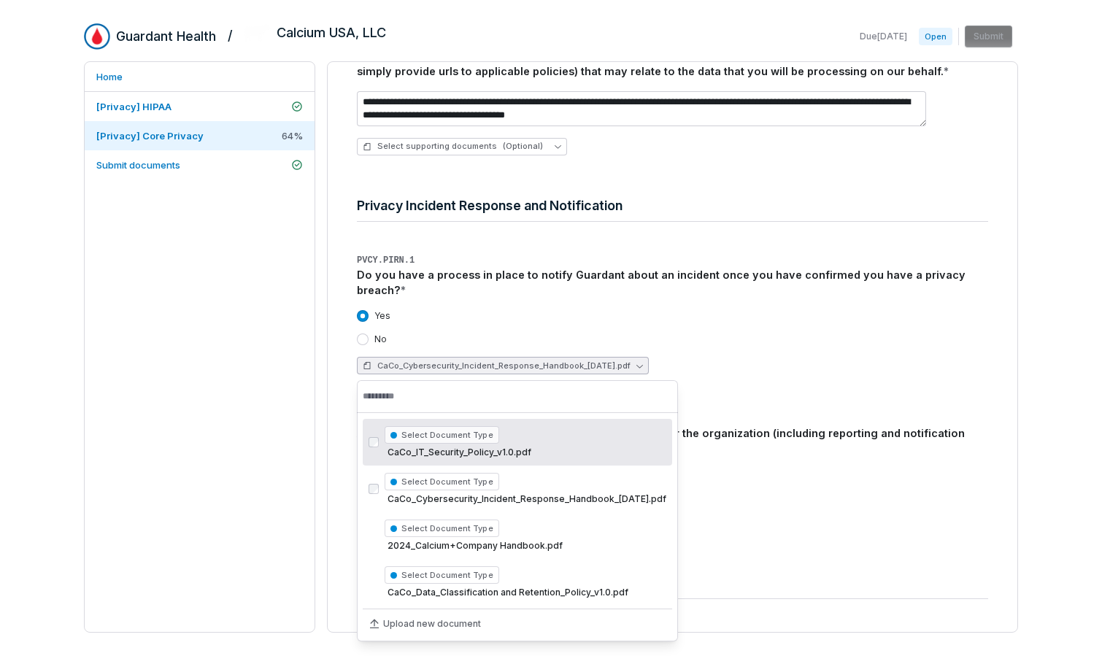
click at [795, 320] on div "Yes" at bounding box center [672, 316] width 631 height 12
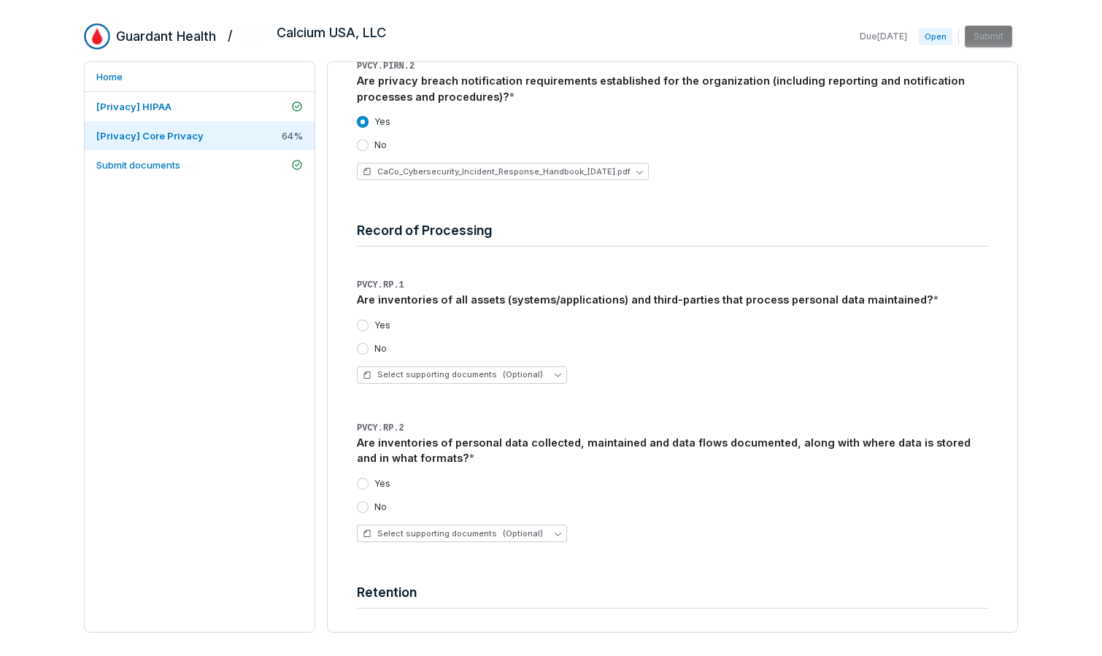
scroll to position [3901, 0]
click at [375, 323] on label "Yes" at bounding box center [382, 325] width 16 height 12
click at [369, 323] on button "Yes" at bounding box center [363, 325] width 12 height 12
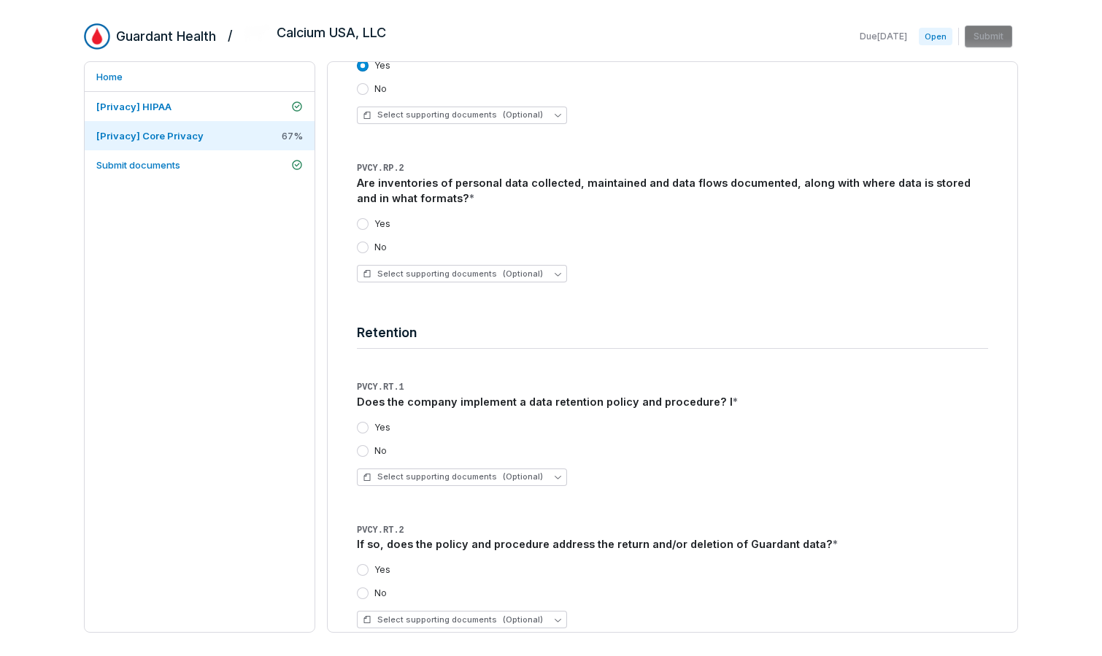
scroll to position [4167, 0]
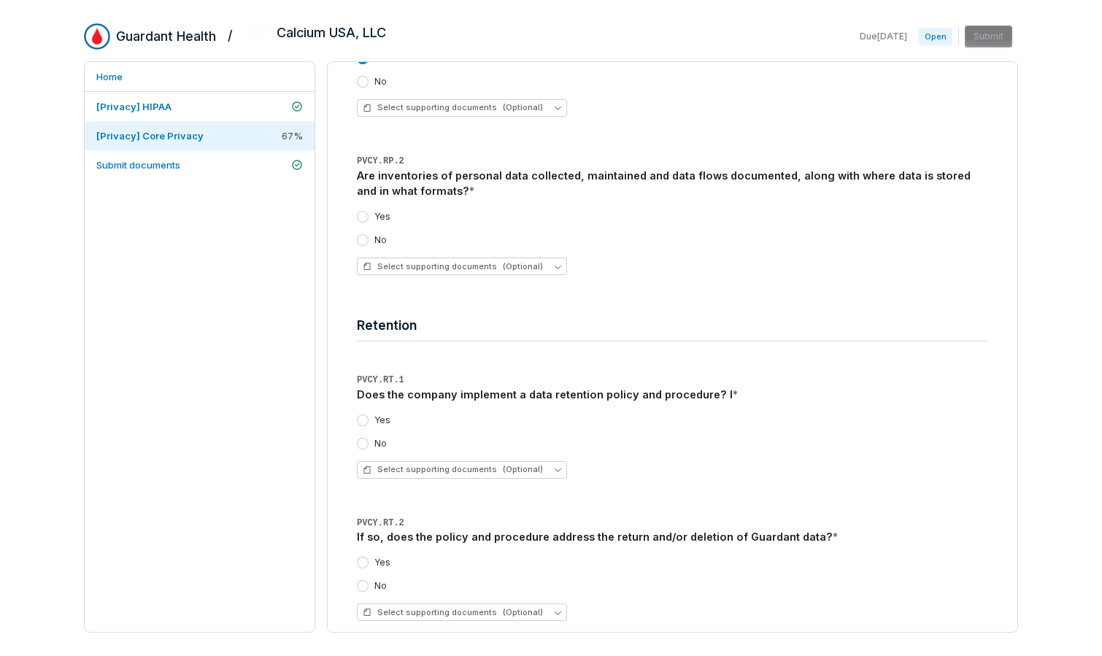
click at [364, 218] on button "Yes" at bounding box center [363, 217] width 12 height 12
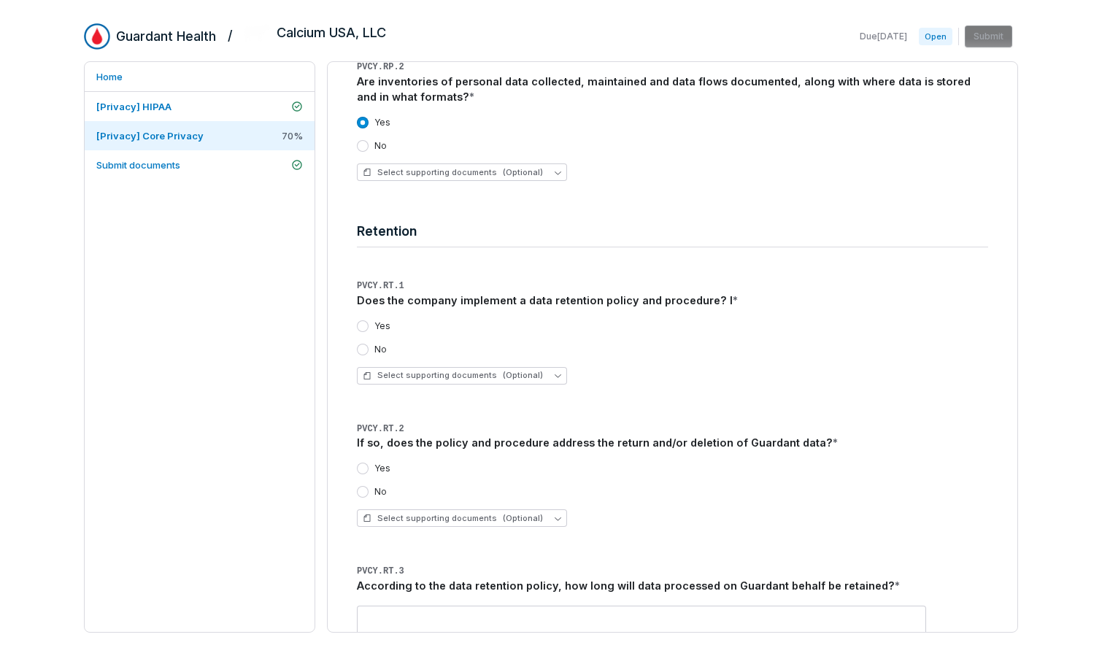
scroll to position [4323, 0]
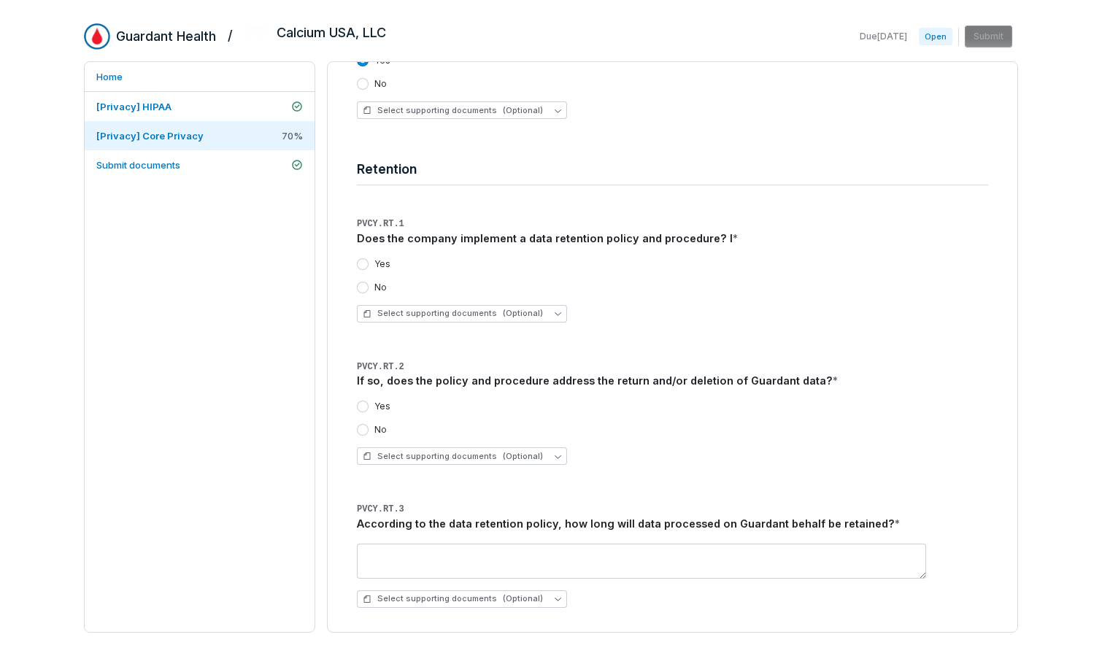
click at [364, 261] on button "Yes" at bounding box center [363, 264] width 12 height 12
click at [539, 312] on button "Select supporting documents (Optional)" at bounding box center [462, 314] width 210 height 18
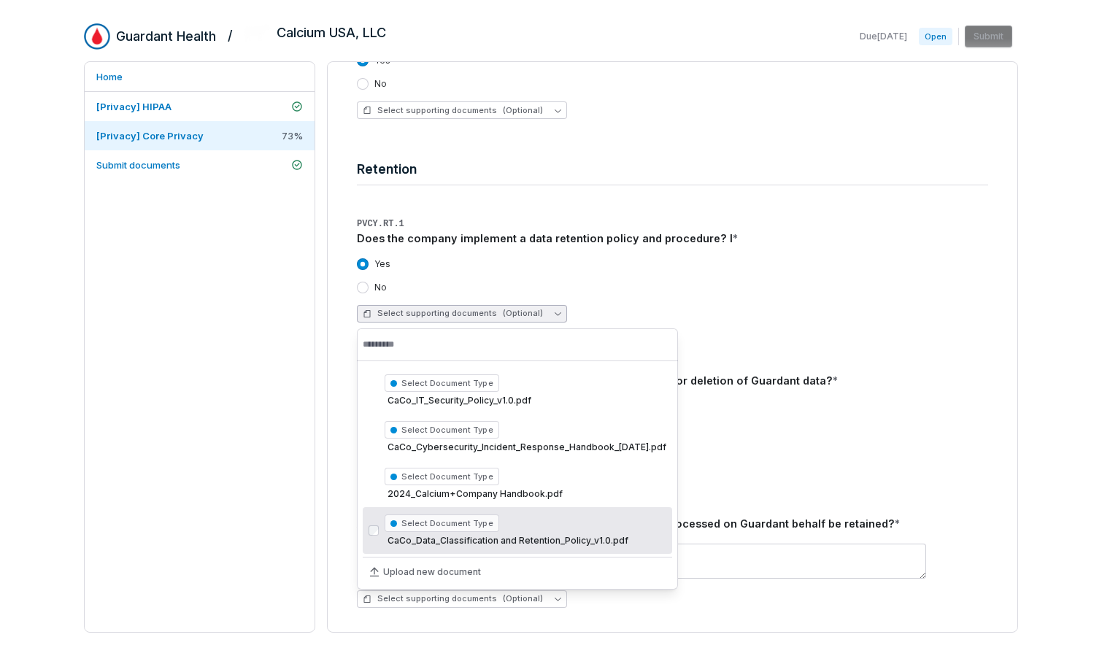
click at [577, 539] on span "CaCo_Data_Classification and Retention_Policy_v1.0.pdf" at bounding box center [526, 541] width 282 height 12
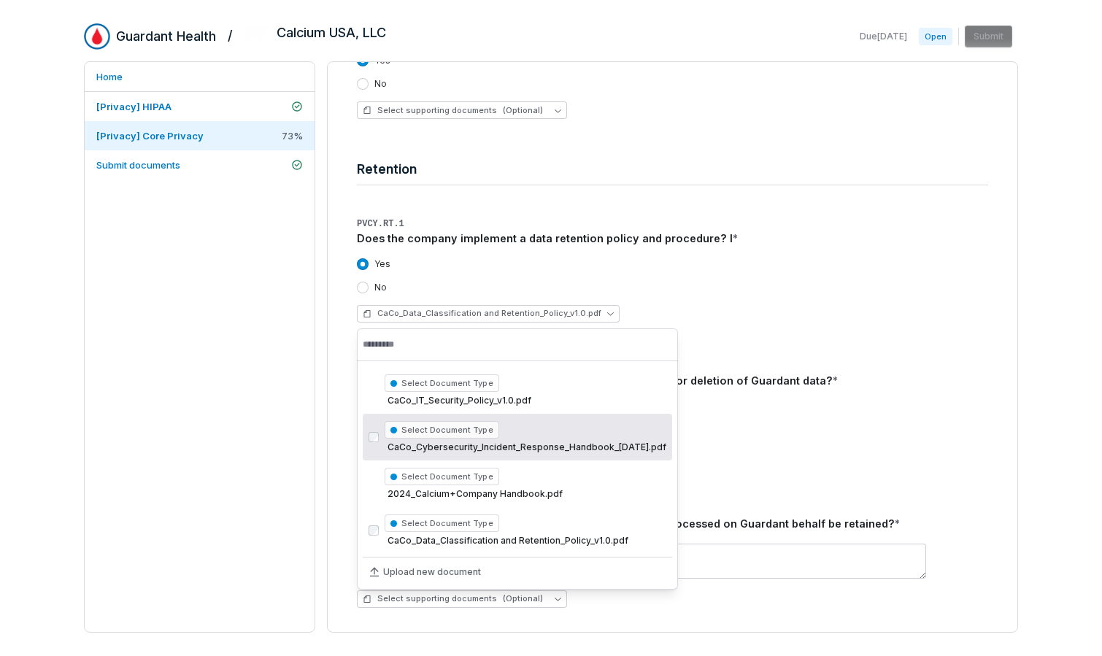
click at [844, 263] on div "Yes" at bounding box center [672, 264] width 631 height 12
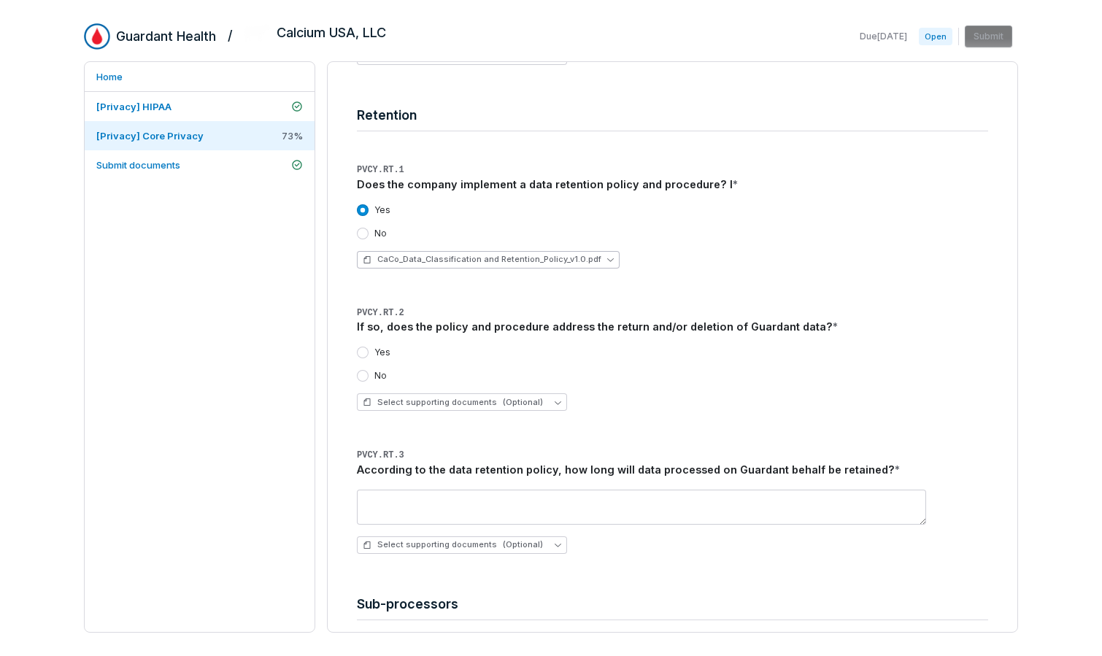
scroll to position [4386, 0]
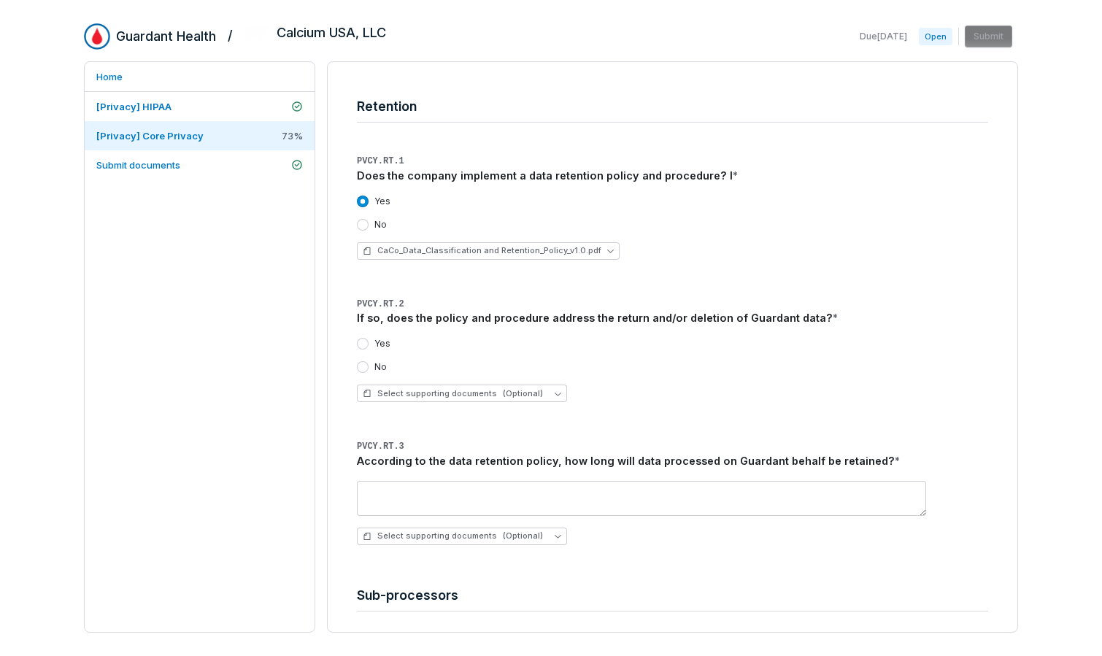
click at [363, 342] on button "Yes" at bounding box center [363, 344] width 12 height 12
click at [507, 392] on span "(Optional)" at bounding box center [523, 393] width 40 height 11
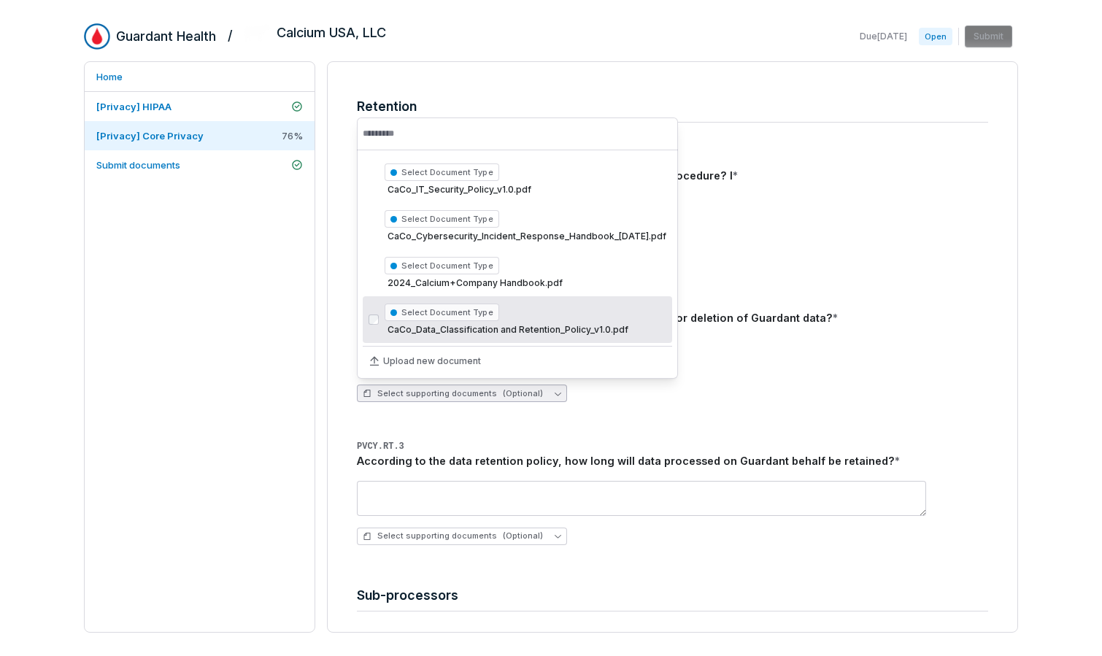
click at [588, 328] on span "CaCo_Data_Classification and Retention_Policy_v1.0.pdf" at bounding box center [526, 330] width 282 height 12
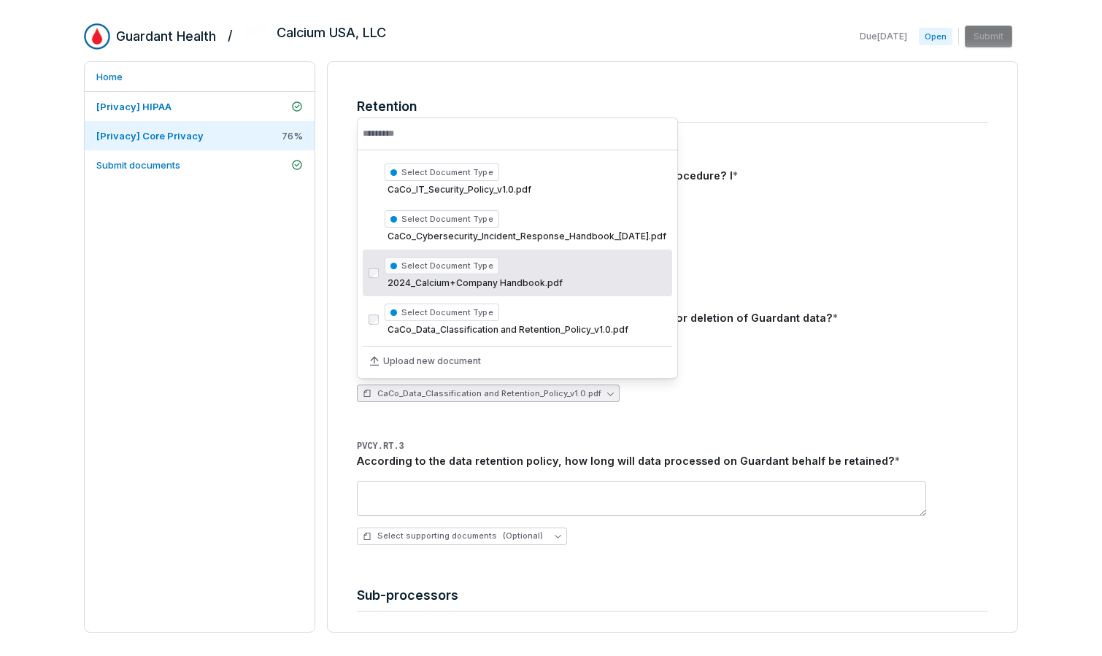
click at [897, 230] on div "No" at bounding box center [672, 225] width 631 height 12
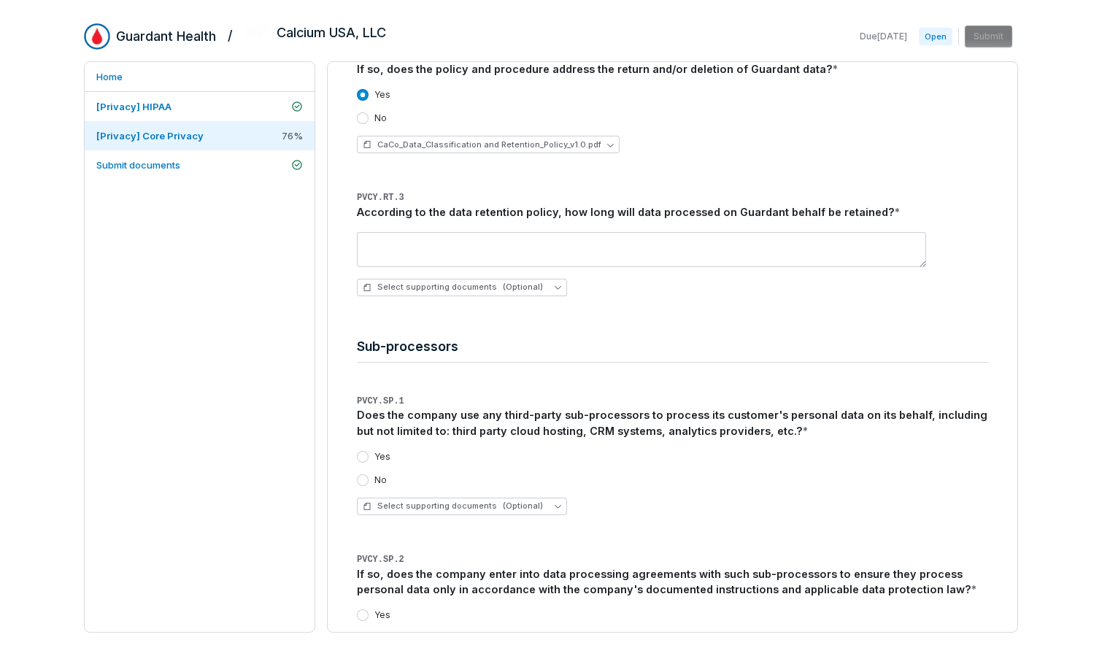
scroll to position [4641, 0]
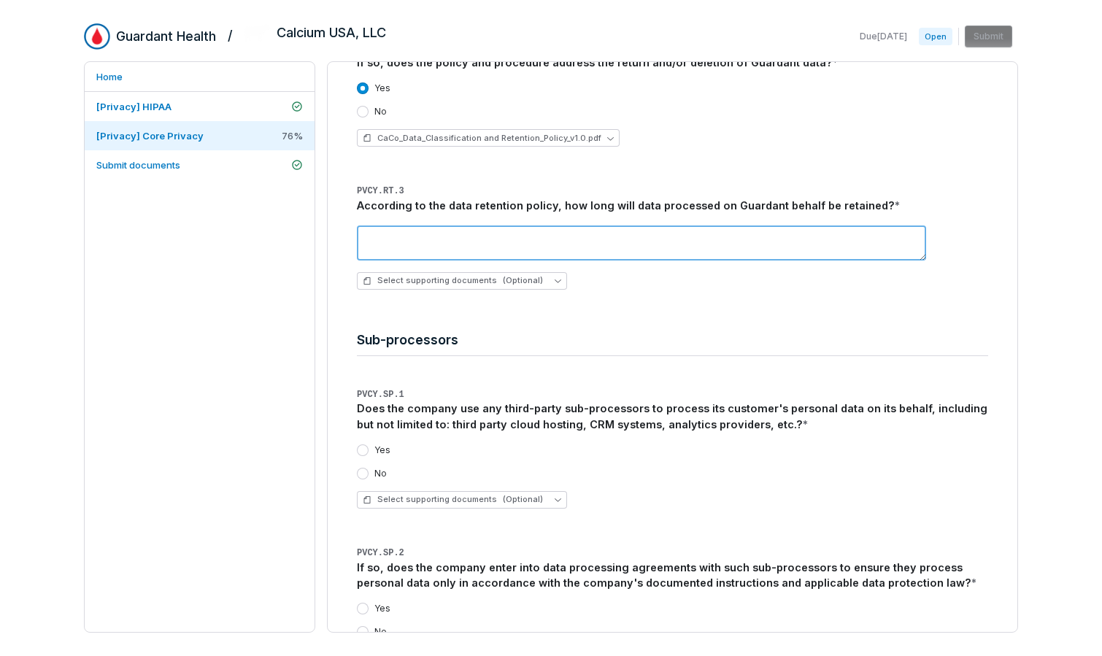
click at [462, 242] on textarea at bounding box center [641, 243] width 569 height 35
type textarea "*"
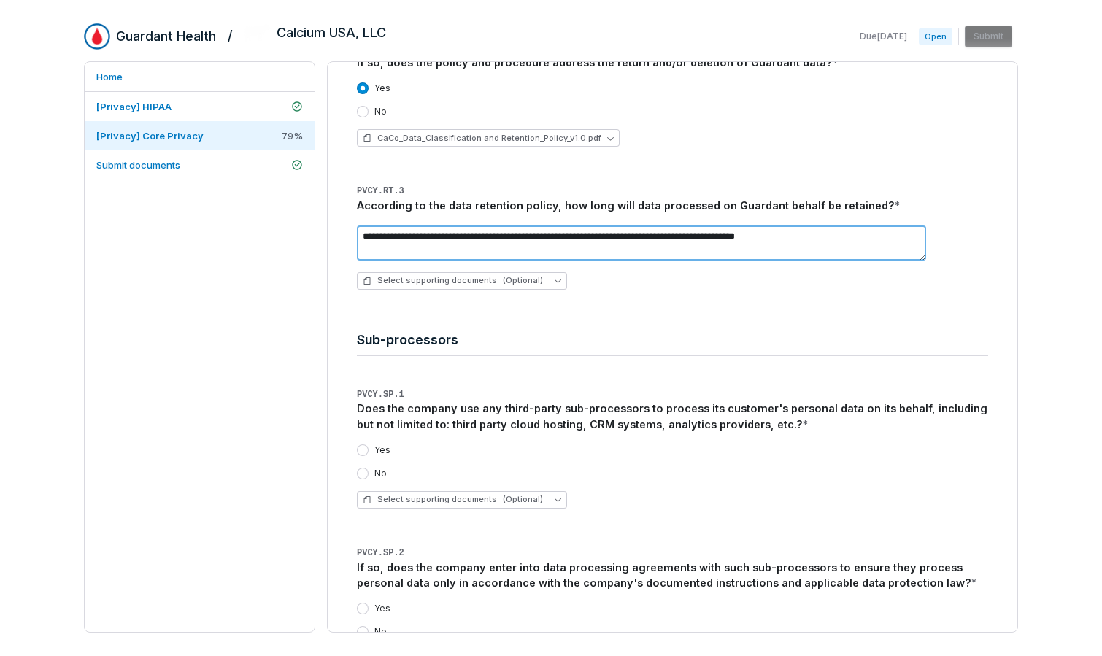
type textarea "**********"
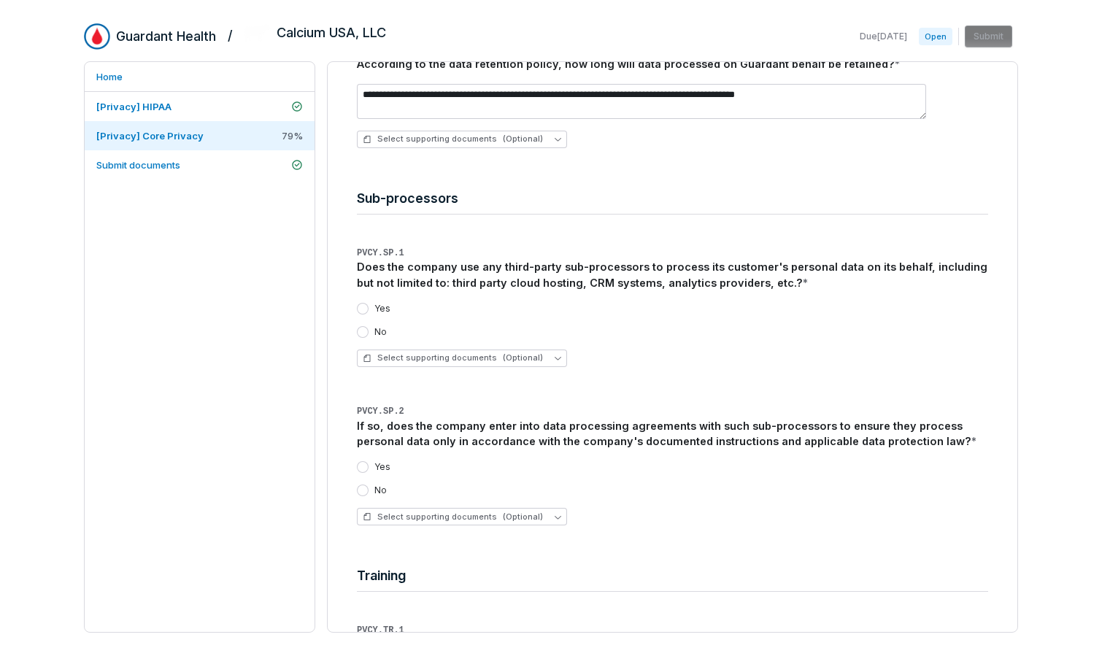
scroll to position [4784, 0]
drag, startPoint x: 355, startPoint y: 316, endPoint x: 366, endPoint y: 328, distance: 16.5
click at [366, 329] on button "No" at bounding box center [363, 331] width 12 height 12
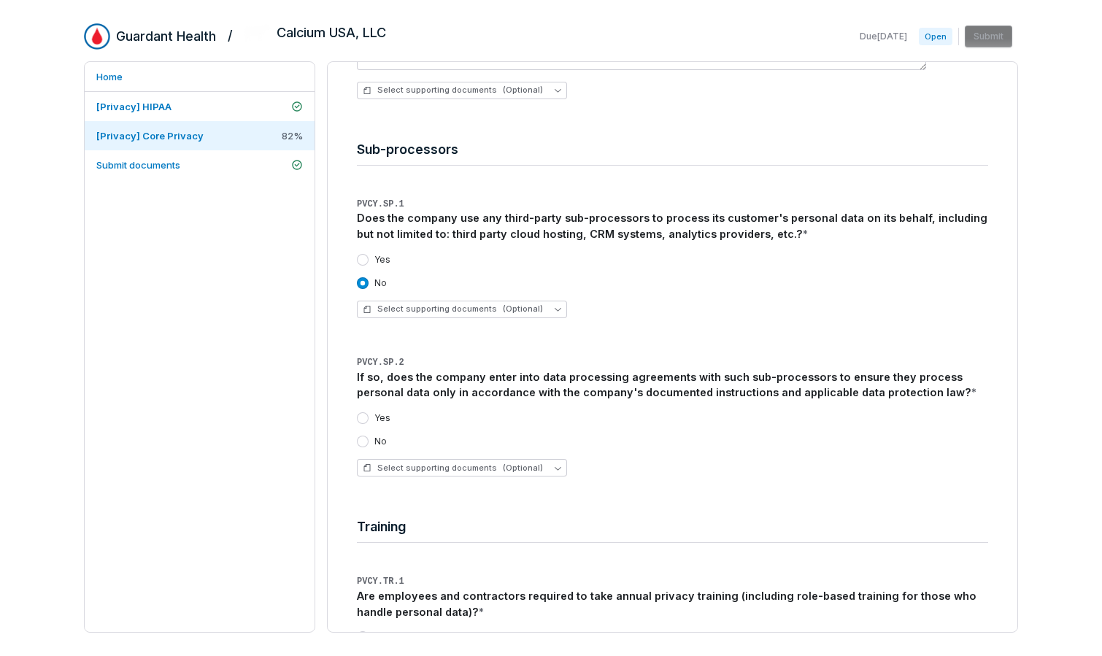
scroll to position [4852, 0]
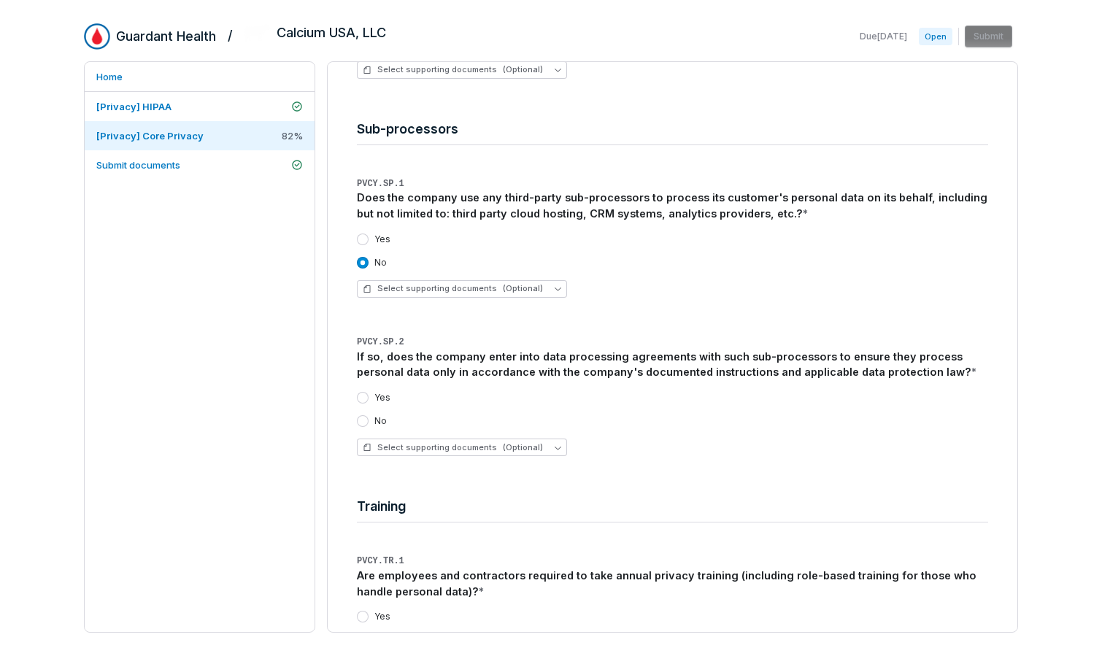
click at [369, 421] on div "No" at bounding box center [372, 421] width 30 height 12
drag, startPoint x: 363, startPoint y: 420, endPoint x: 531, endPoint y: 396, distance: 169.5
click at [364, 418] on button "No" at bounding box center [363, 421] width 12 height 12
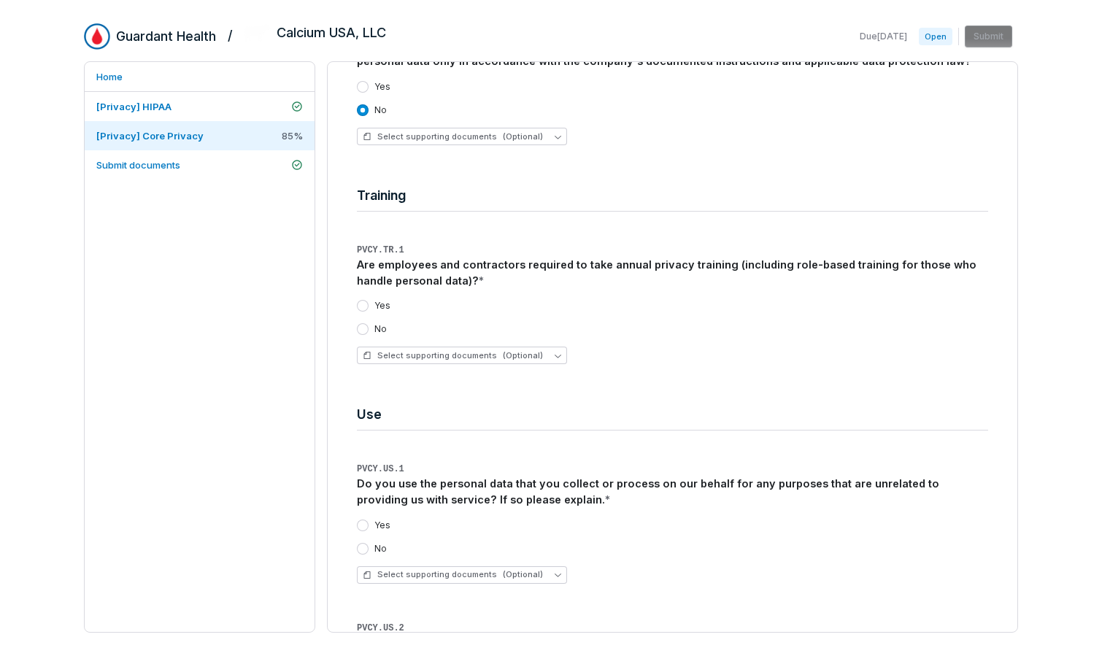
scroll to position [5166, 0]
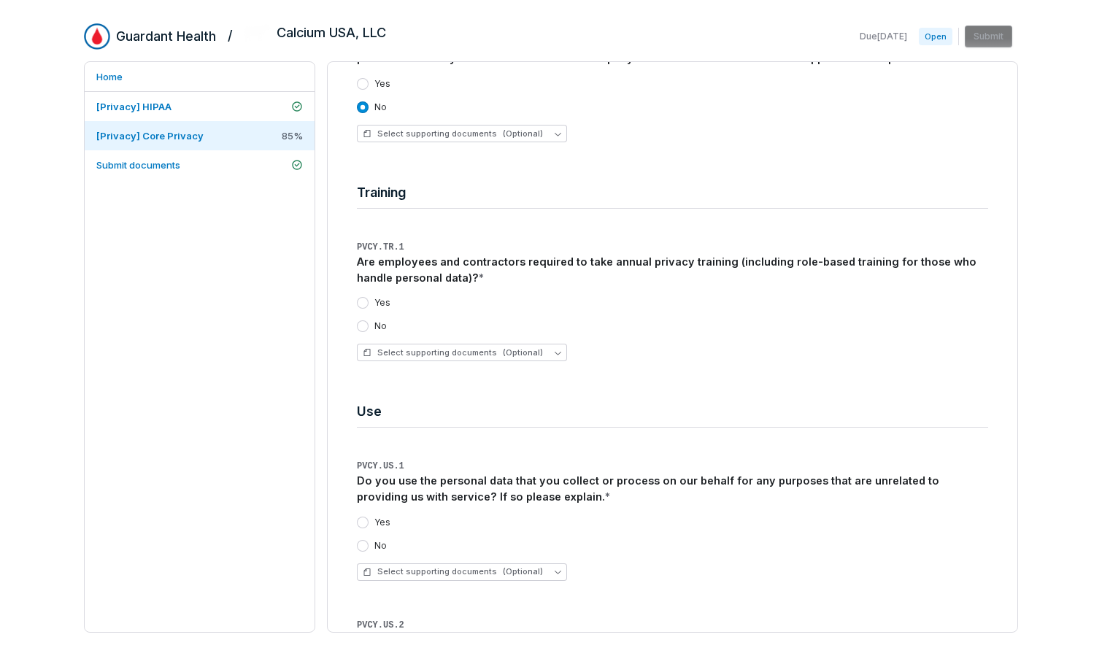
click at [363, 300] on button "Yes" at bounding box center [363, 303] width 12 height 12
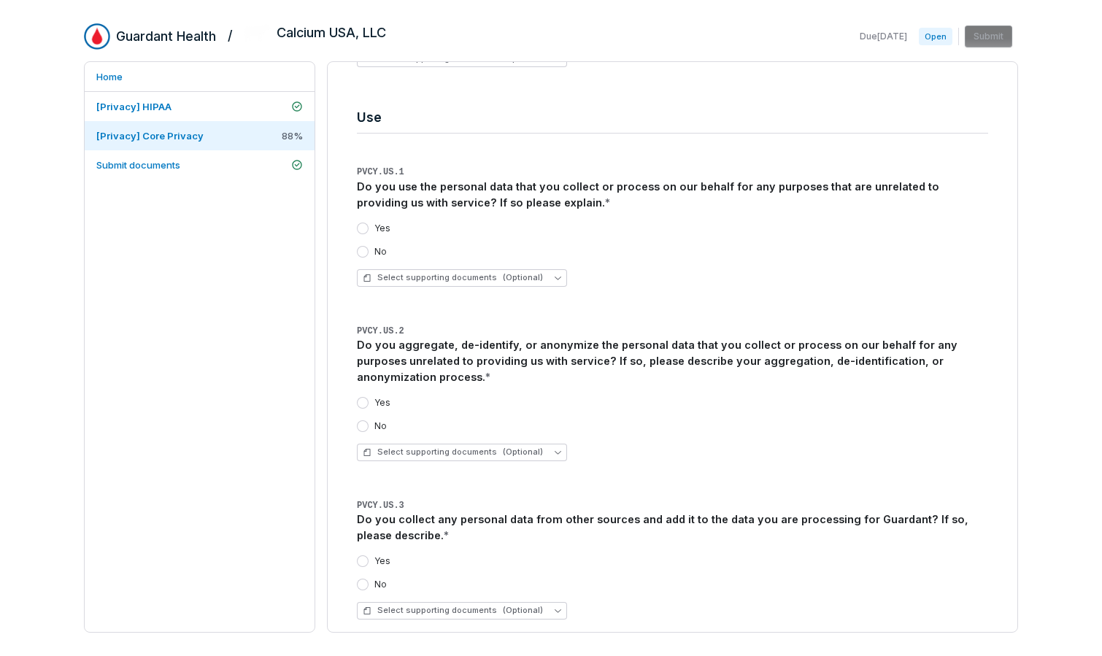
scroll to position [5462, 0]
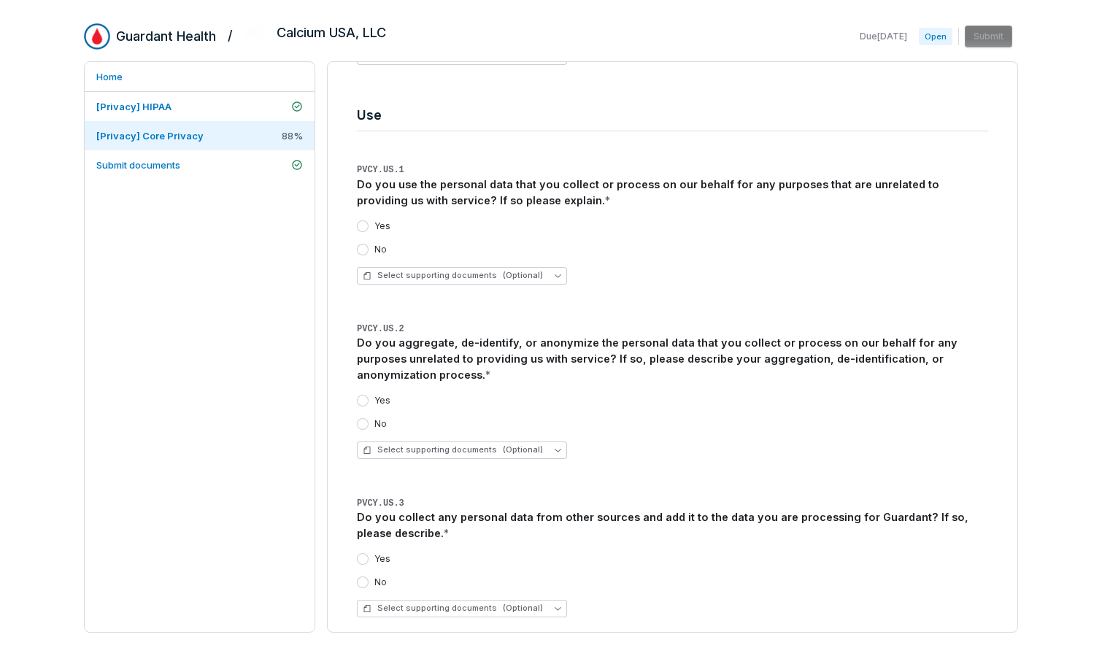
click at [368, 250] on button "No" at bounding box center [363, 250] width 12 height 12
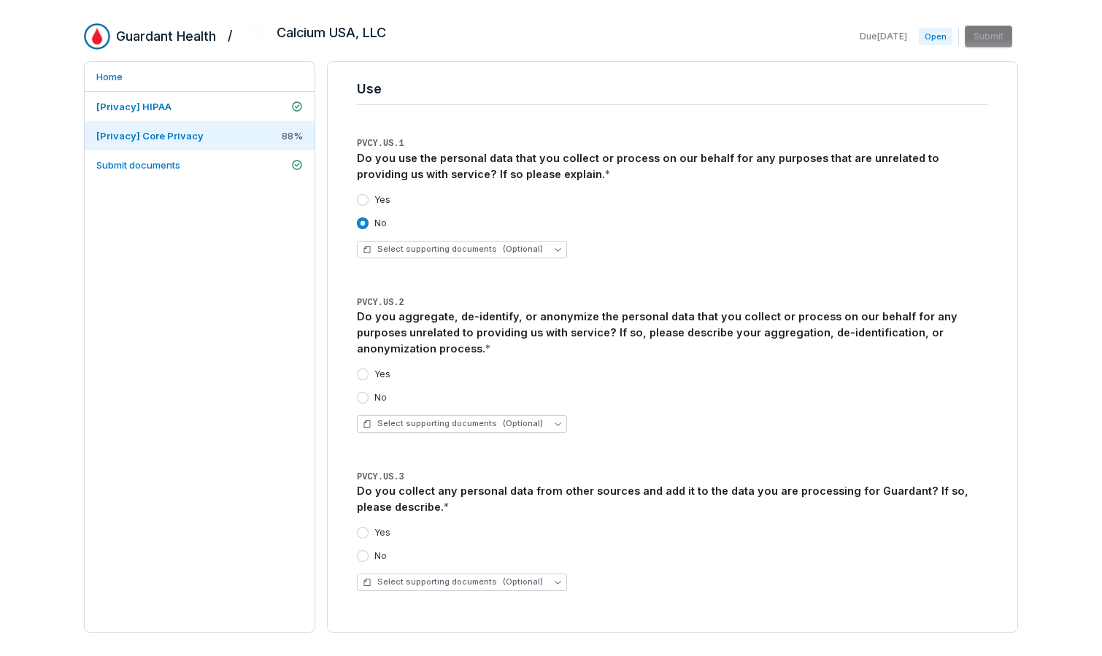
scroll to position [5553, 0]
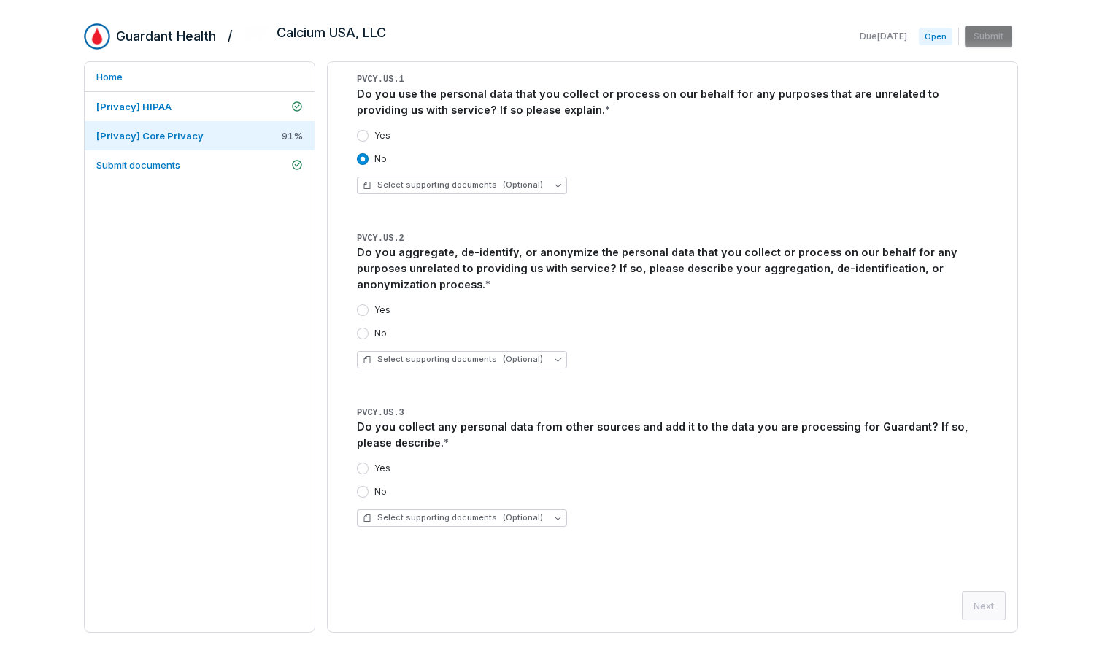
drag, startPoint x: 357, startPoint y: 330, endPoint x: 392, endPoint y: 331, distance: 35.0
click at [361, 331] on button "No" at bounding box center [363, 334] width 12 height 12
click at [369, 493] on div "No" at bounding box center [372, 492] width 30 height 12
click at [361, 491] on button "No" at bounding box center [363, 492] width 12 height 12
click at [897, 597] on div "Next" at bounding box center [672, 605] width 666 height 29
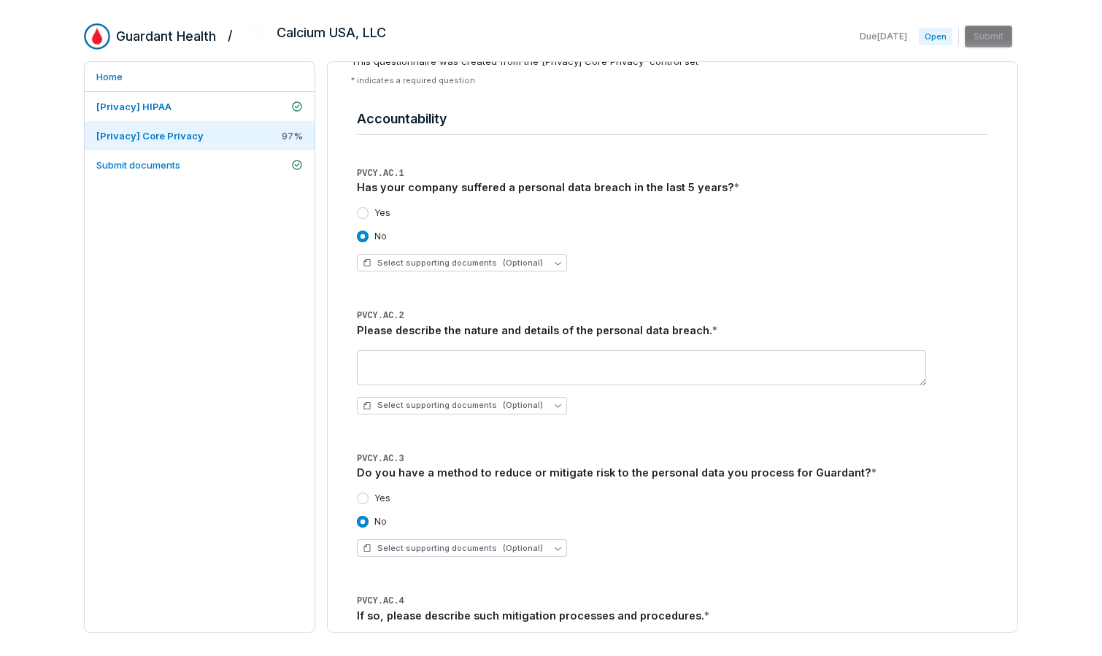
scroll to position [0, 0]
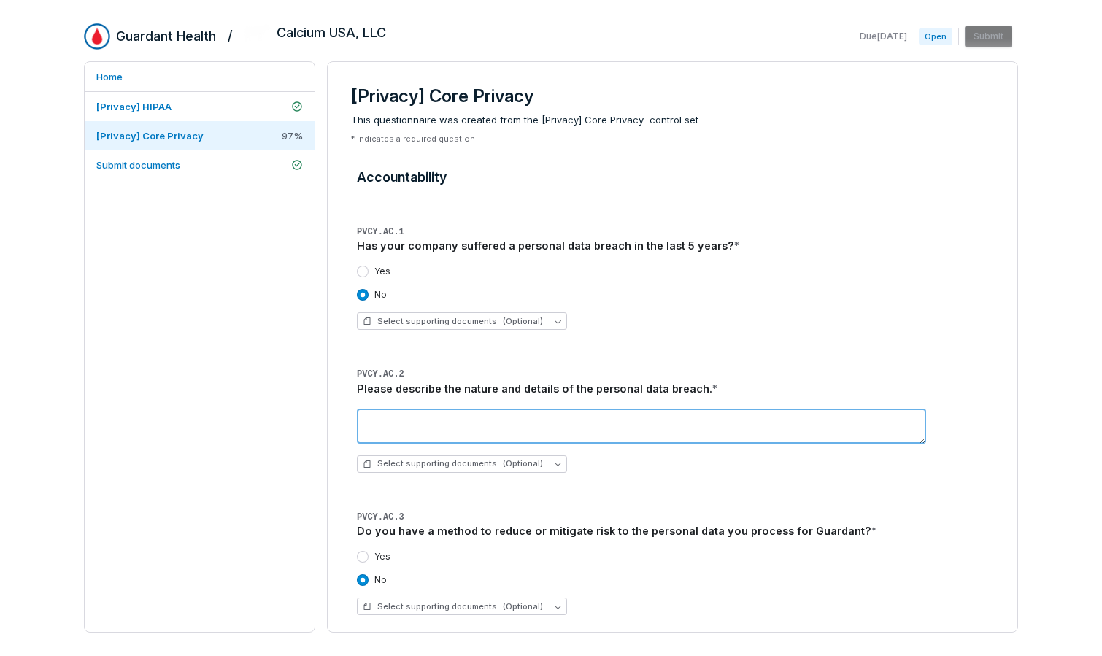
click at [398, 424] on textarea at bounding box center [641, 426] width 569 height 35
type textarea "***"
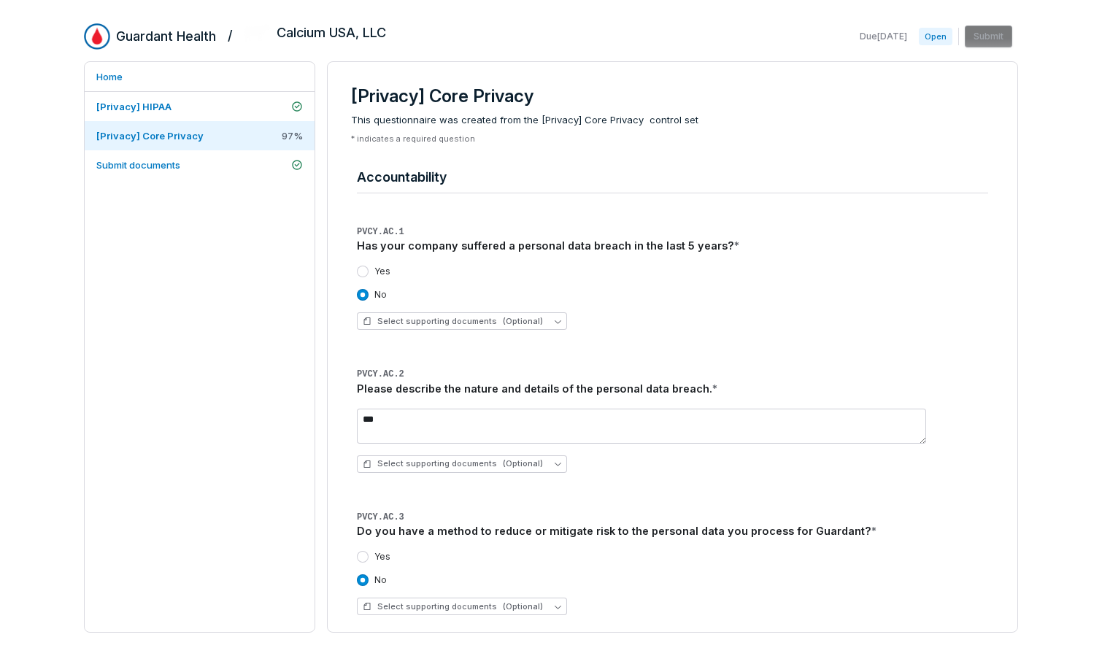
click at [740, 307] on div "Yes No Select supporting documents (Optional)" at bounding box center [672, 298] width 631 height 88
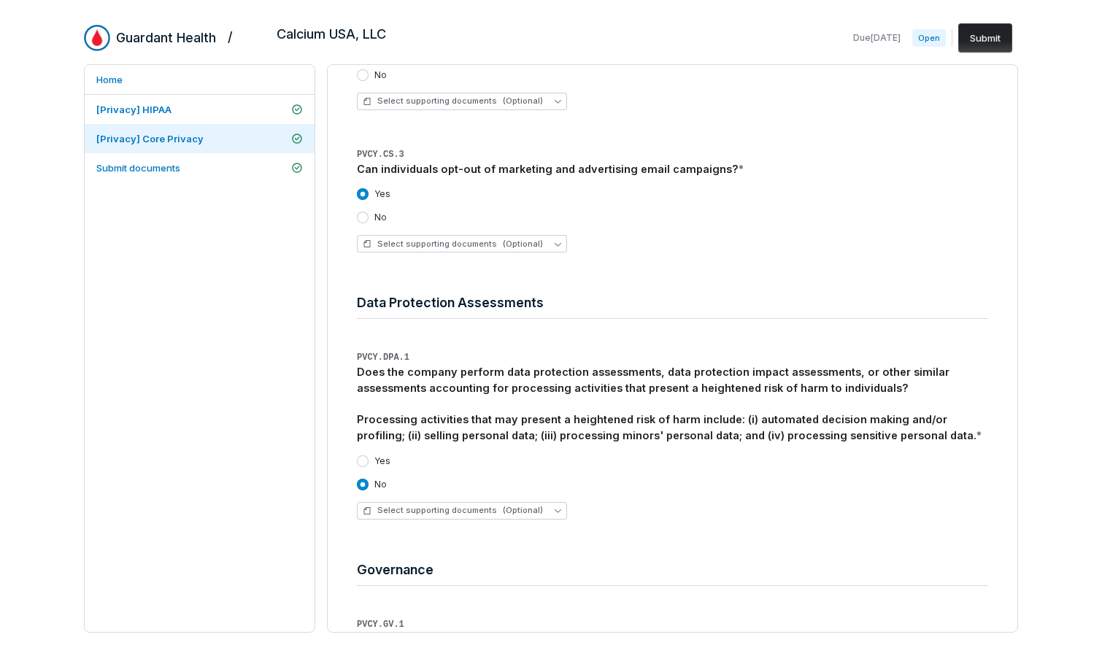
scroll to position [5556, 0]
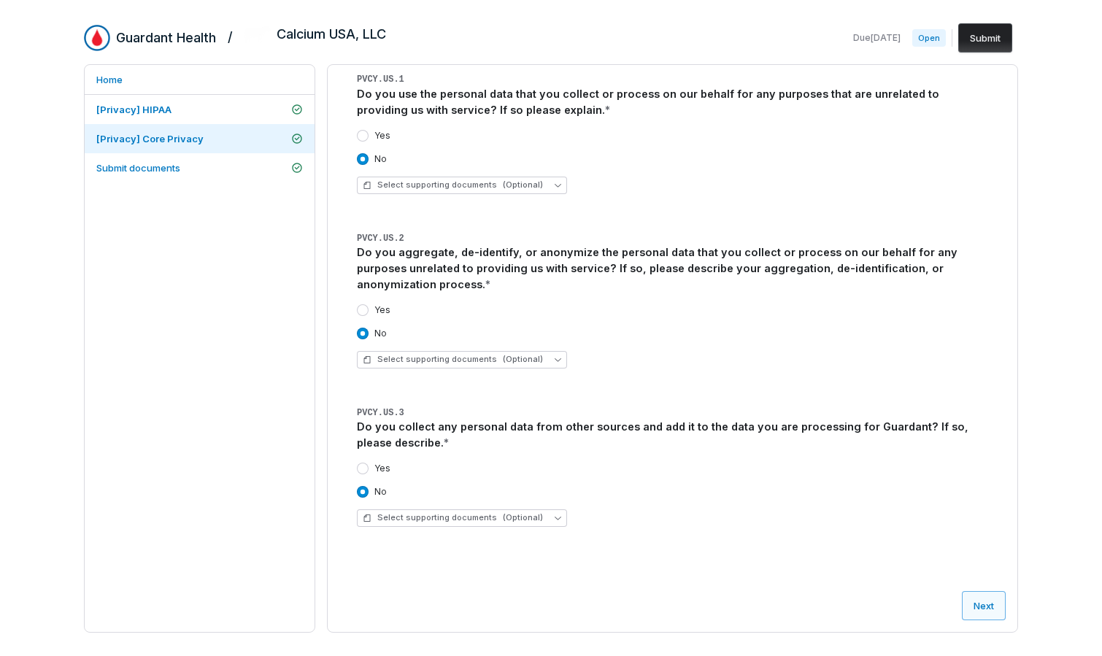
click at [897, 608] on button "Next" at bounding box center [984, 605] width 44 height 29
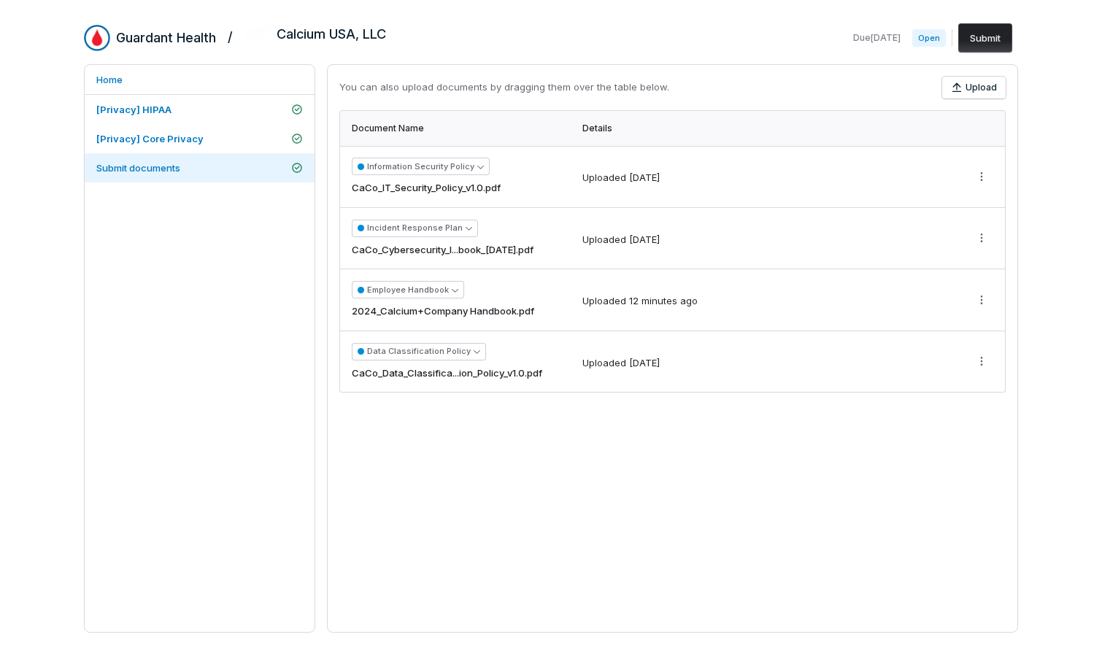
click at [897, 36] on button "Submit" at bounding box center [985, 37] width 54 height 29
